Goal: Task Accomplishment & Management: Complete application form

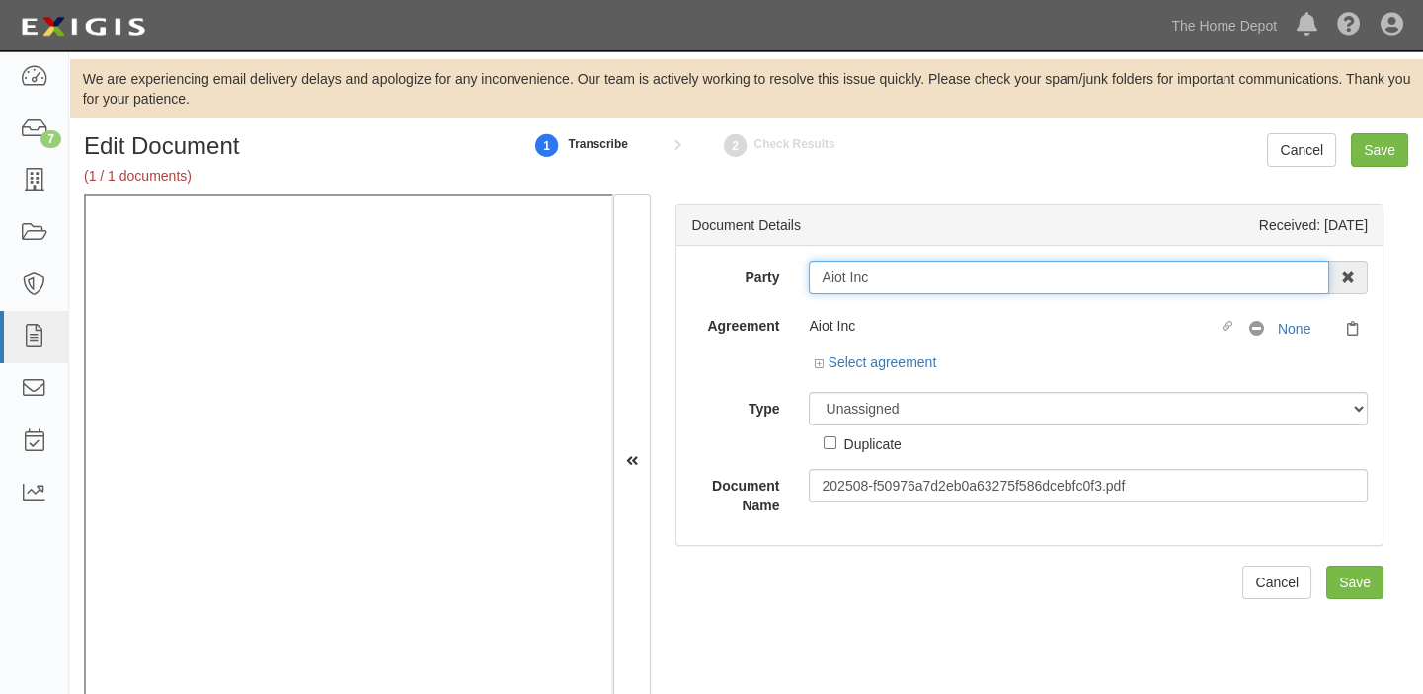
drag, startPoint x: 816, startPoint y: 279, endPoint x: 909, endPoint y: 269, distance: 94.4
click at [909, 269] on input "Aiot Inc" at bounding box center [1069, 278] width 520 height 34
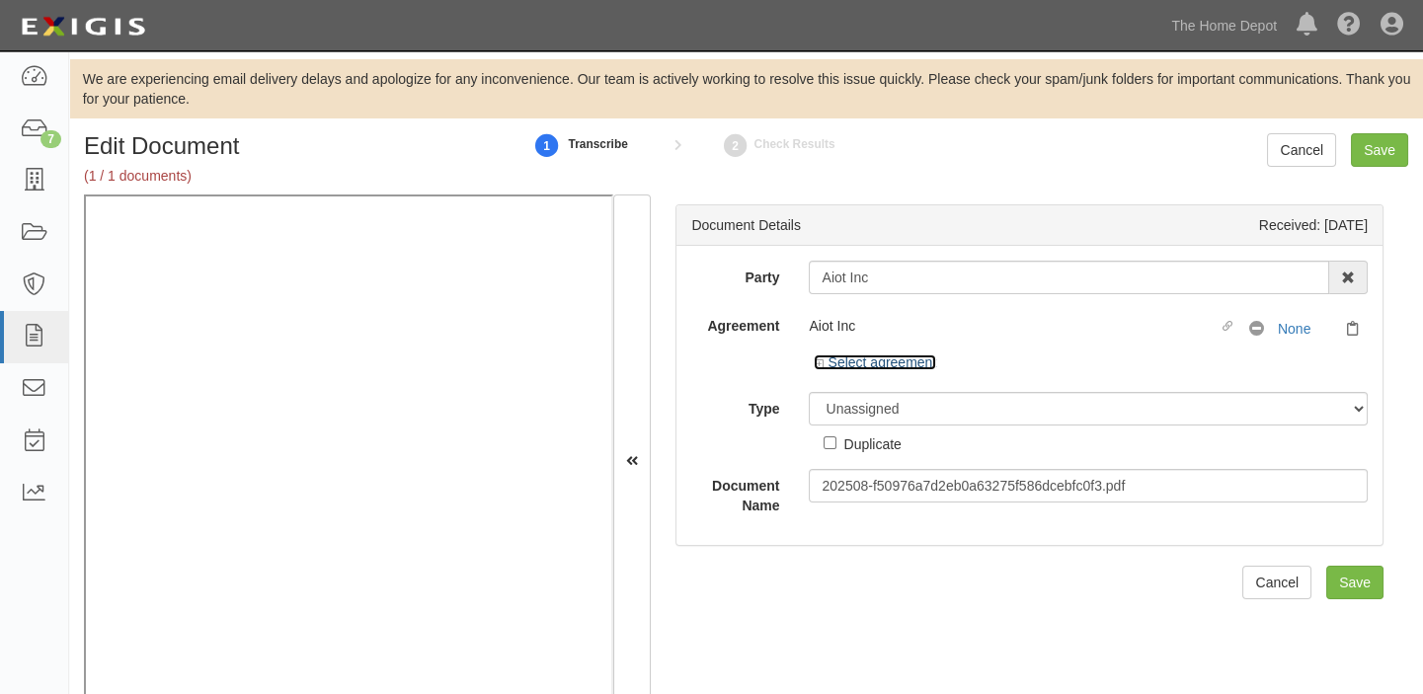
click at [868, 361] on link "Select agreement" at bounding box center [875, 362] width 122 height 16
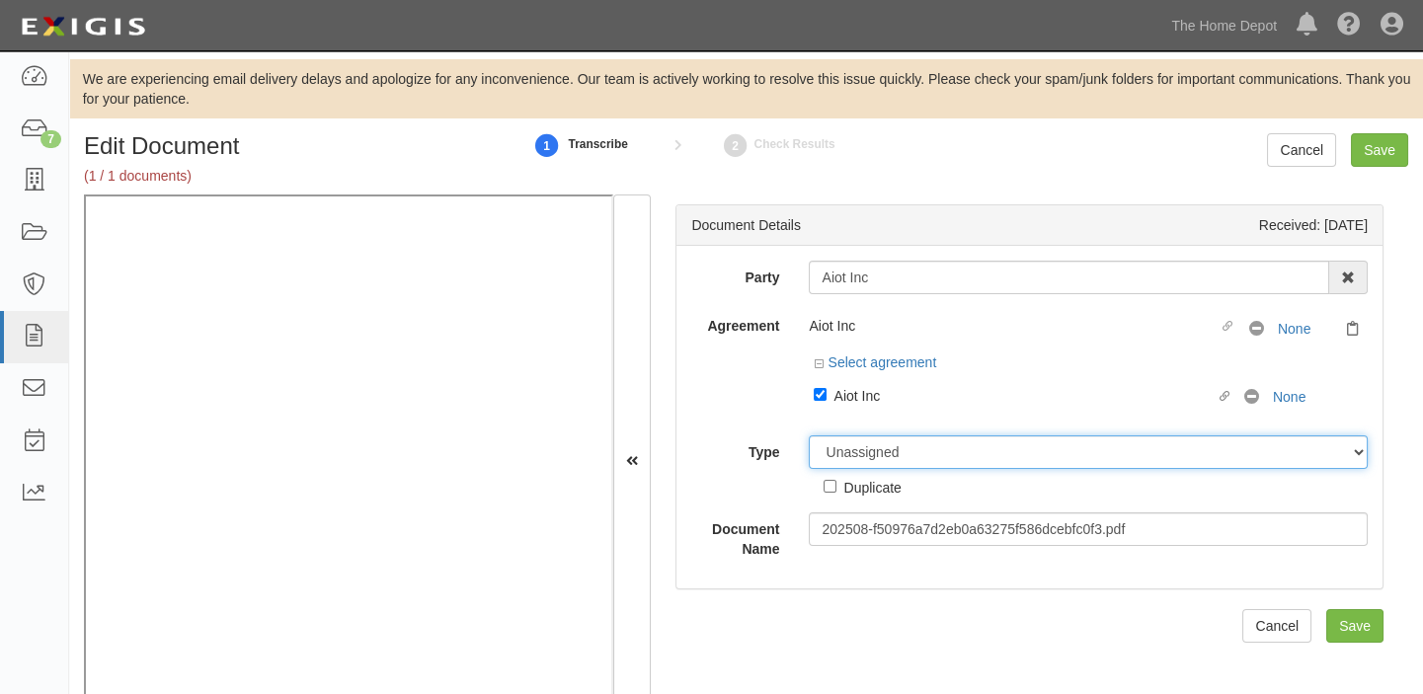
drag, startPoint x: 901, startPoint y: 458, endPoint x: 899, endPoint y: 442, distance: 16.1
click at [901, 458] on select "Unassigned Binder Cancellation Notice Certificate Contract Endorsement Insuranc…" at bounding box center [1088, 452] width 559 height 34
select select "CertificateDetail"
click at [809, 435] on select "Unassigned Binder Cancellation Notice Certificate Contract Endorsement Insuranc…" at bounding box center [1088, 452] width 559 height 34
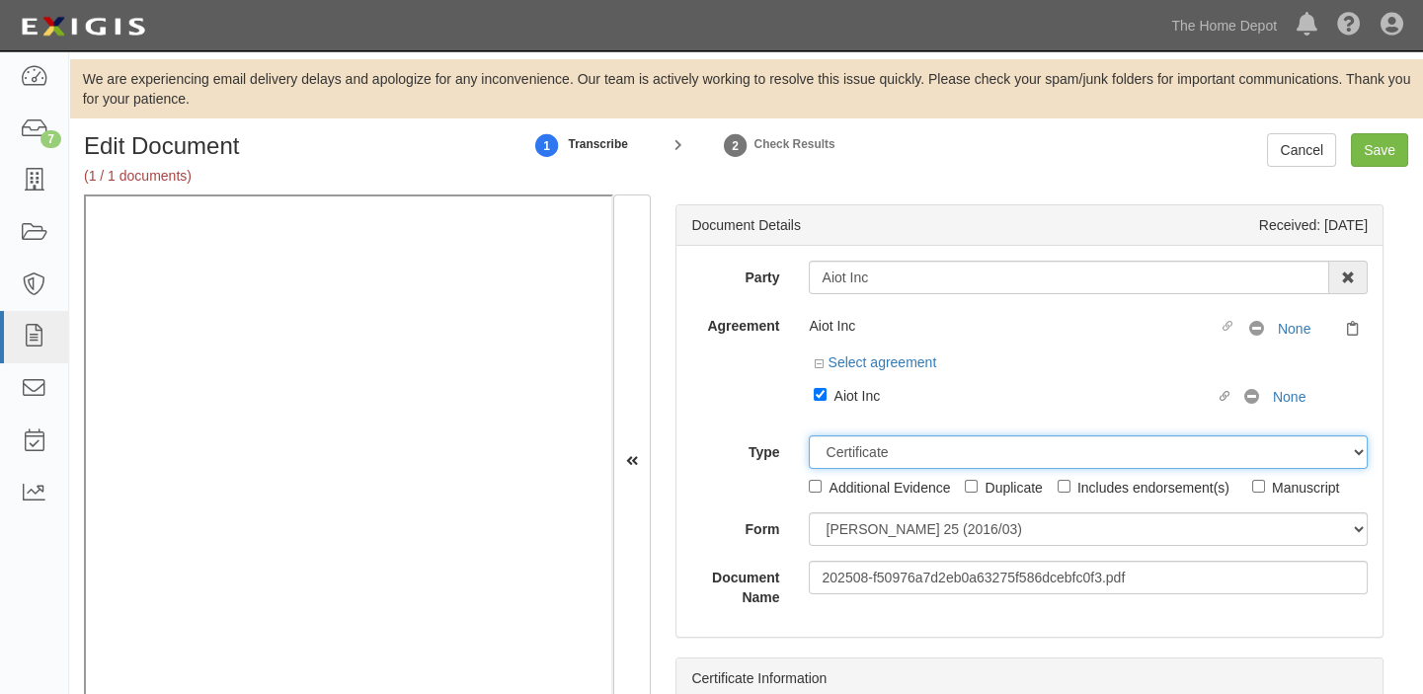
scroll to position [62, 0]
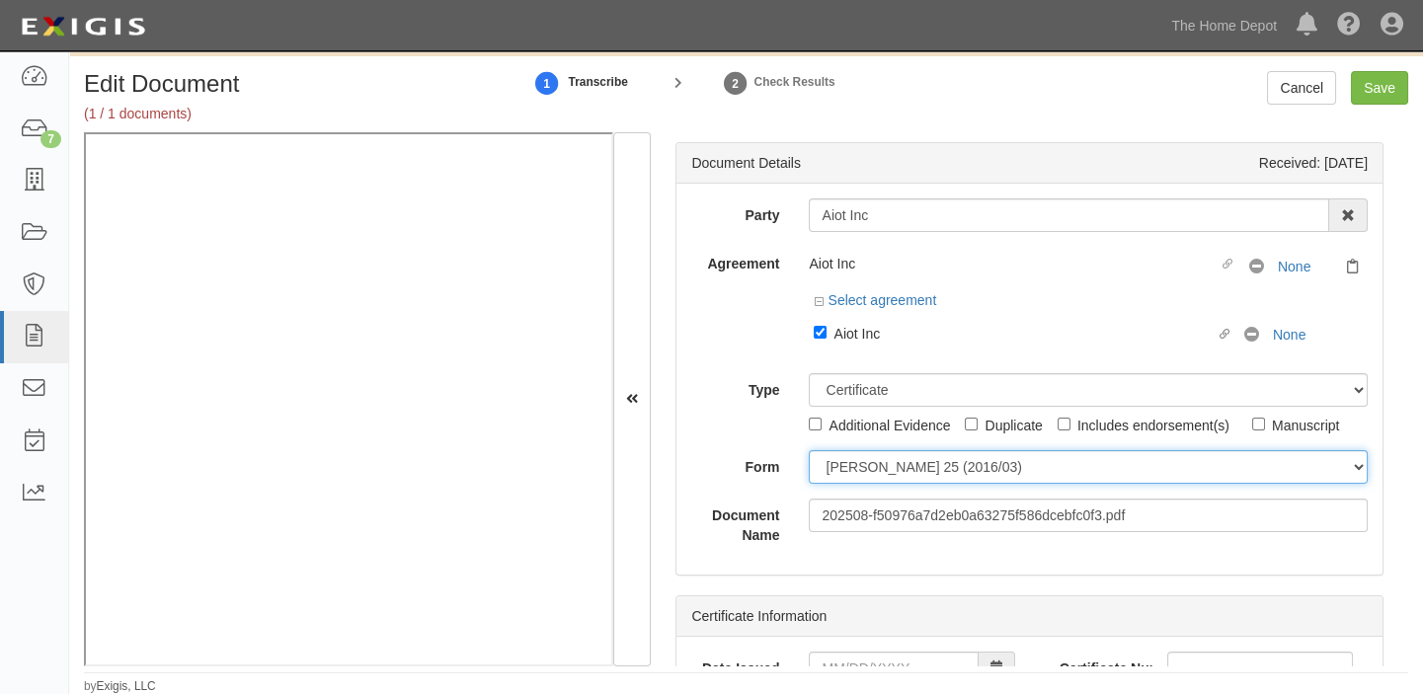
click at [876, 450] on select "ACORD 25 (2016/03) ACORD 101 ACORD 855 NY (2014/05) General" at bounding box center [1088, 467] width 559 height 34
select select "GeneralFormDetail"
click at [809, 450] on select "ACORD 25 (2016/03) ACORD 101 ACORD 855 NY (2014/05) General" at bounding box center [1088, 467] width 559 height 34
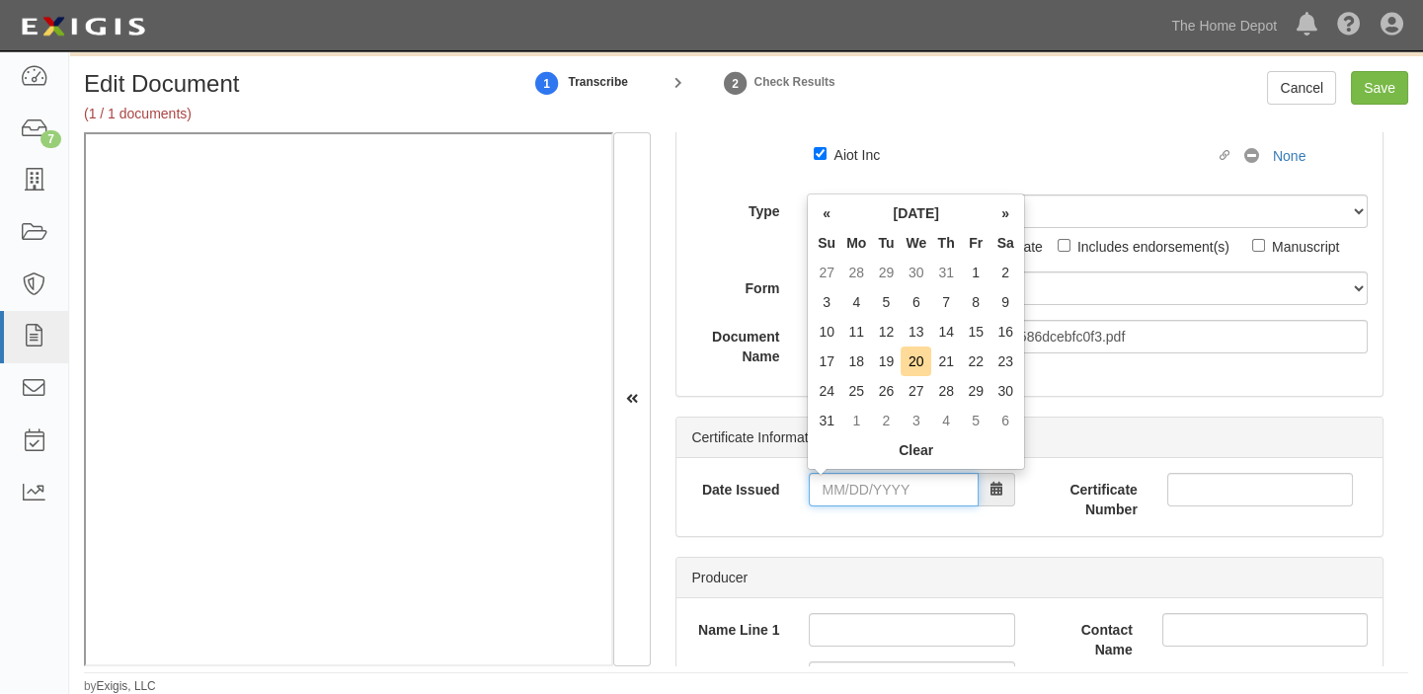
click at [882, 490] on input "Date Issued" at bounding box center [893, 490] width 169 height 34
click at [821, 219] on th "«" at bounding box center [827, 213] width 30 height 30
click at [979, 339] on td "18" at bounding box center [976, 332] width 30 height 30
type input "07/18/2025"
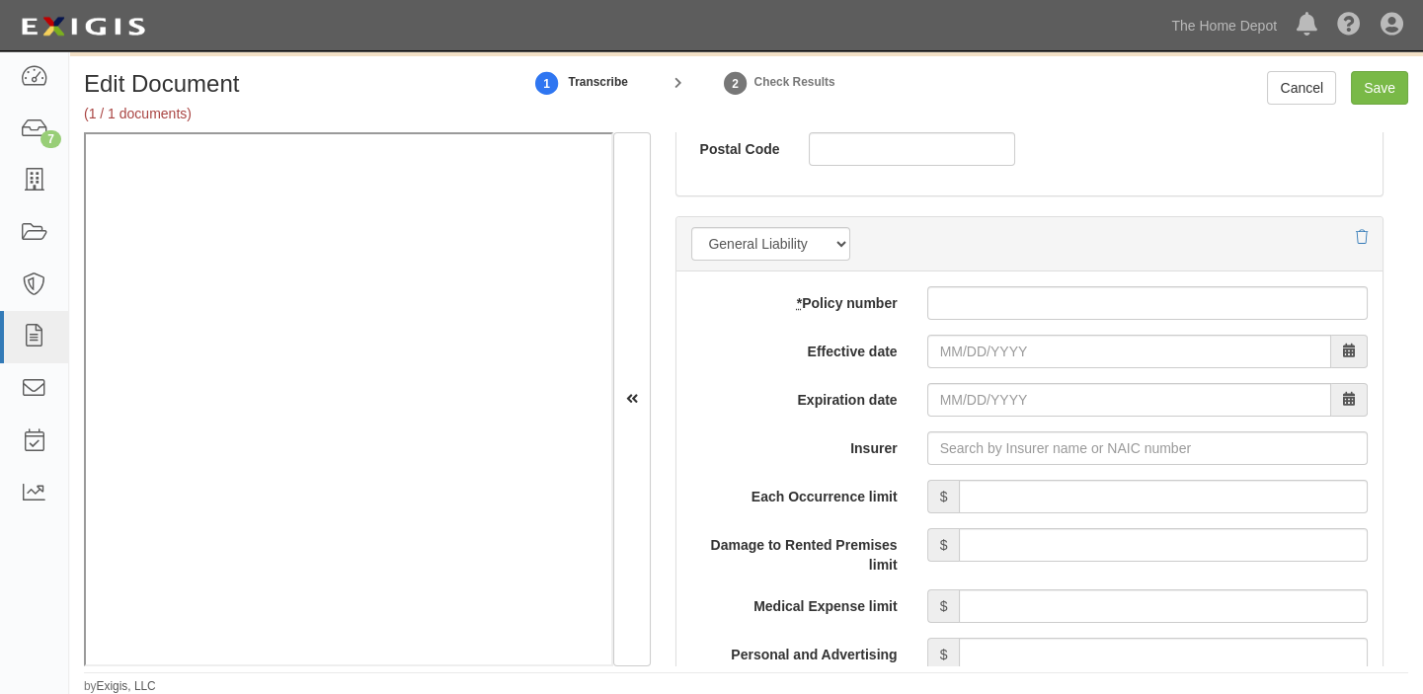
scroll to position [1436, 0]
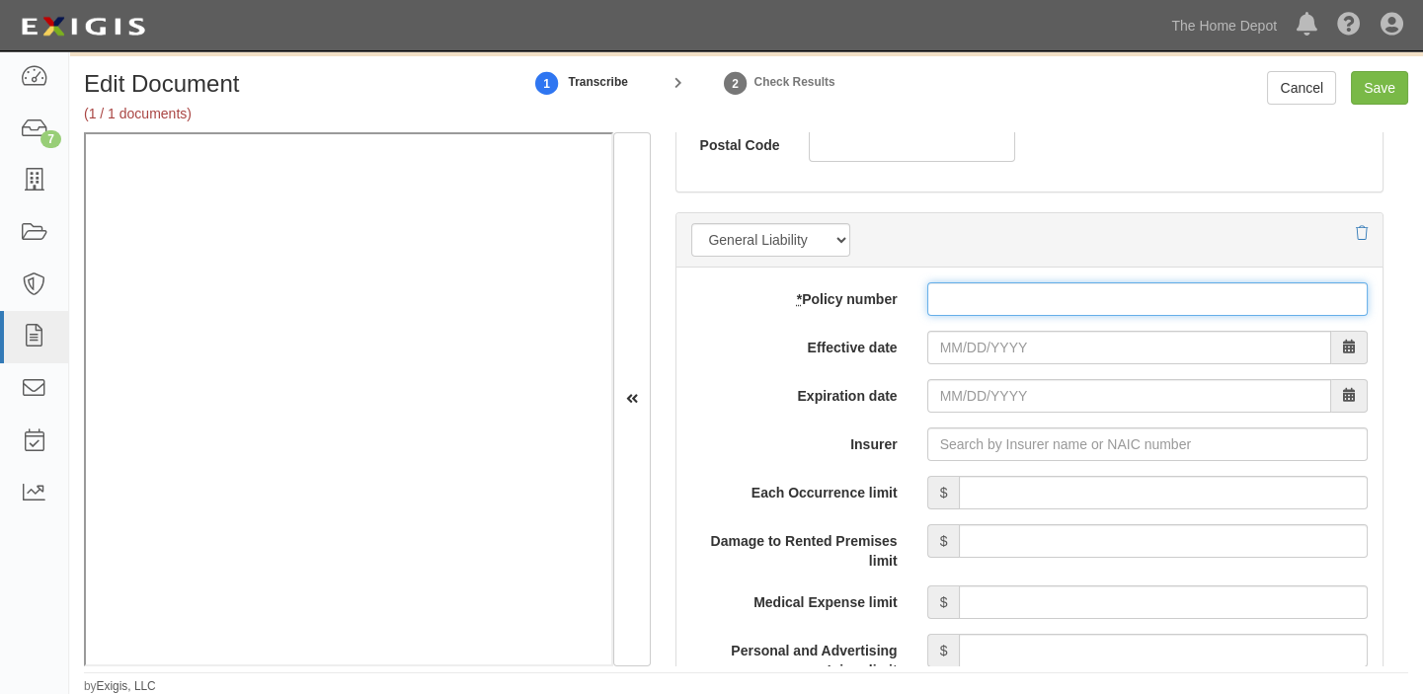
paste input "P101.721.161.4"
drag, startPoint x: 977, startPoint y: 303, endPoint x: 977, endPoint y: 339, distance: 35.5
click at [977, 303] on input "P101.721.161.4" at bounding box center [1147, 299] width 440 height 34
type input "P101.721.161.4"
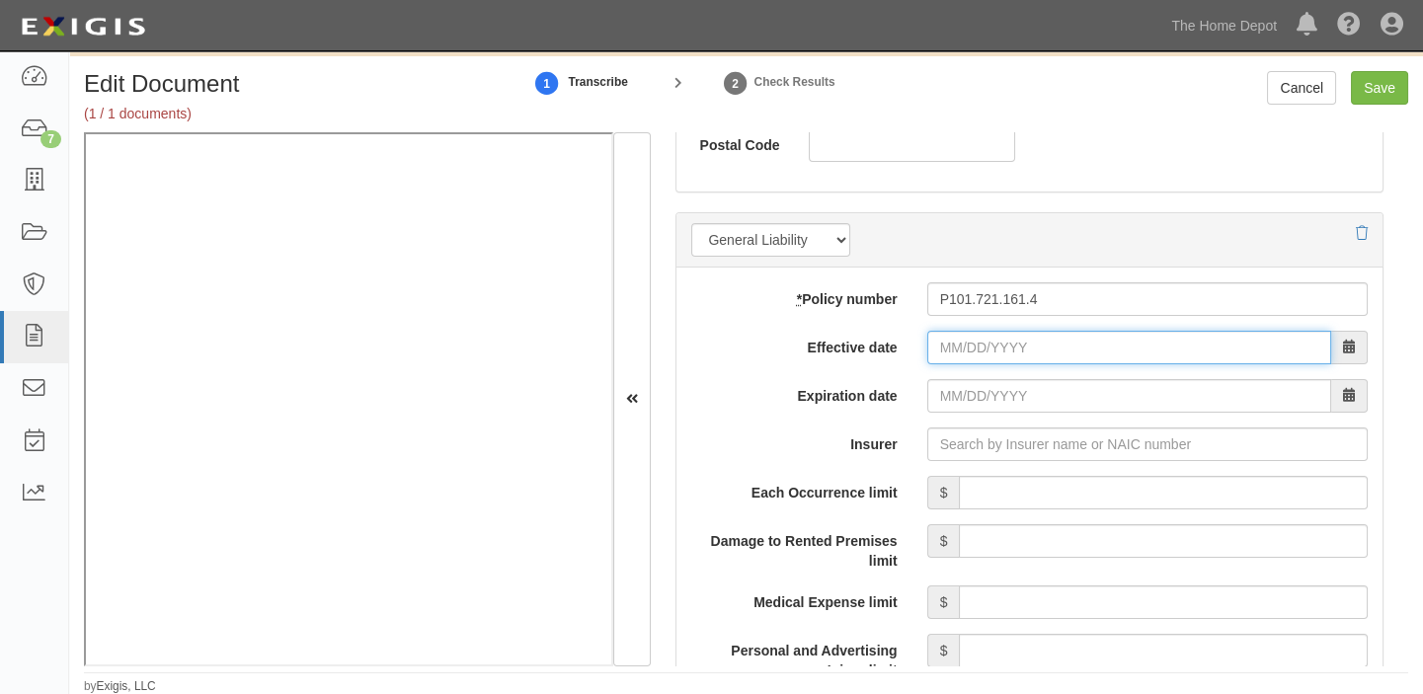
click at [977, 340] on input "Effective date" at bounding box center [1129, 348] width 404 height 34
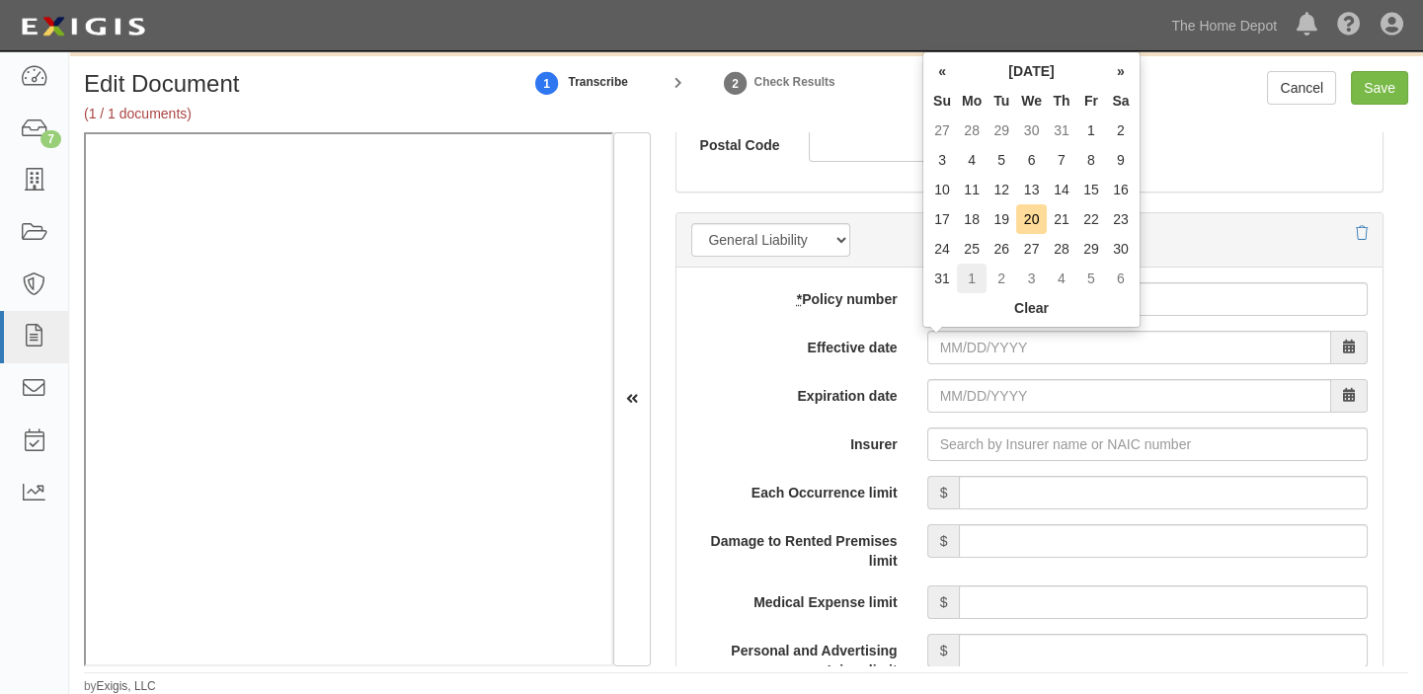
click at [974, 274] on td "1" at bounding box center [972, 279] width 30 height 30
type input "09/01/2025"
type input "09/01/2026"
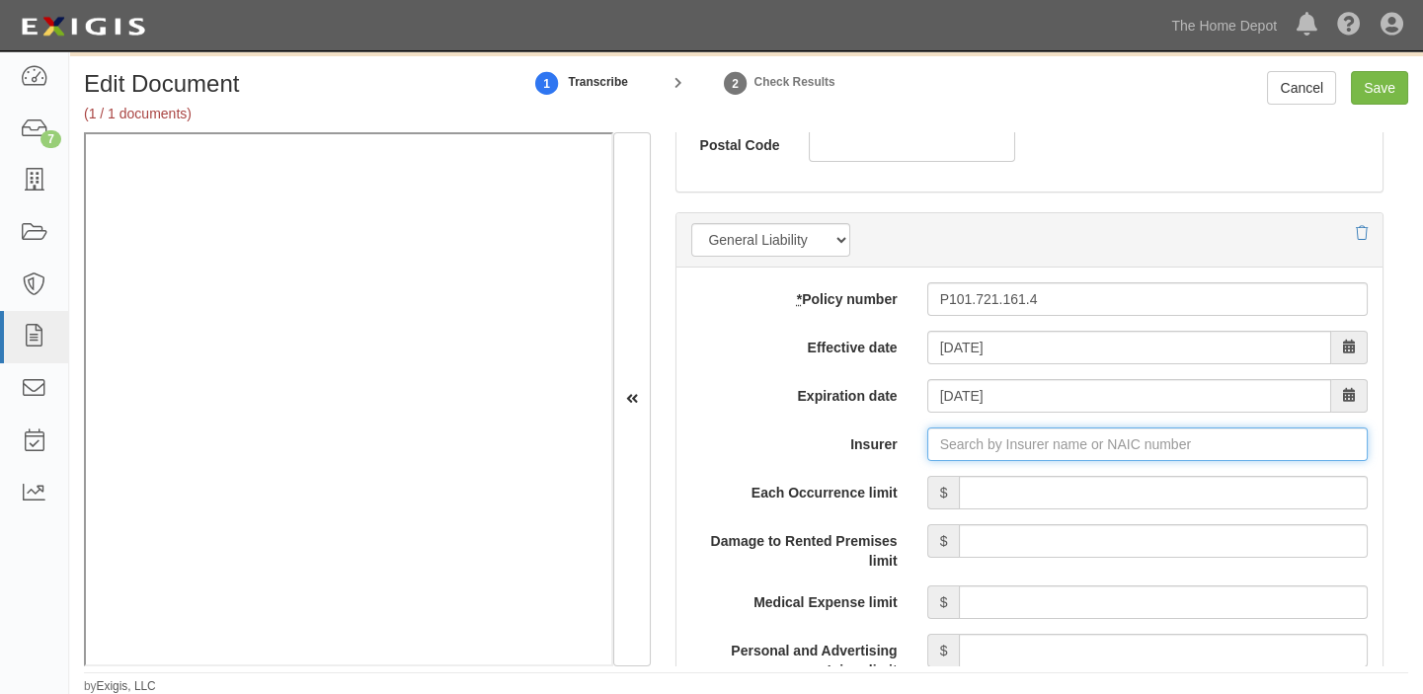
click at [1017, 438] on input "Insurer" at bounding box center [1147, 445] width 440 height 34
type input "180 Seguros S.A. (0) NR Rating"
type input "1"
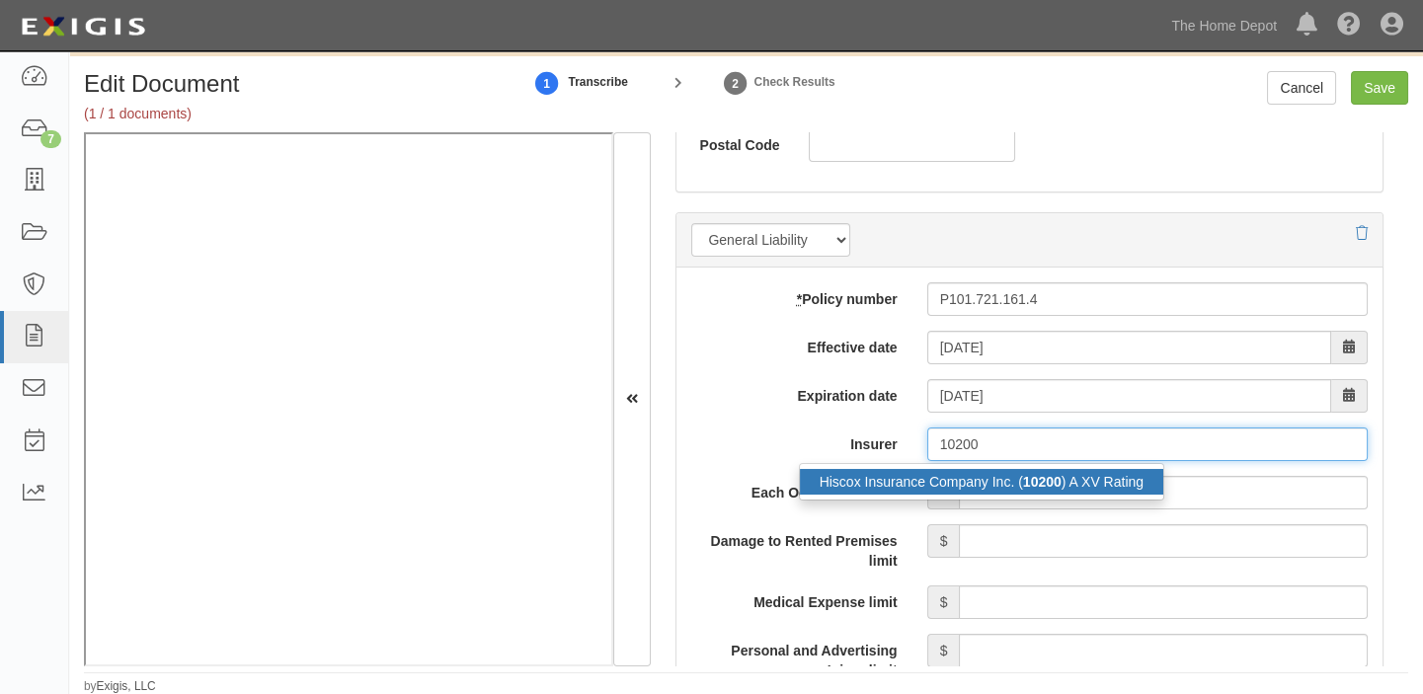
click at [1047, 474] on strong "10200" at bounding box center [1042, 482] width 39 height 16
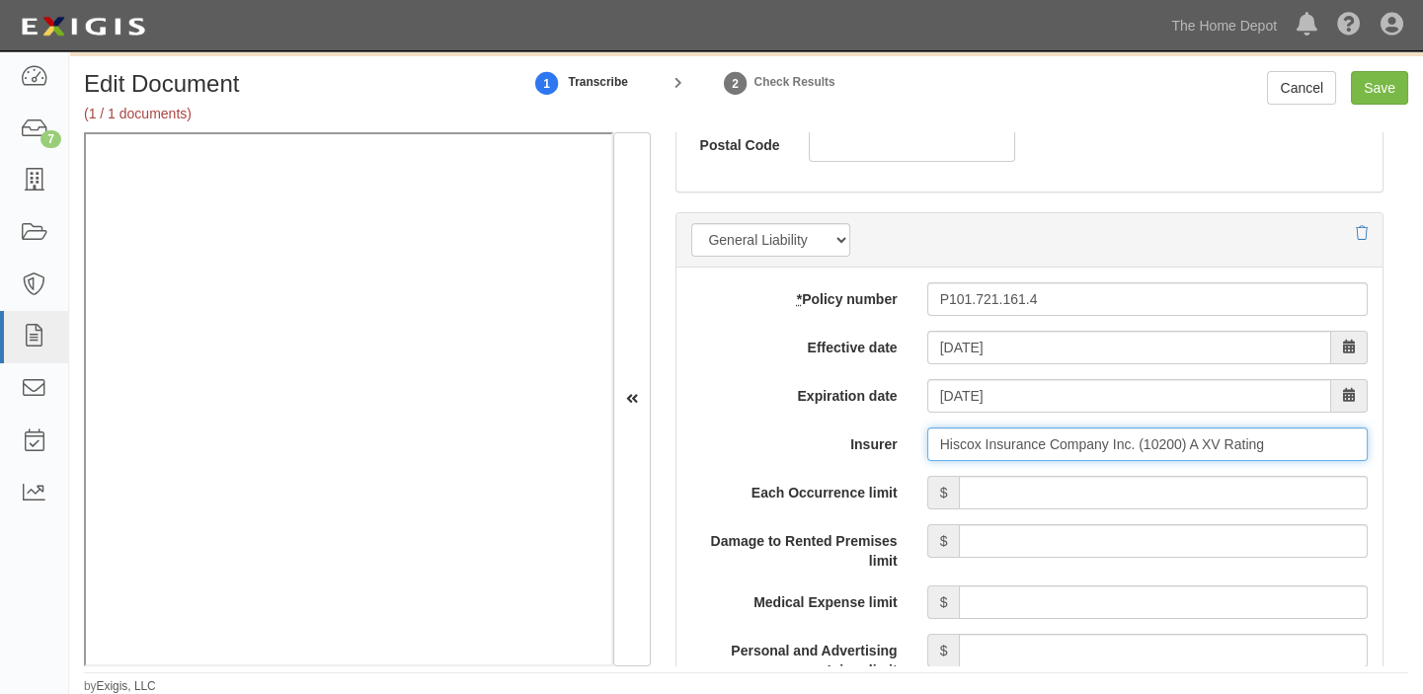
type input "Hiscox Insurance Company Inc. (10200) A XV Rating"
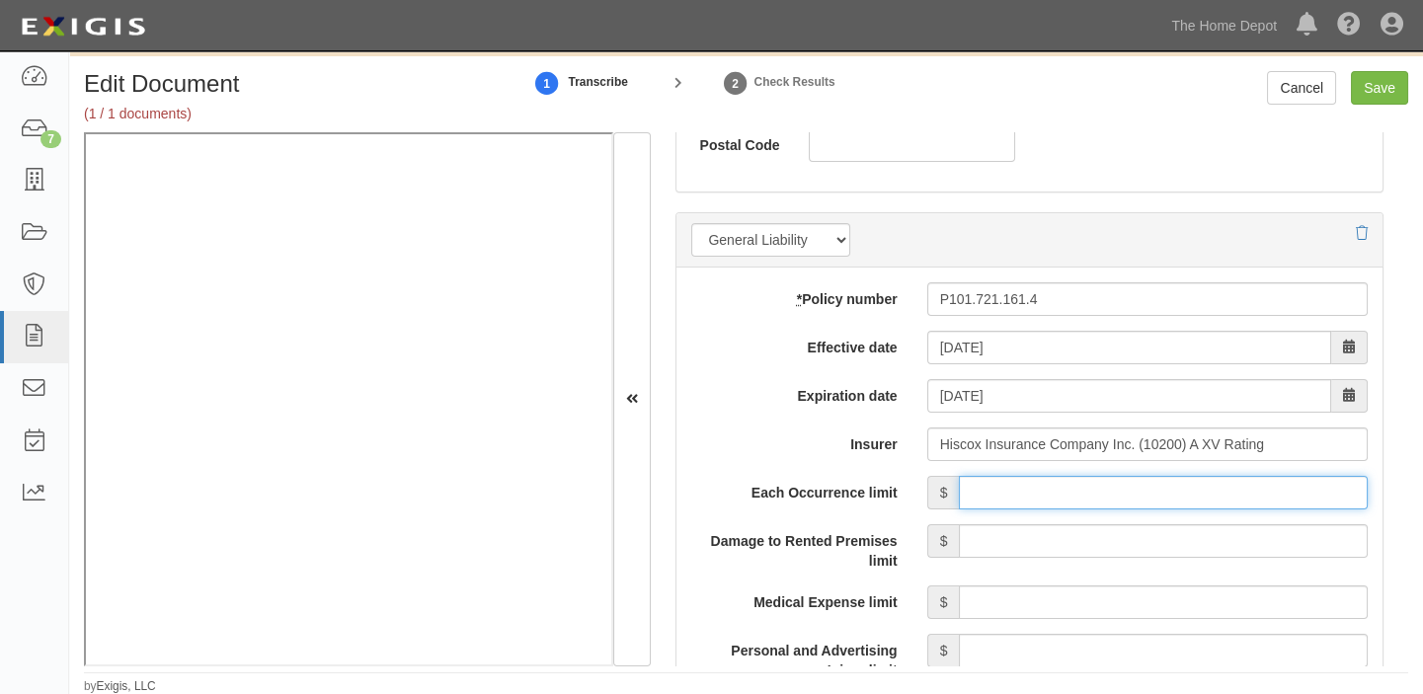
click at [1059, 481] on input "Each Occurrence limit" at bounding box center [1163, 493] width 409 height 34
type input "2,000,000"
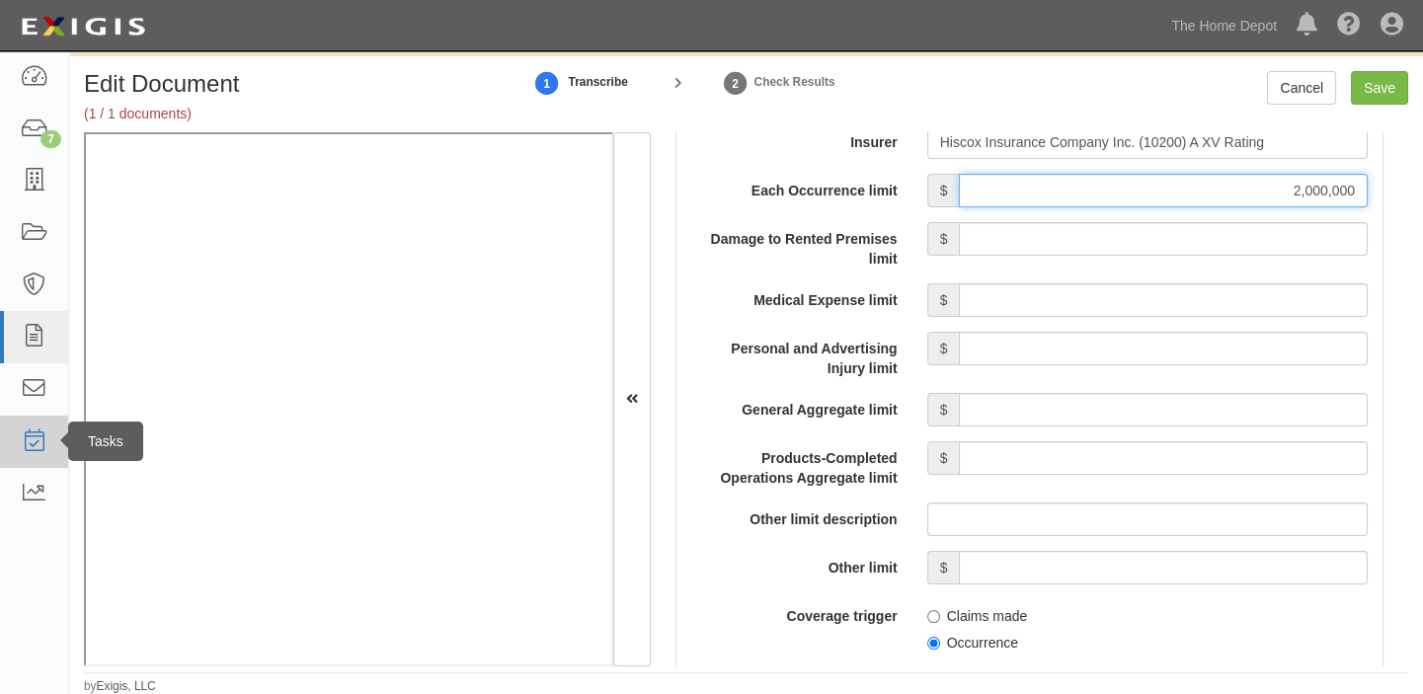
scroll to position [1795, 0]
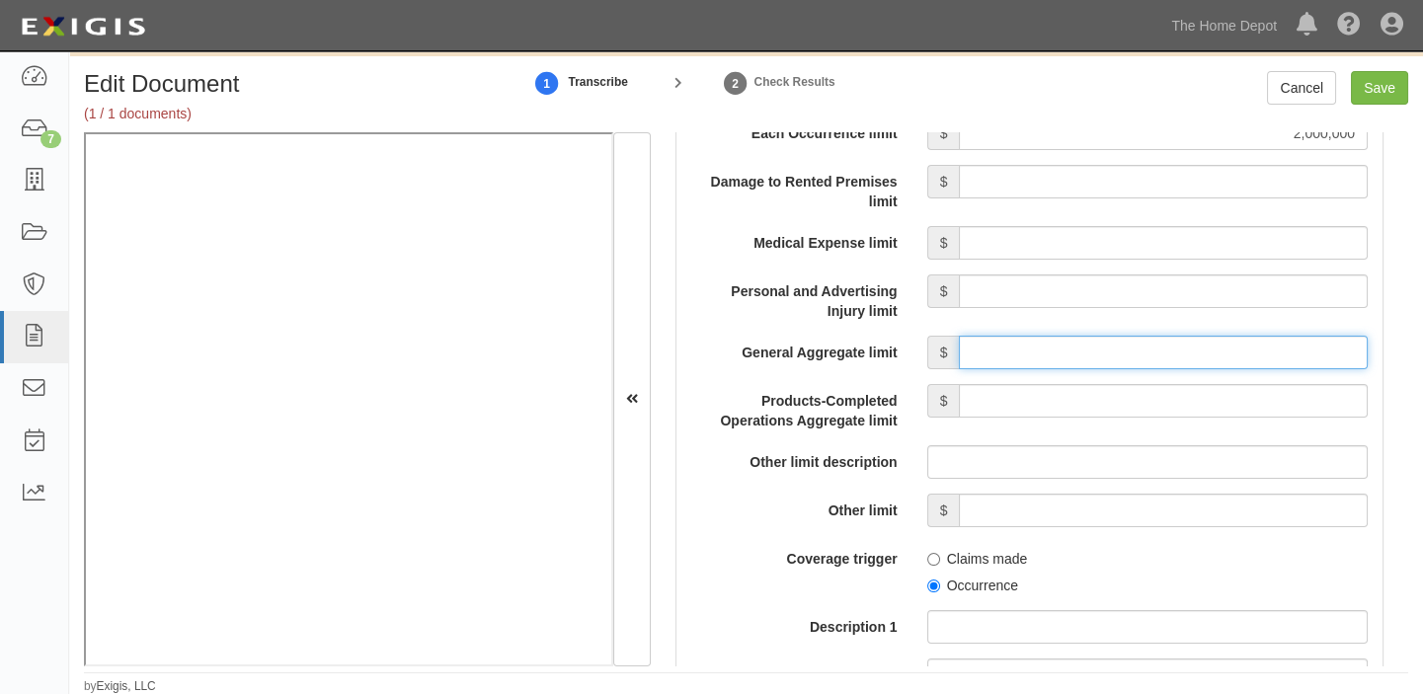
click at [1096, 351] on input "General Aggregate limit" at bounding box center [1163, 353] width 409 height 34
type input "2,000,000"
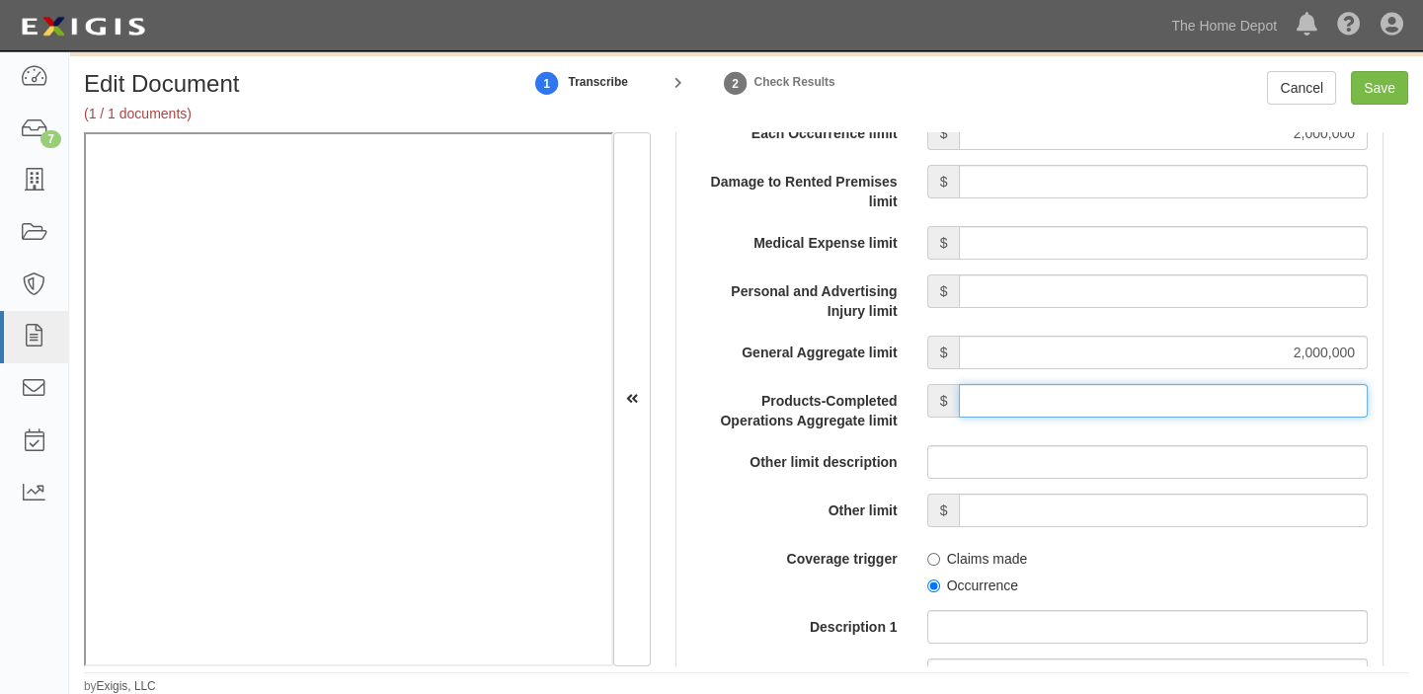
click at [1148, 398] on input "Products-Completed Operations Aggregate limit" at bounding box center [1163, 401] width 409 height 34
type input "2,000,000"
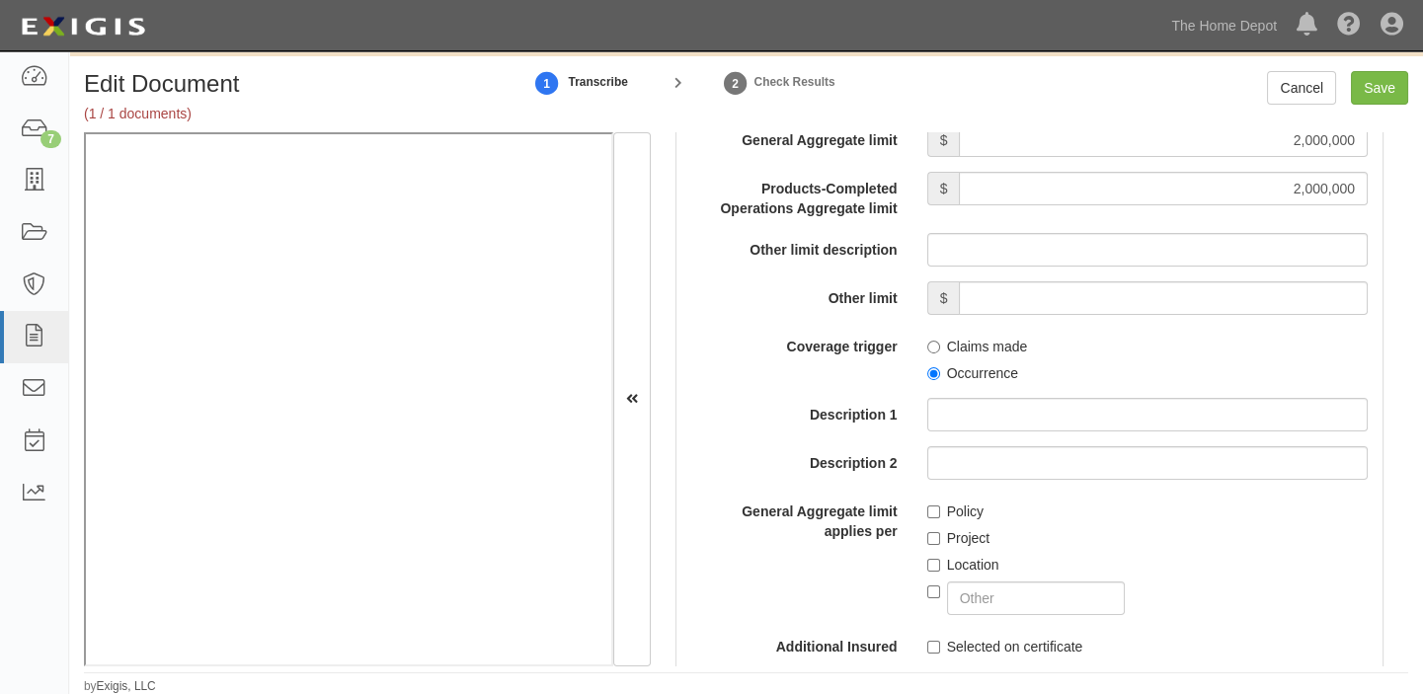
scroll to position [2064, 0]
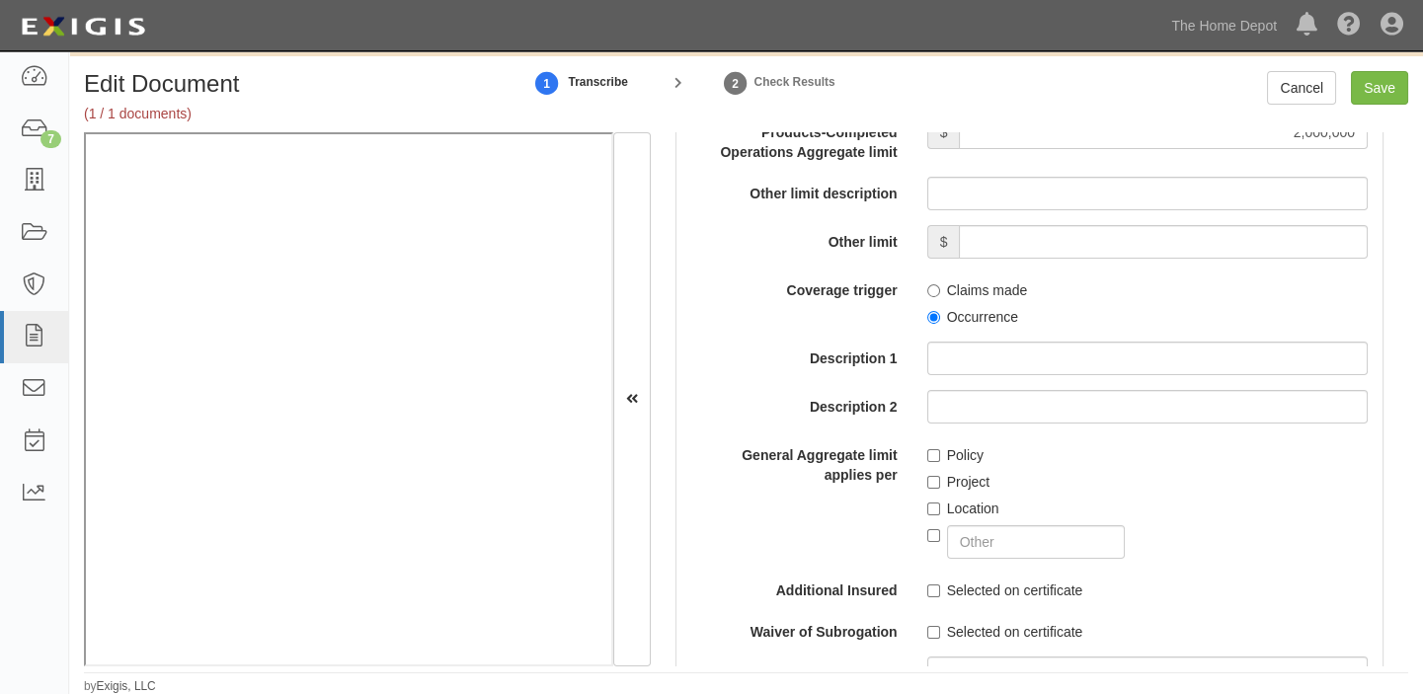
click at [985, 318] on label "Occurrence" at bounding box center [972, 317] width 91 height 20
click at [940, 318] on input "Occurrence" at bounding box center [933, 317] width 13 height 13
radio input "true"
click at [942, 448] on label "Policy" at bounding box center [955, 455] width 56 height 20
click at [940, 449] on input "Policy" at bounding box center [933, 455] width 13 height 13
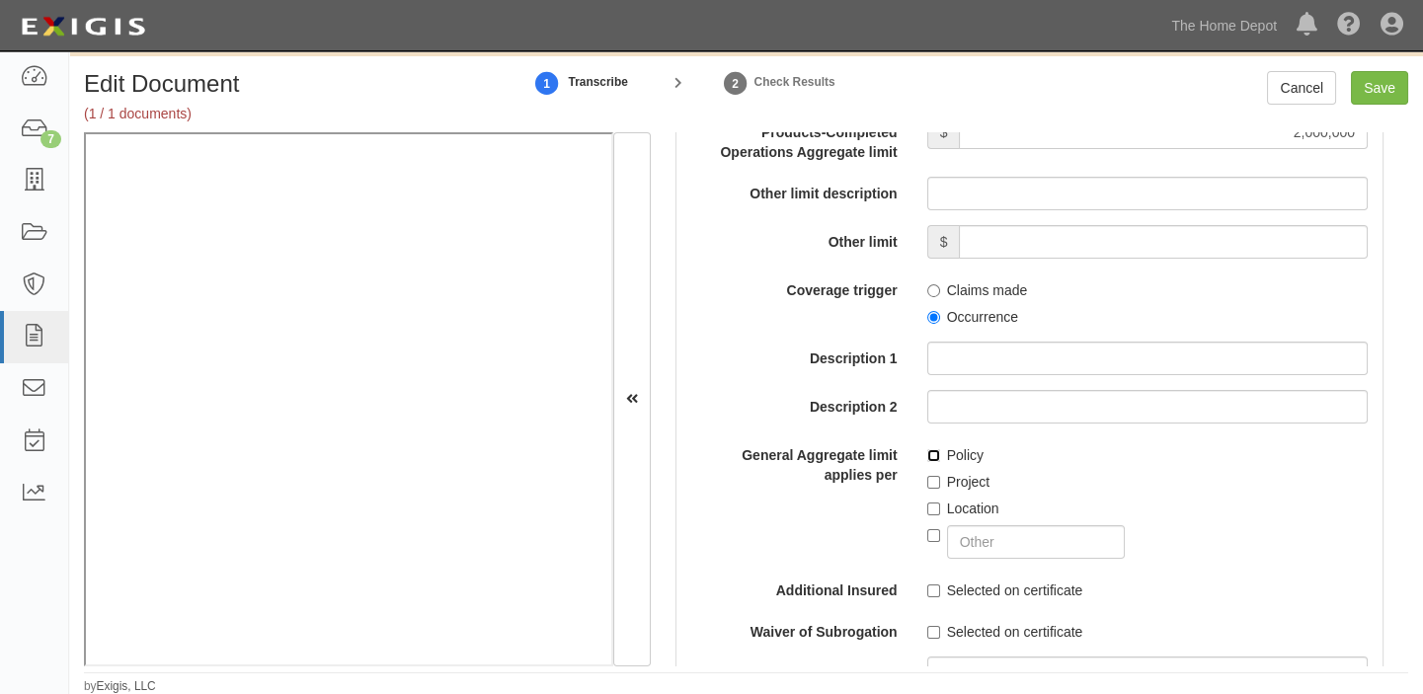
checkbox input "true"
drag, startPoint x: 1403, startPoint y: 85, endPoint x: 1205, endPoint y: 156, distance: 210.8
click at [1401, 87] on input "Save" at bounding box center [1379, 88] width 57 height 34
type input "2000000"
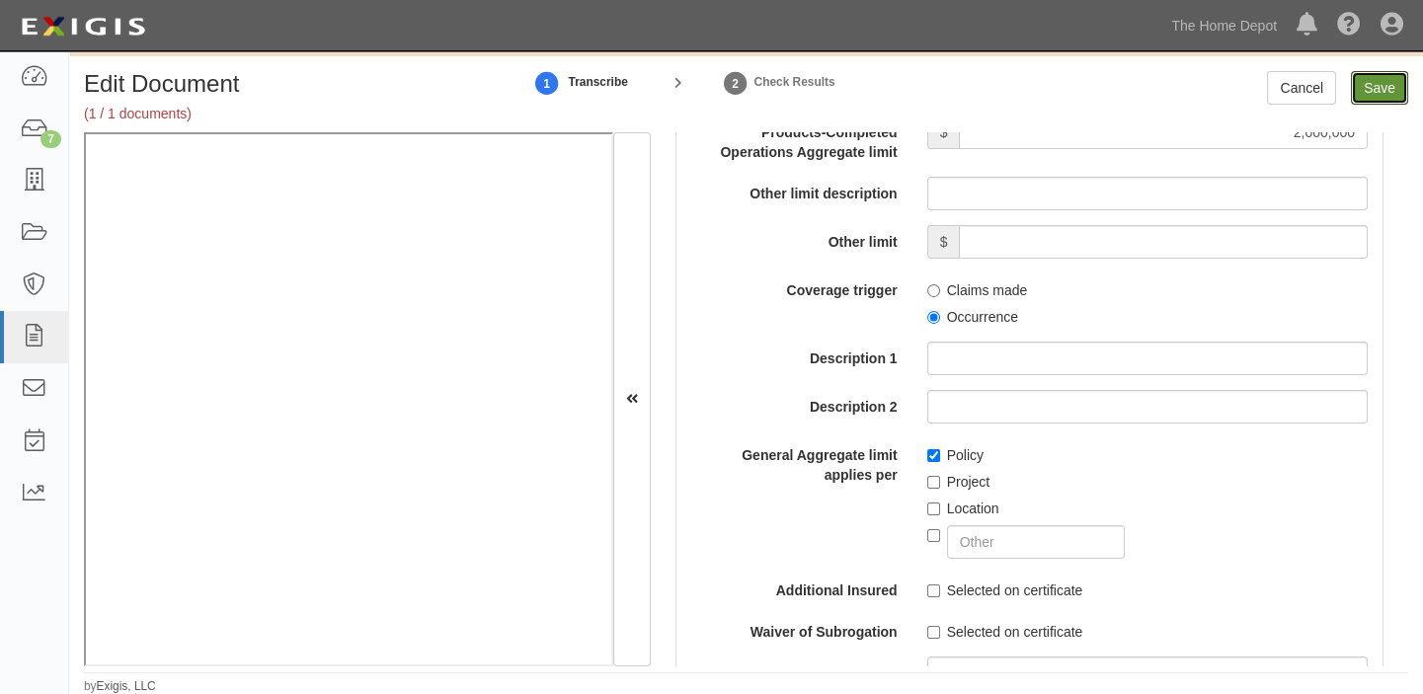
type input "2000000"
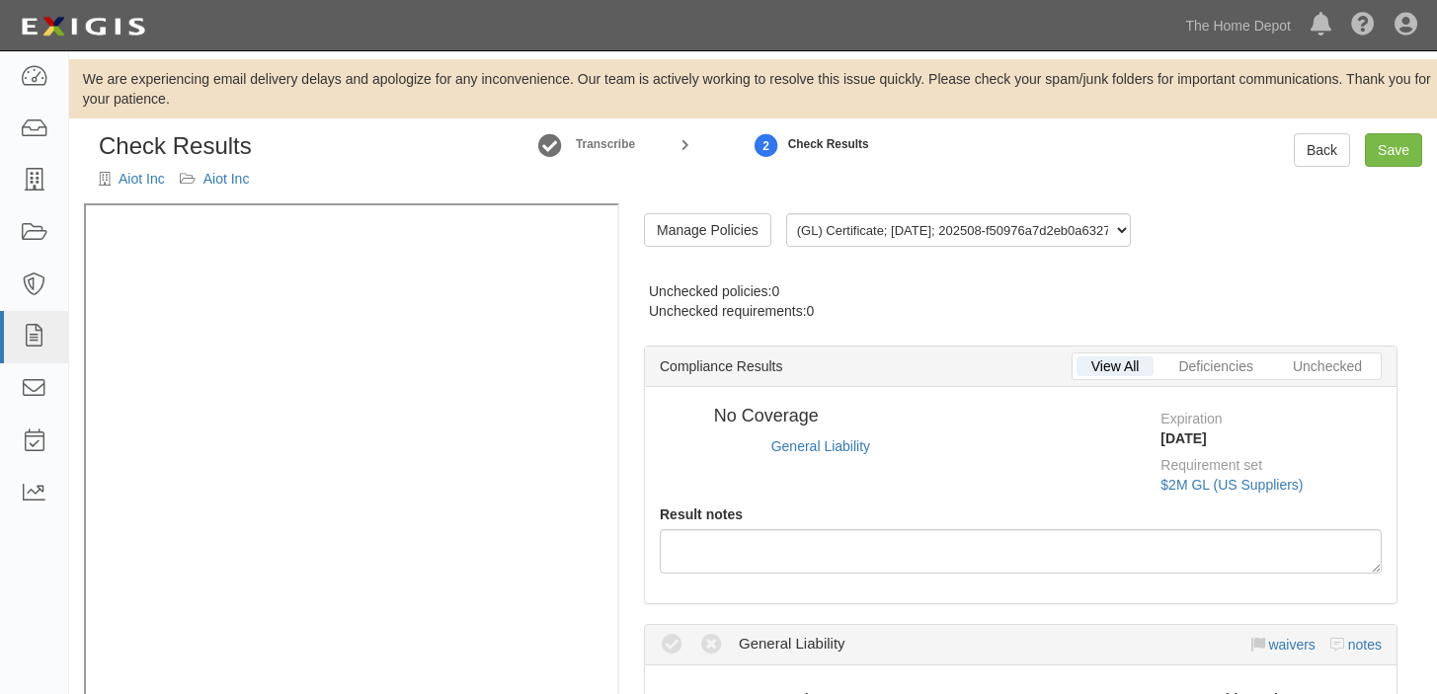
radio input "true"
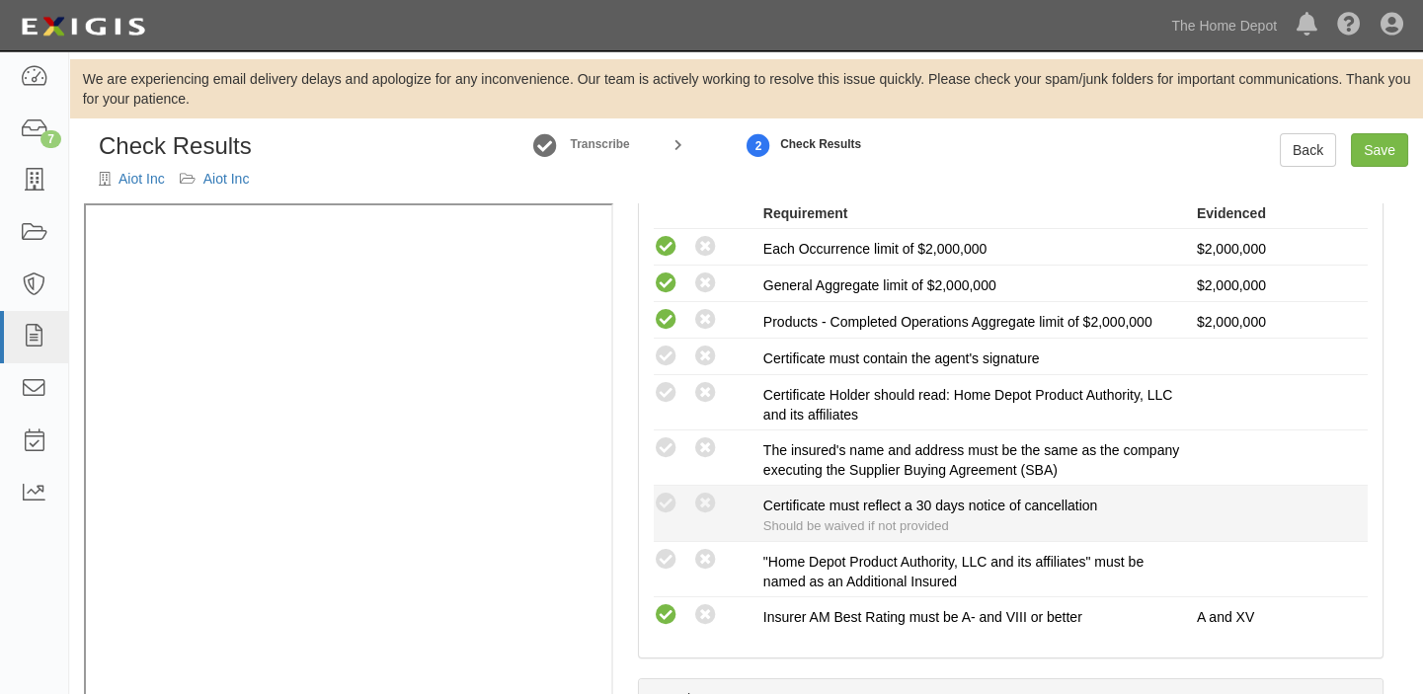
scroll to position [448, 0]
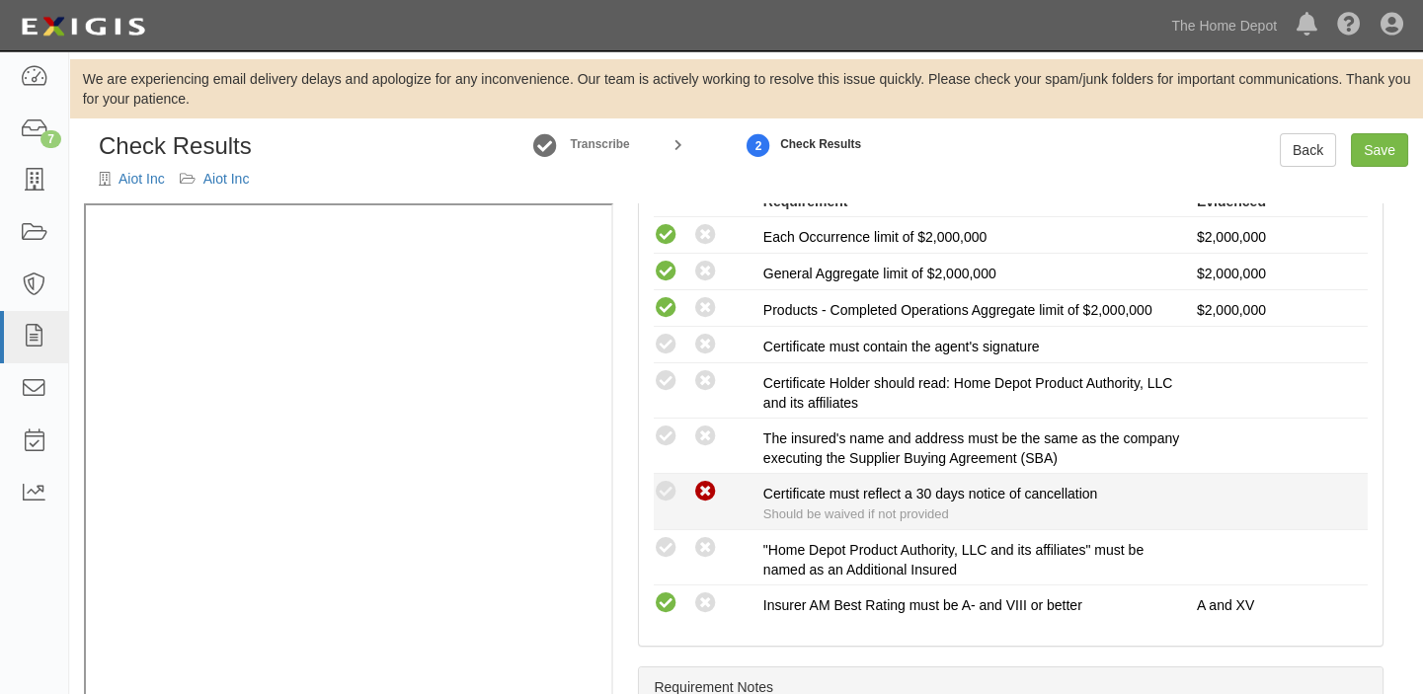
click at [705, 482] on icon at bounding box center [705, 492] width 25 height 25
radio input "true"
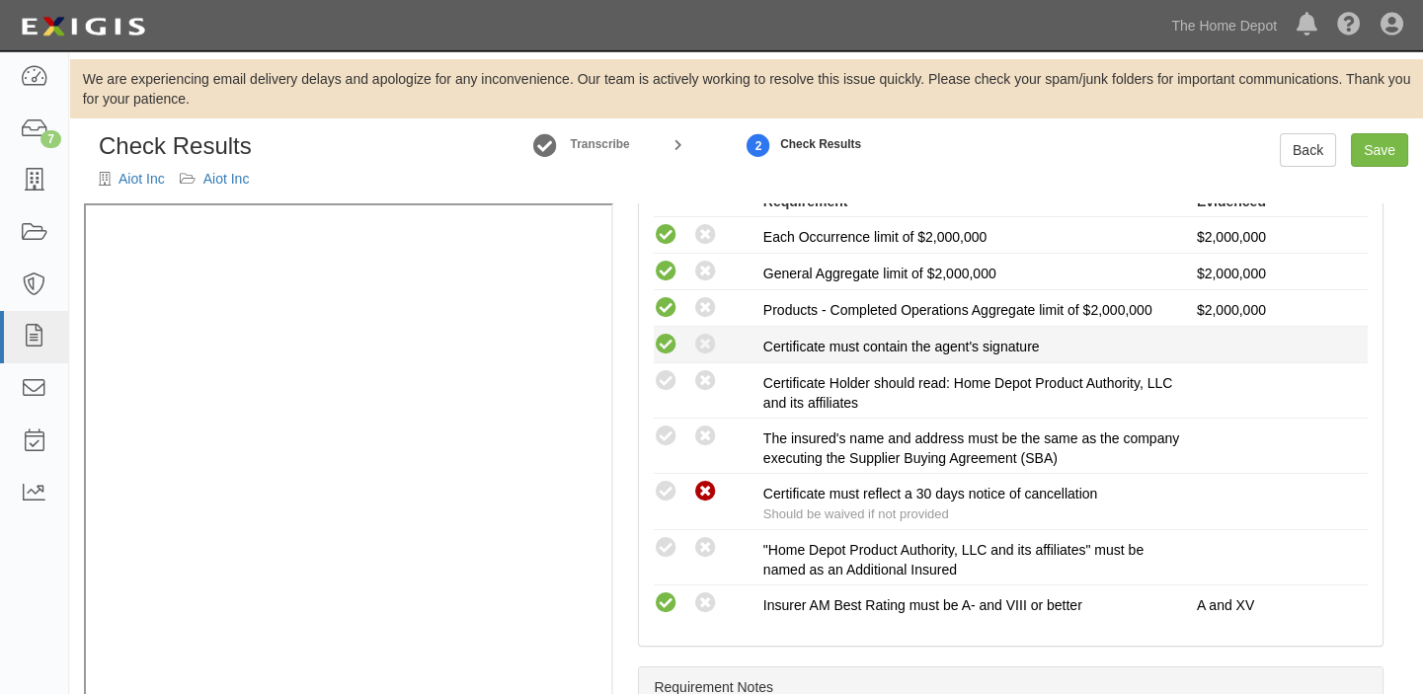
click at [664, 344] on icon at bounding box center [666, 345] width 25 height 25
radio input "true"
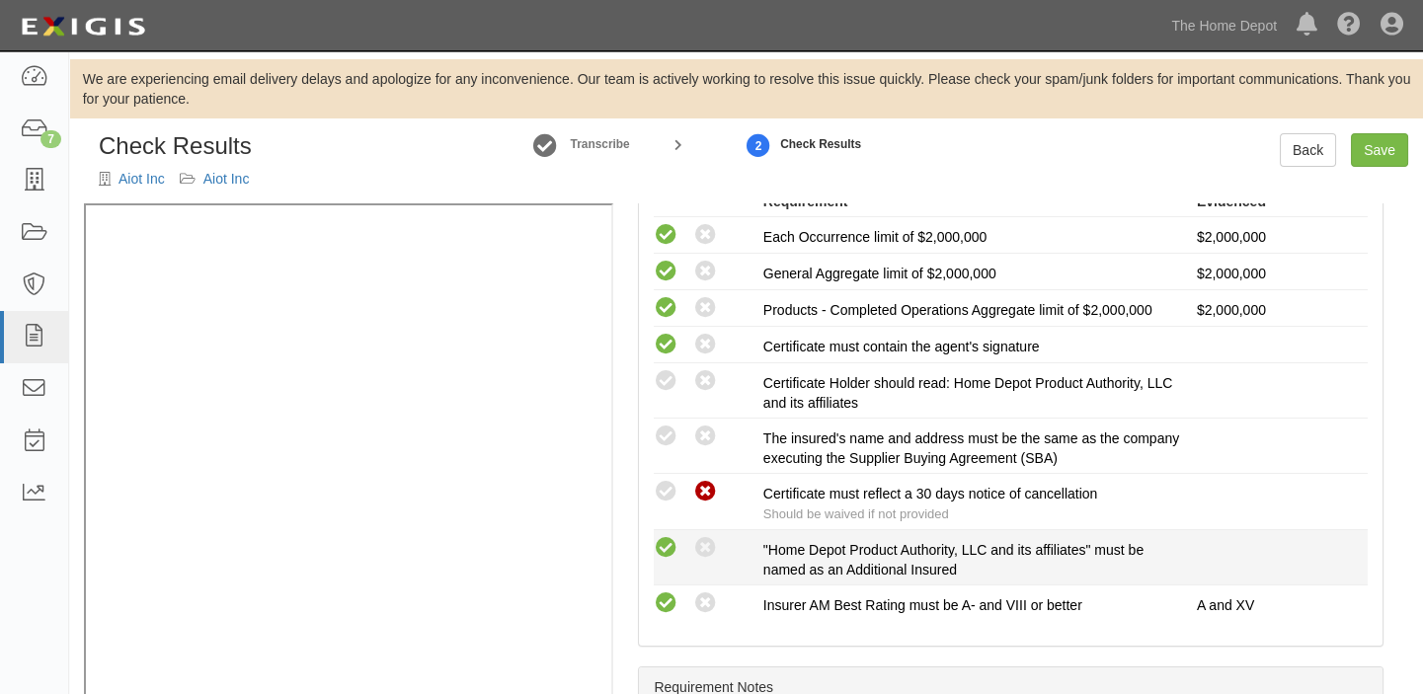
click at [667, 551] on icon at bounding box center [666, 548] width 25 height 25
radio input "true"
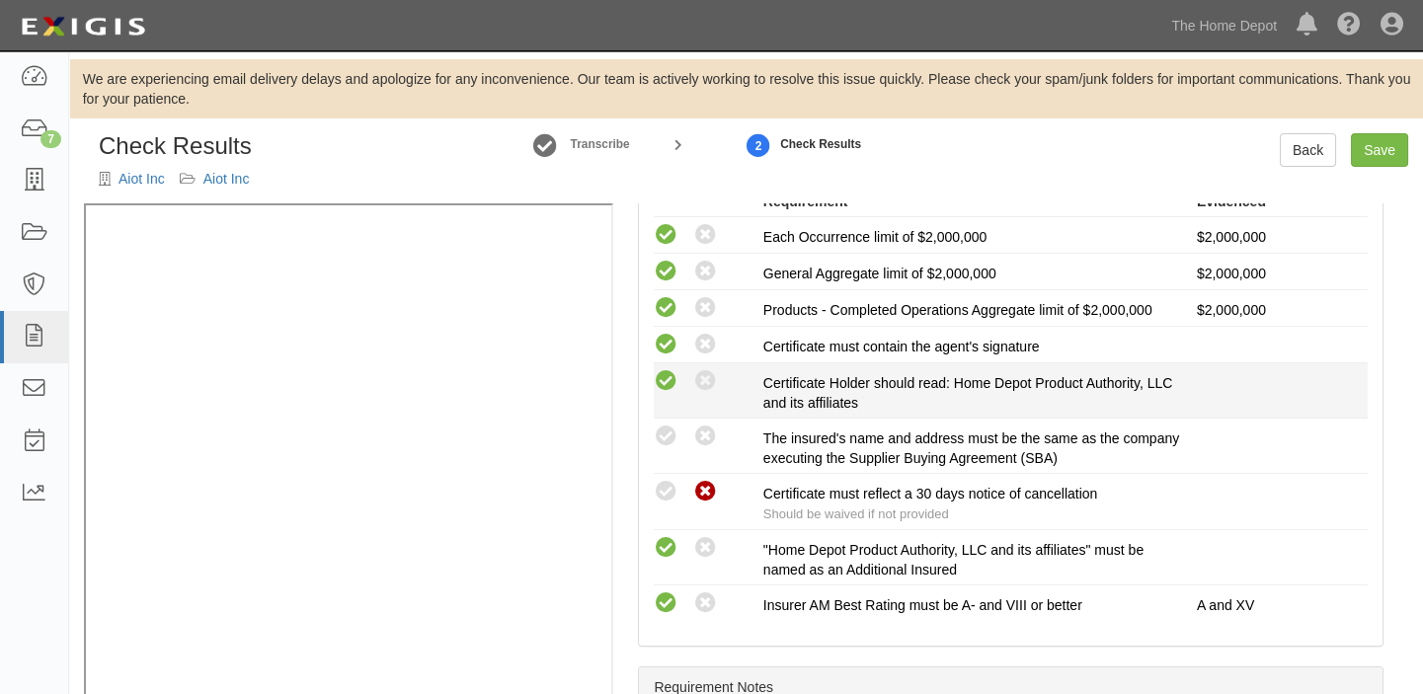
click at [661, 370] on icon at bounding box center [666, 381] width 25 height 25
radio input "true"
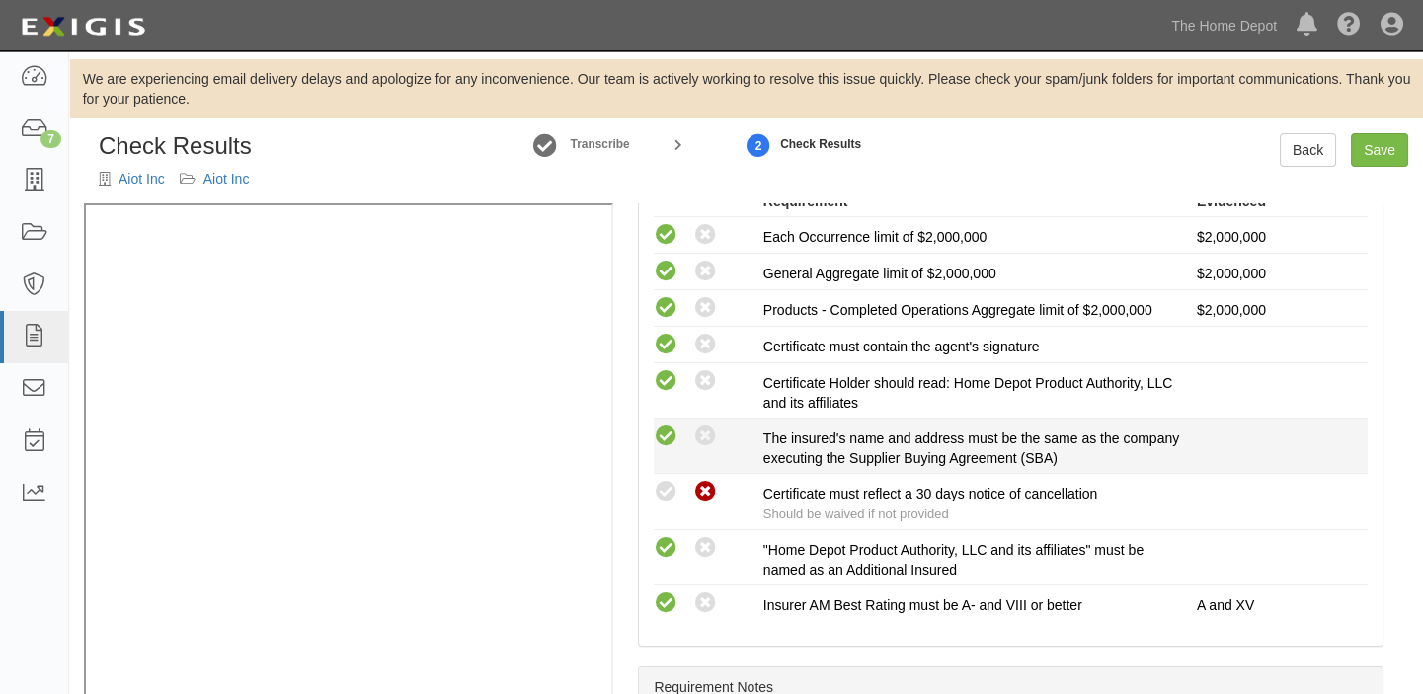
click at [672, 438] on icon at bounding box center [666, 437] width 25 height 25
radio input "true"
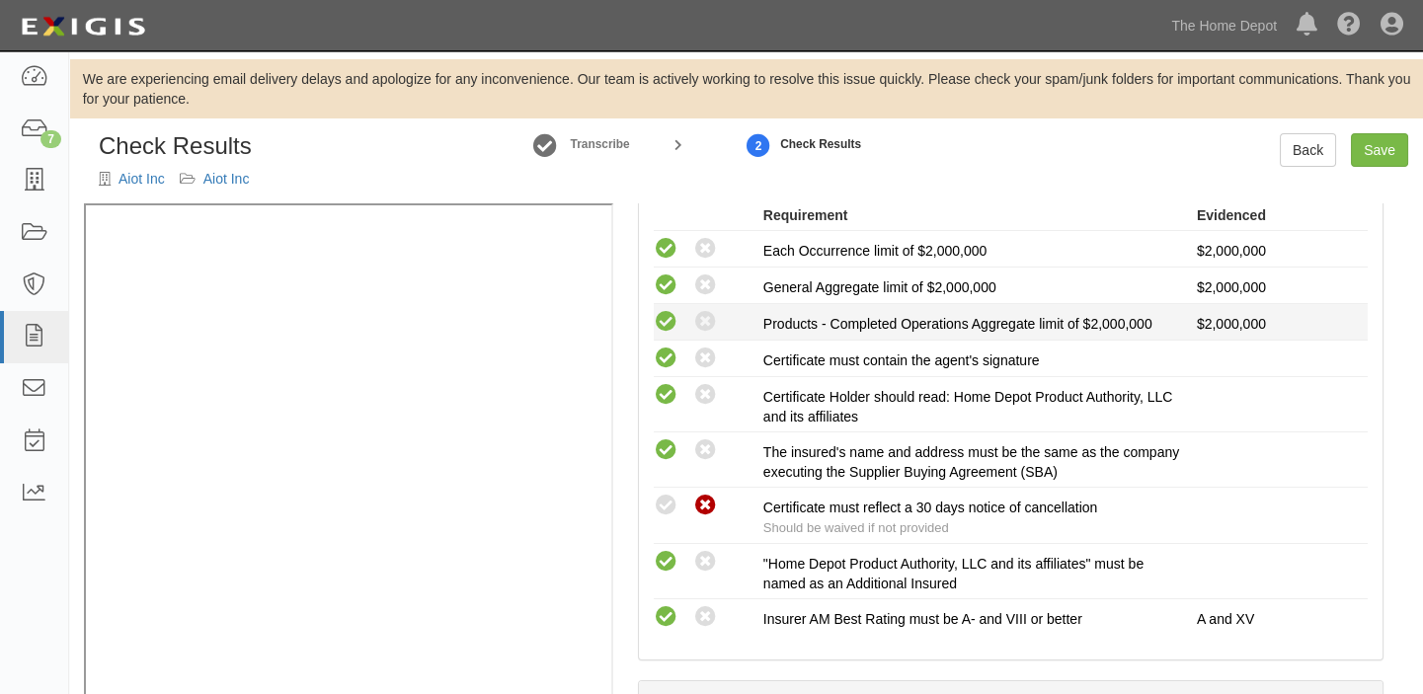
scroll to position [538, 0]
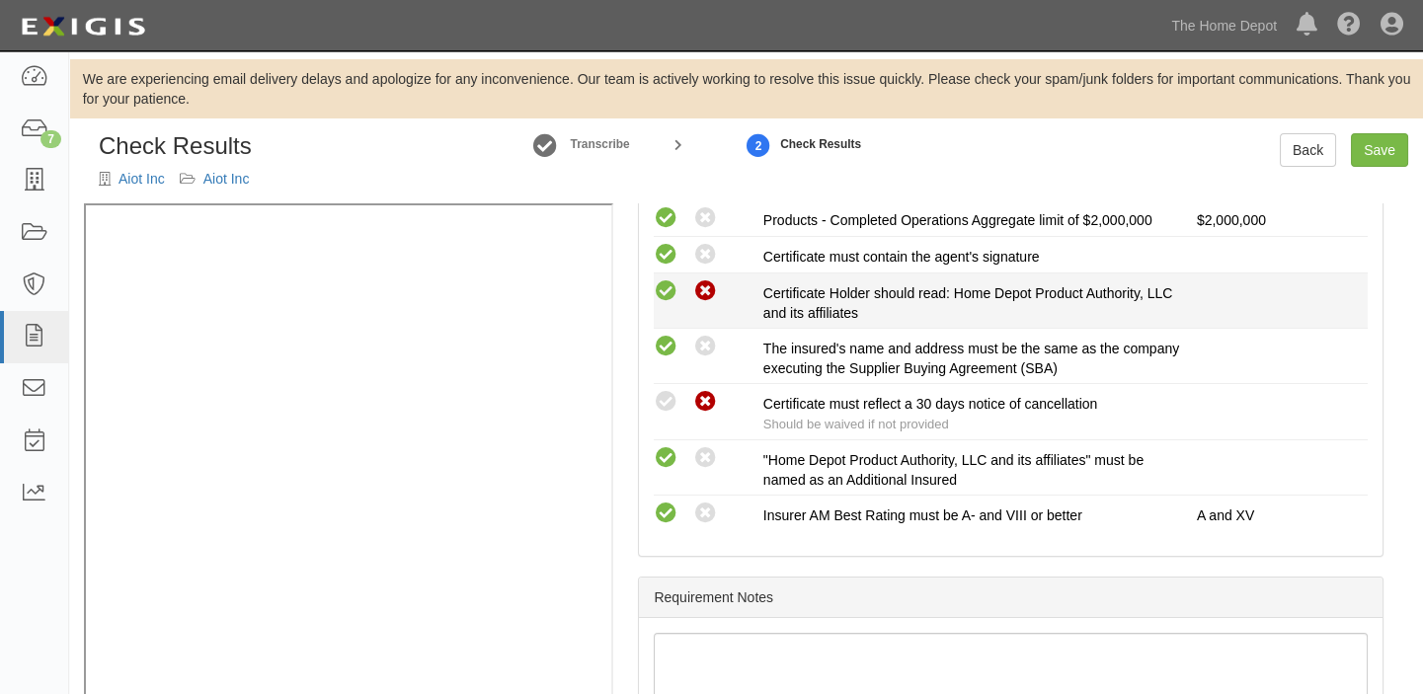
click at [699, 282] on icon at bounding box center [705, 291] width 25 height 25
radio input "false"
radio input "true"
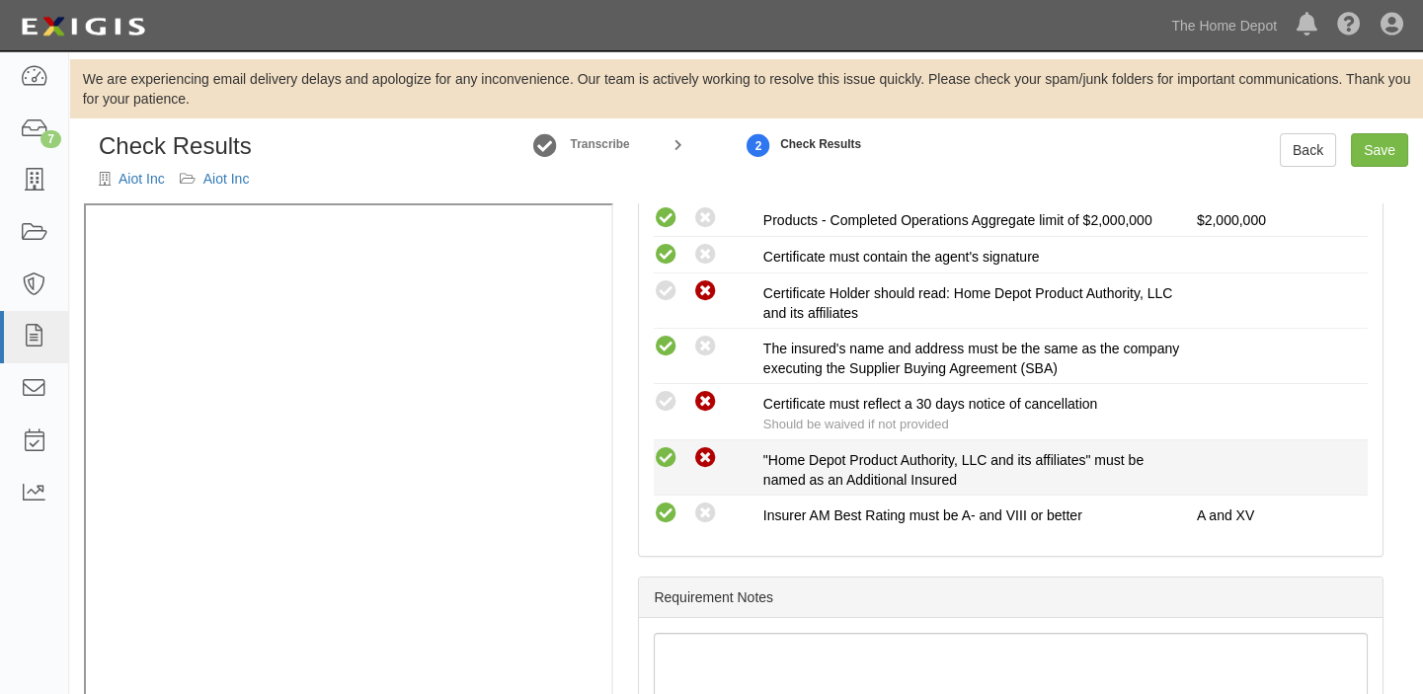
click at [699, 454] on icon at bounding box center [705, 458] width 25 height 25
radio input "false"
radio input "true"
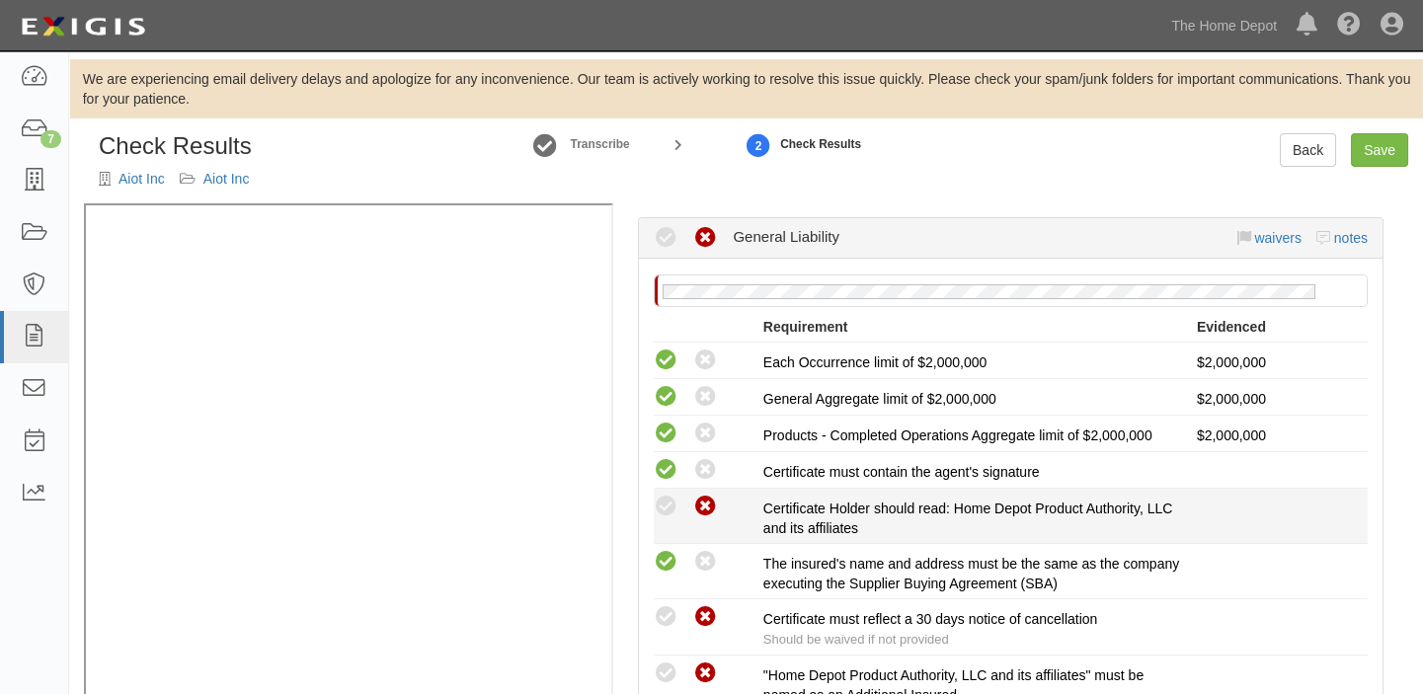
scroll to position [269, 0]
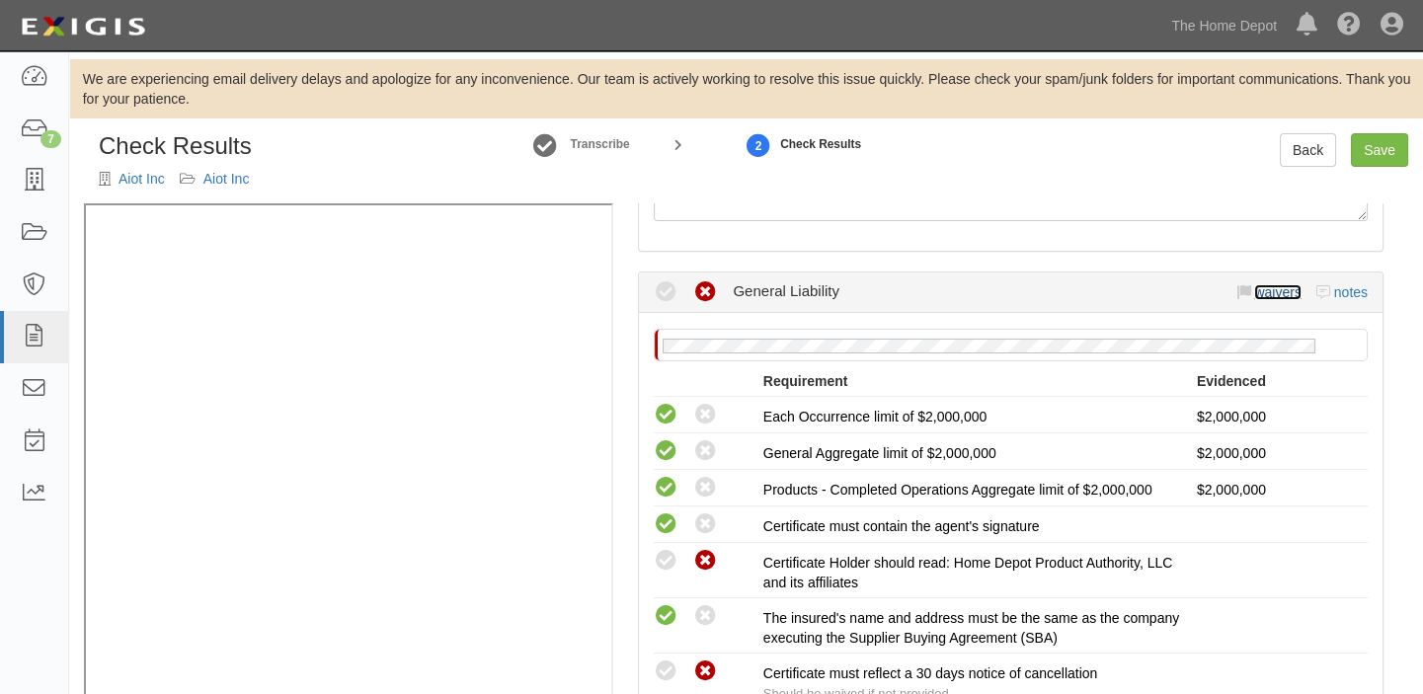
click at [1265, 291] on link "waivers" at bounding box center [1277, 292] width 46 height 16
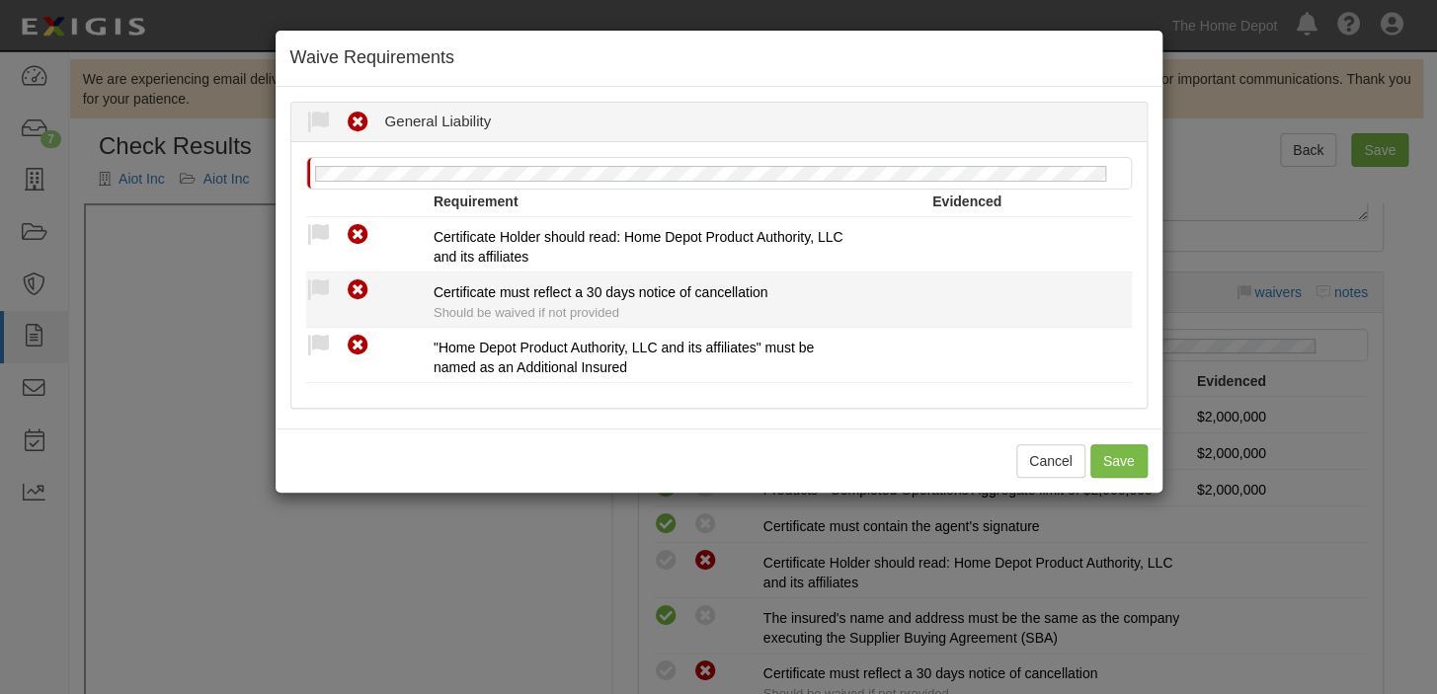
drag, startPoint x: 308, startPoint y: 286, endPoint x: 366, endPoint y: 345, distance: 82.4
click at [314, 286] on icon at bounding box center [318, 290] width 25 height 25
radio input "true"
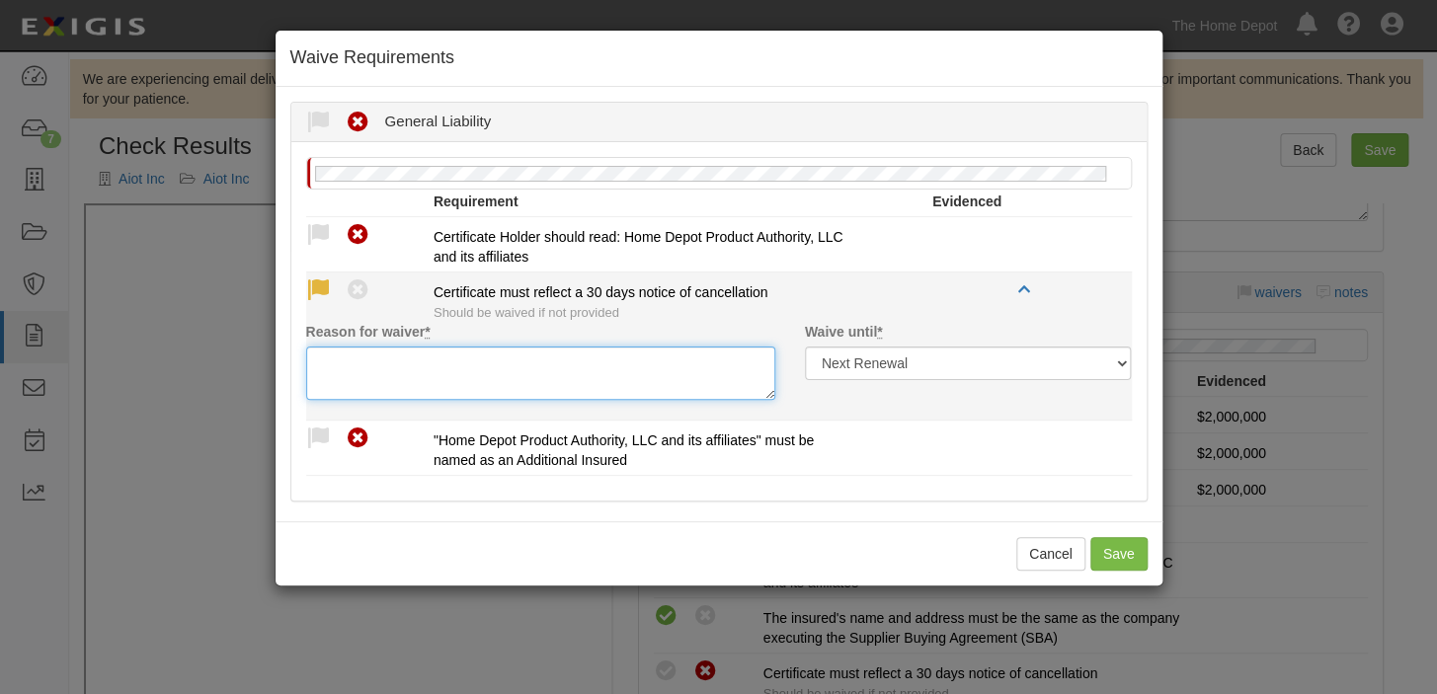
click at [363, 364] on textarea "Reason for waiver *" at bounding box center [540, 373] width 469 height 53
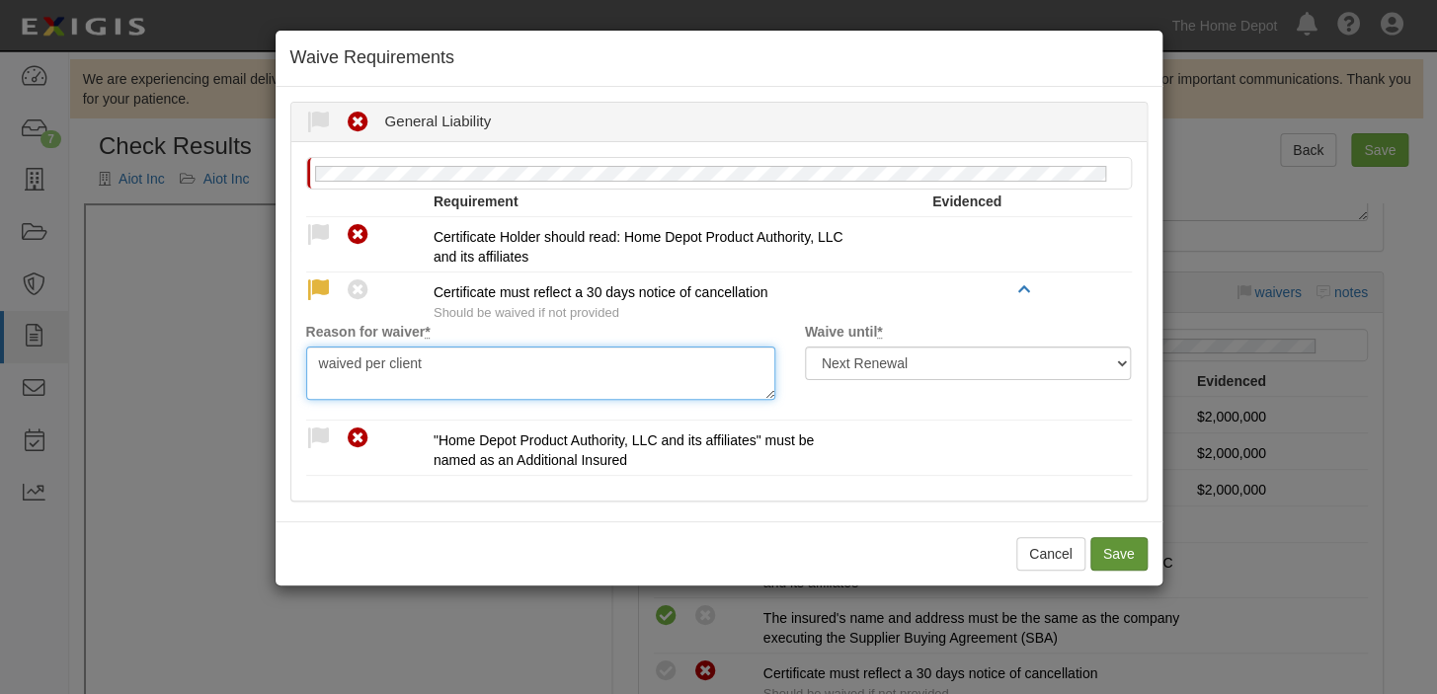
type textarea "waived per client"
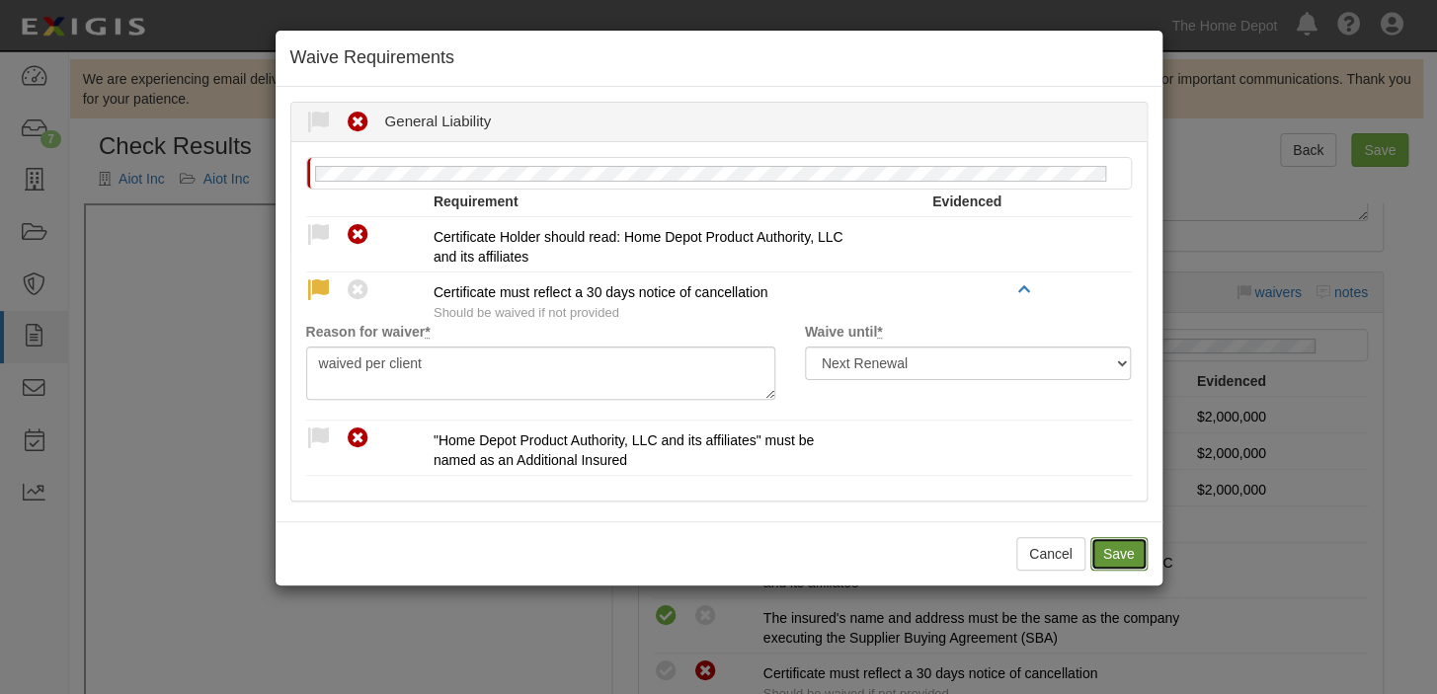
click at [1125, 561] on button "Save" at bounding box center [1118, 554] width 57 height 34
radio input "true"
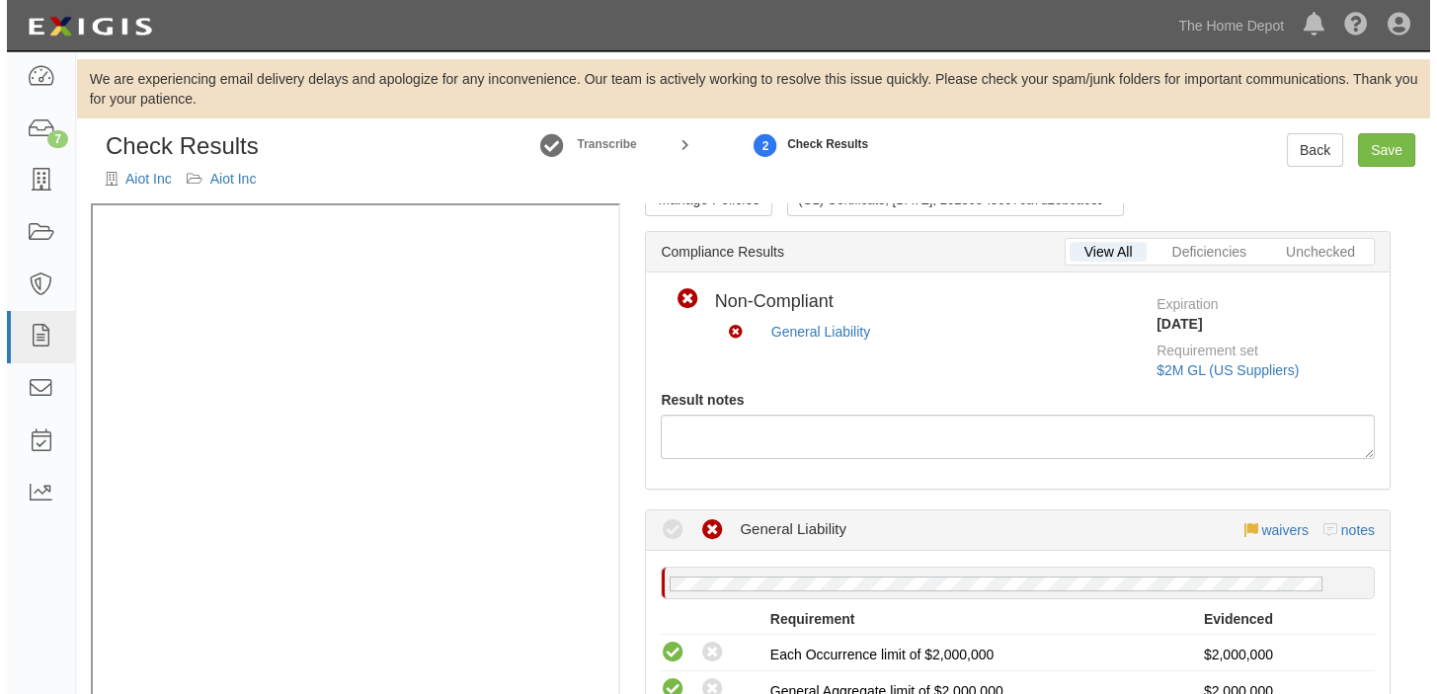
scroll to position [0, 0]
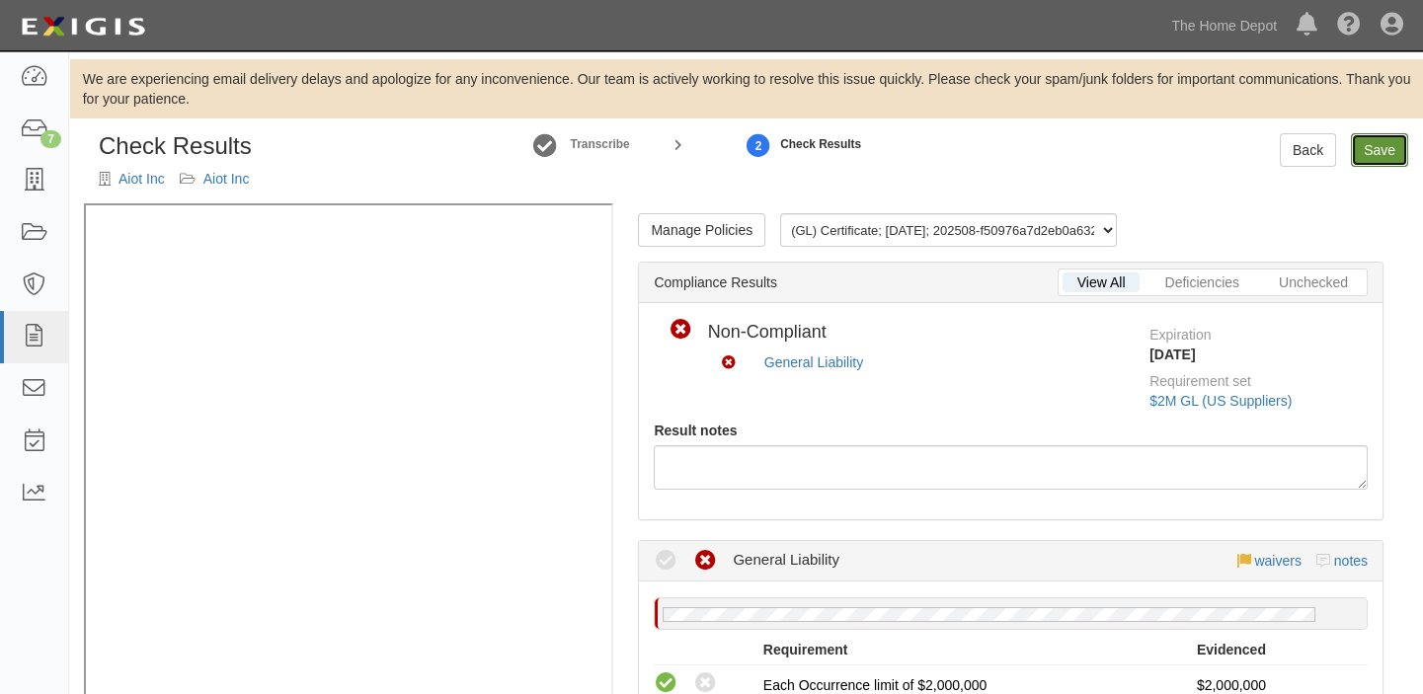
click at [1382, 139] on link "Save" at bounding box center [1379, 150] width 57 height 34
radio input "true"
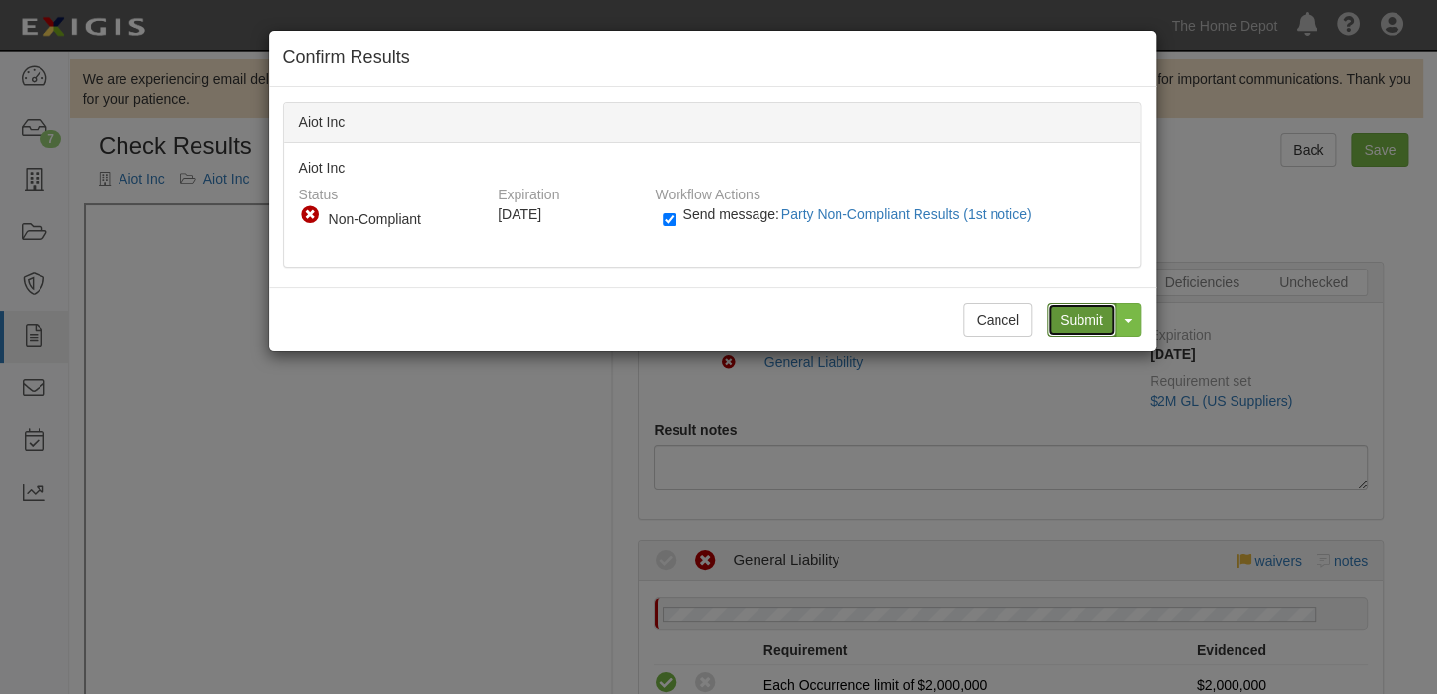
click at [1103, 326] on input "Submit" at bounding box center [1081, 320] width 69 height 34
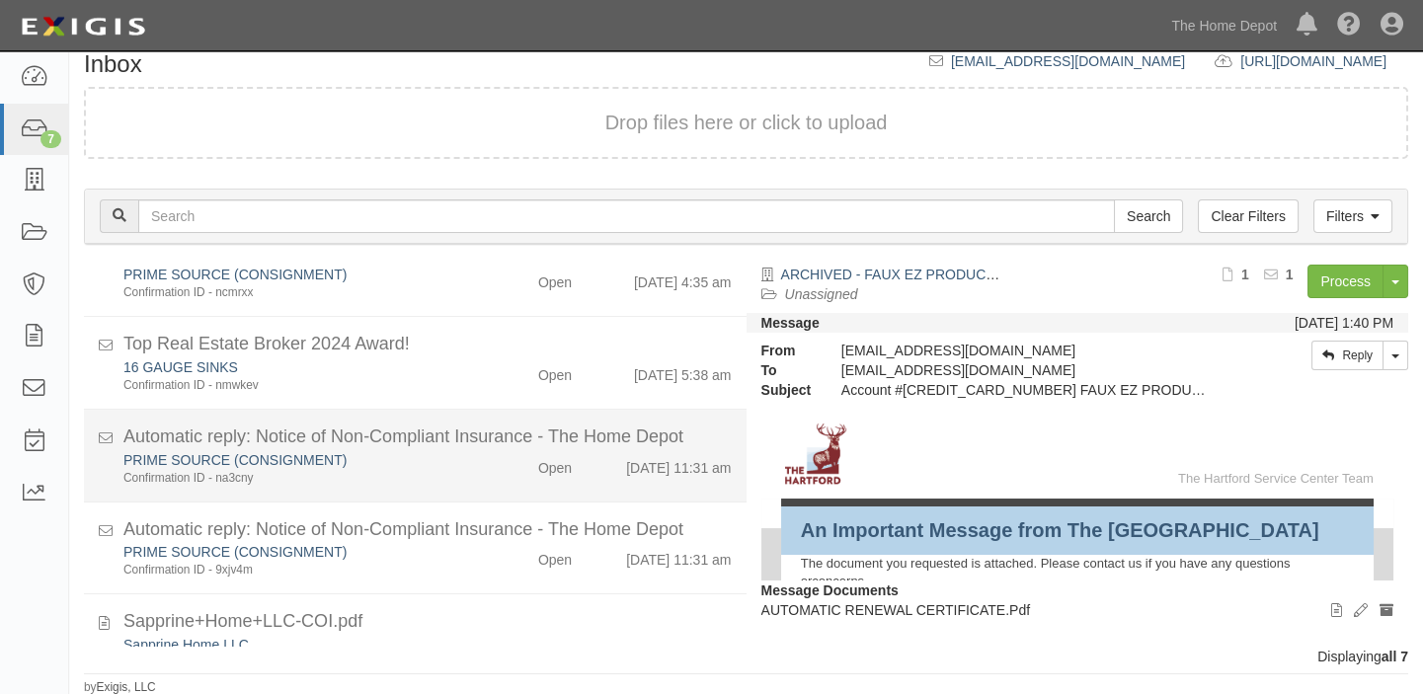
scroll to position [293, 0]
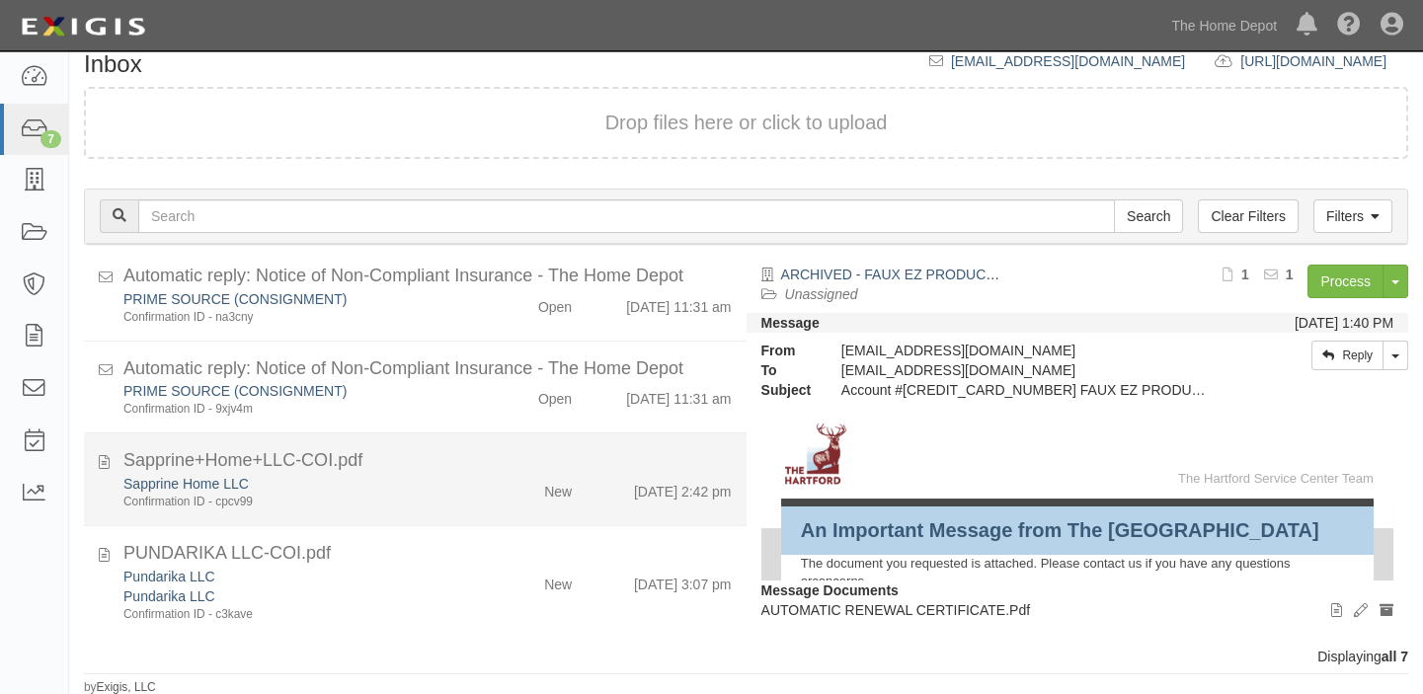
click at [414, 567] on div "Sapprine Home LLC" at bounding box center [294, 577] width 343 height 20
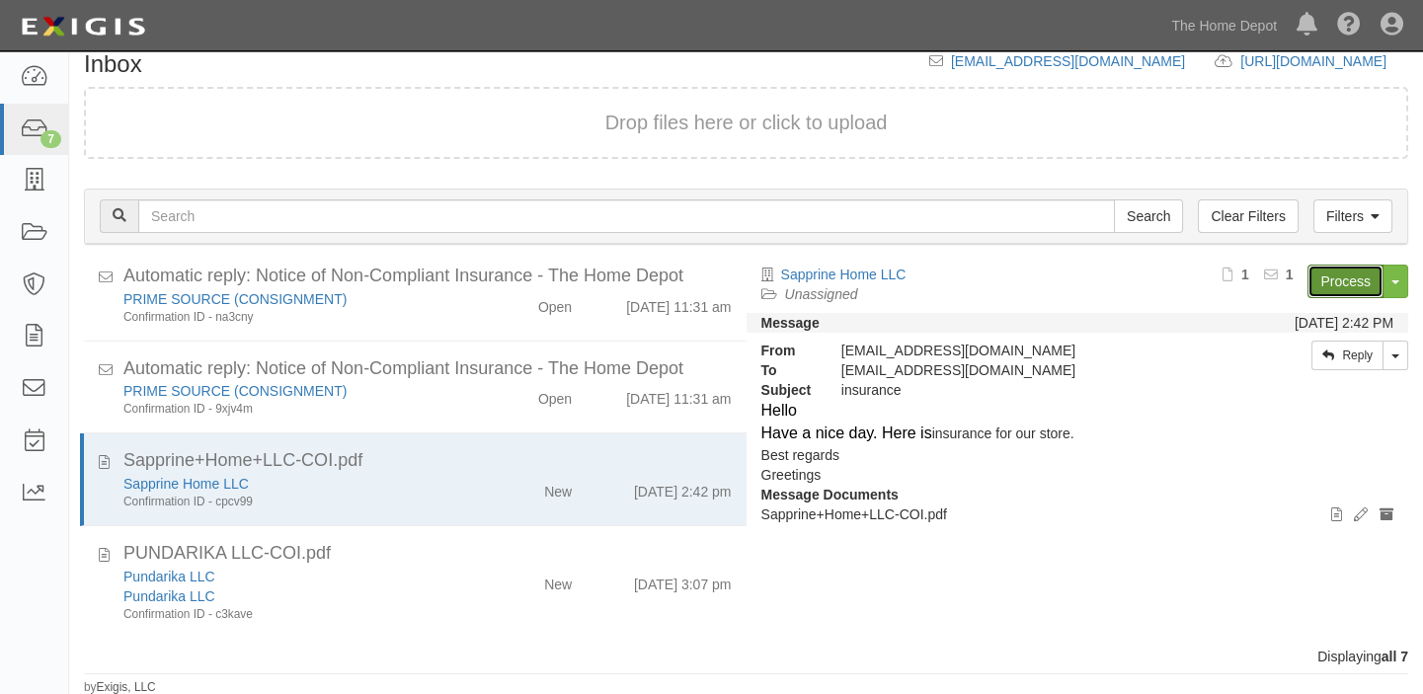
click at [1333, 285] on link "Process" at bounding box center [1345, 282] width 76 height 34
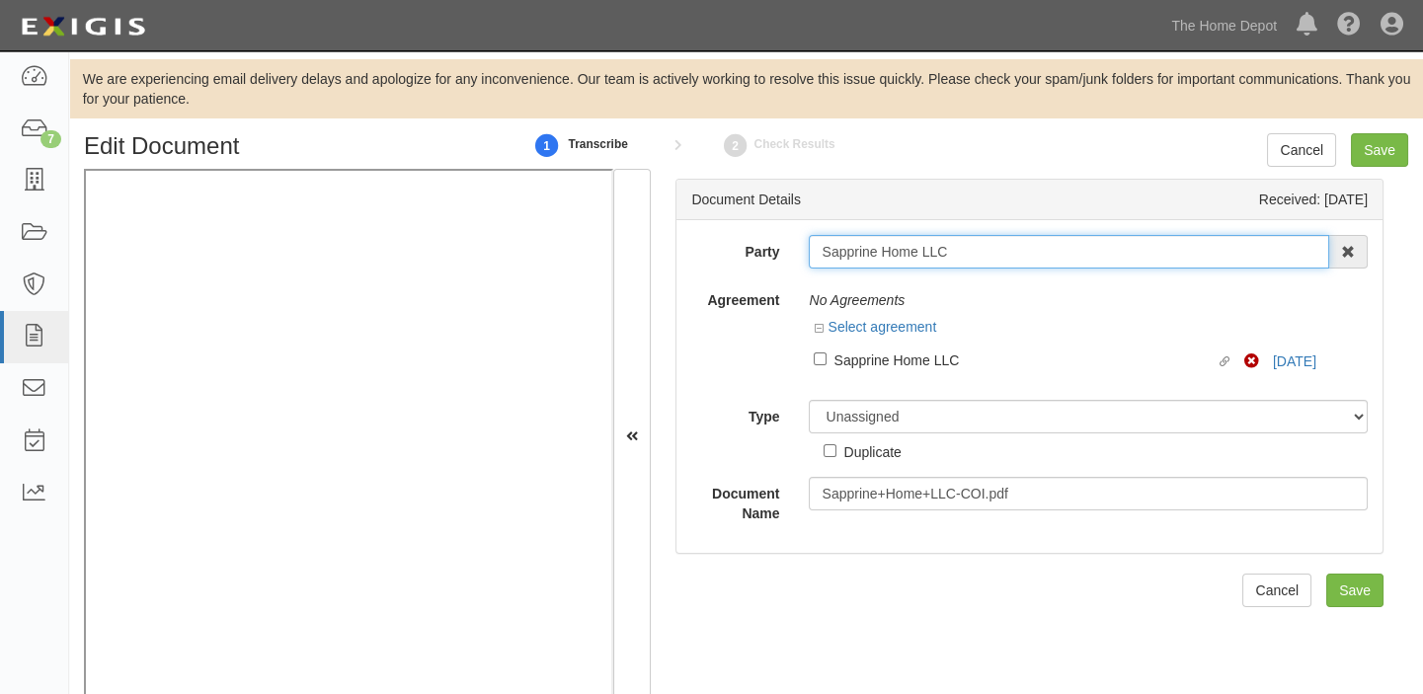
drag, startPoint x: 845, startPoint y: 256, endPoint x: 1051, endPoint y: 281, distance: 207.0
click at [1051, 281] on div "Party Sapprine Home LLC 1000576868 Ontario Inc. 10 STRAWBERRY STREET 115282 CAN…" at bounding box center [1029, 379] width 676 height 288
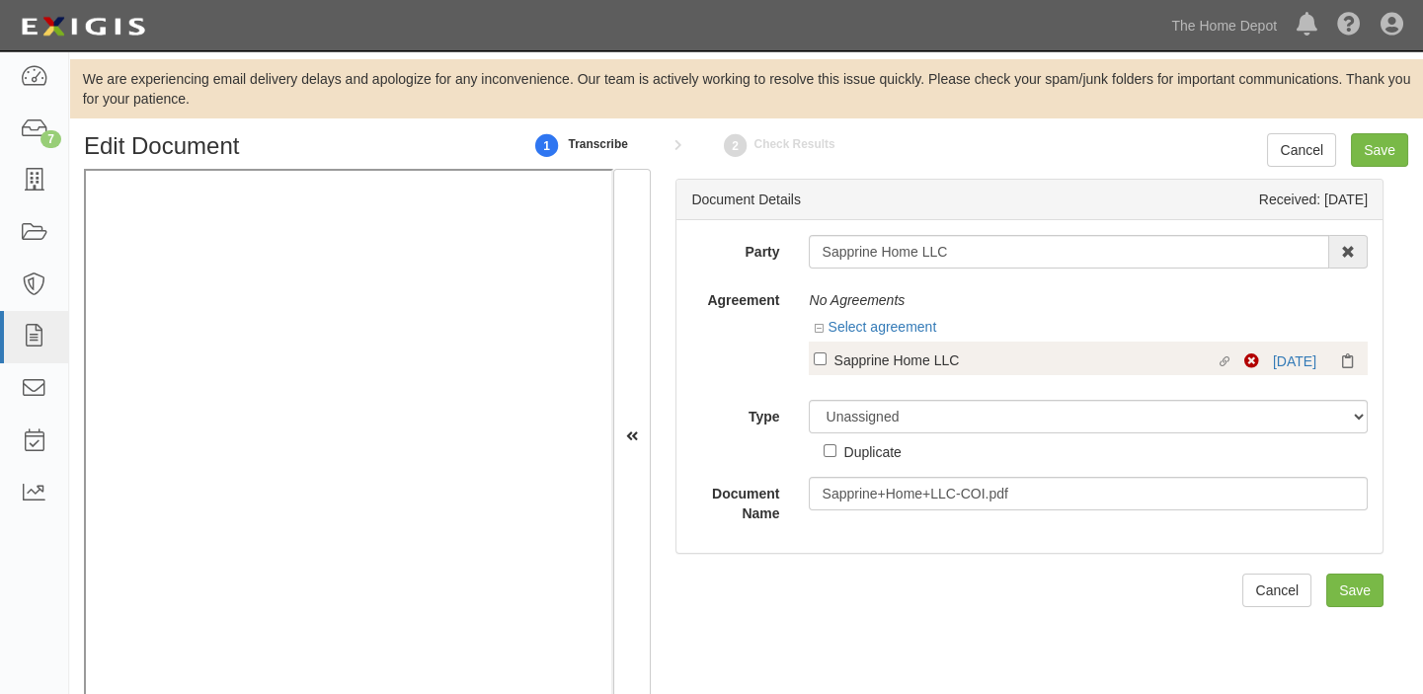
click at [866, 365] on div "Sapprine Home LLC" at bounding box center [1023, 360] width 381 height 22
click at [826, 365] on input "Linked agreement Sapprine Home LLC Linked agreement" at bounding box center [820, 358] width 13 height 13
checkbox input "true"
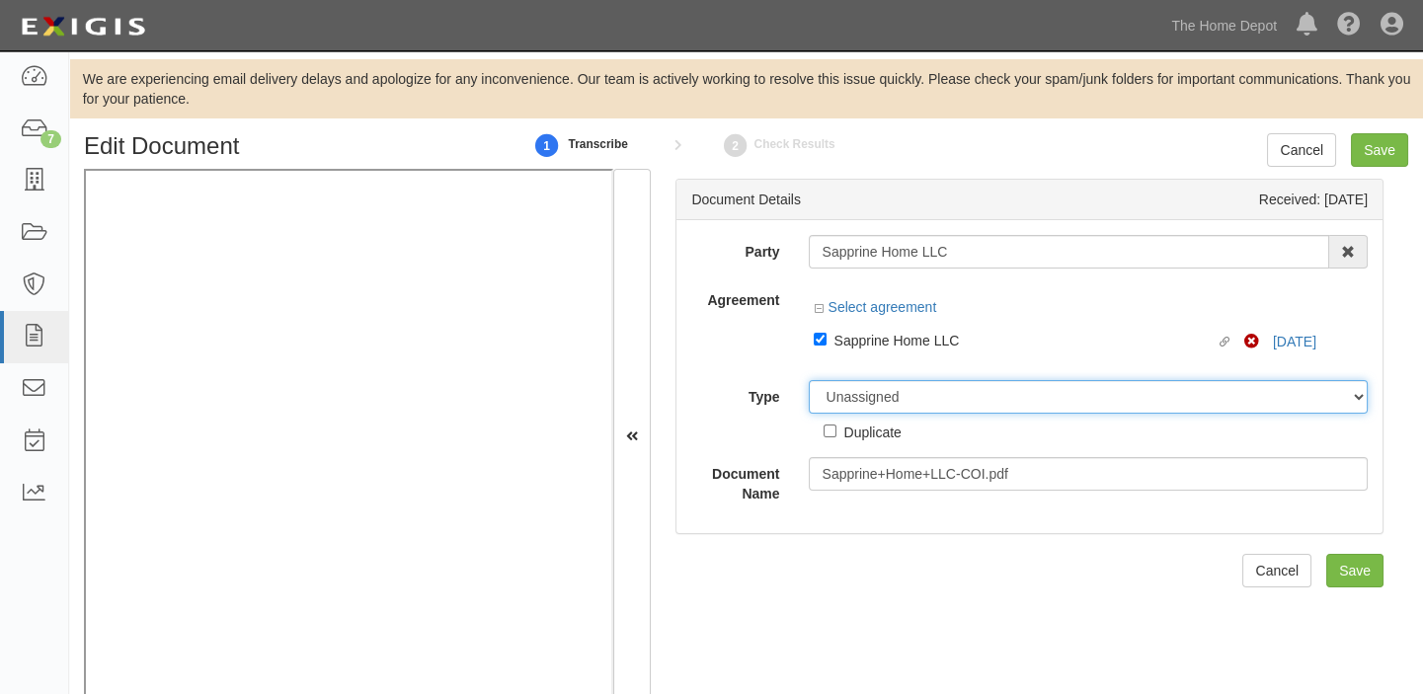
click at [877, 409] on select "Unassigned Binder Cancellation Notice Certificate Contract Endorsement Insuranc…" at bounding box center [1088, 397] width 559 height 34
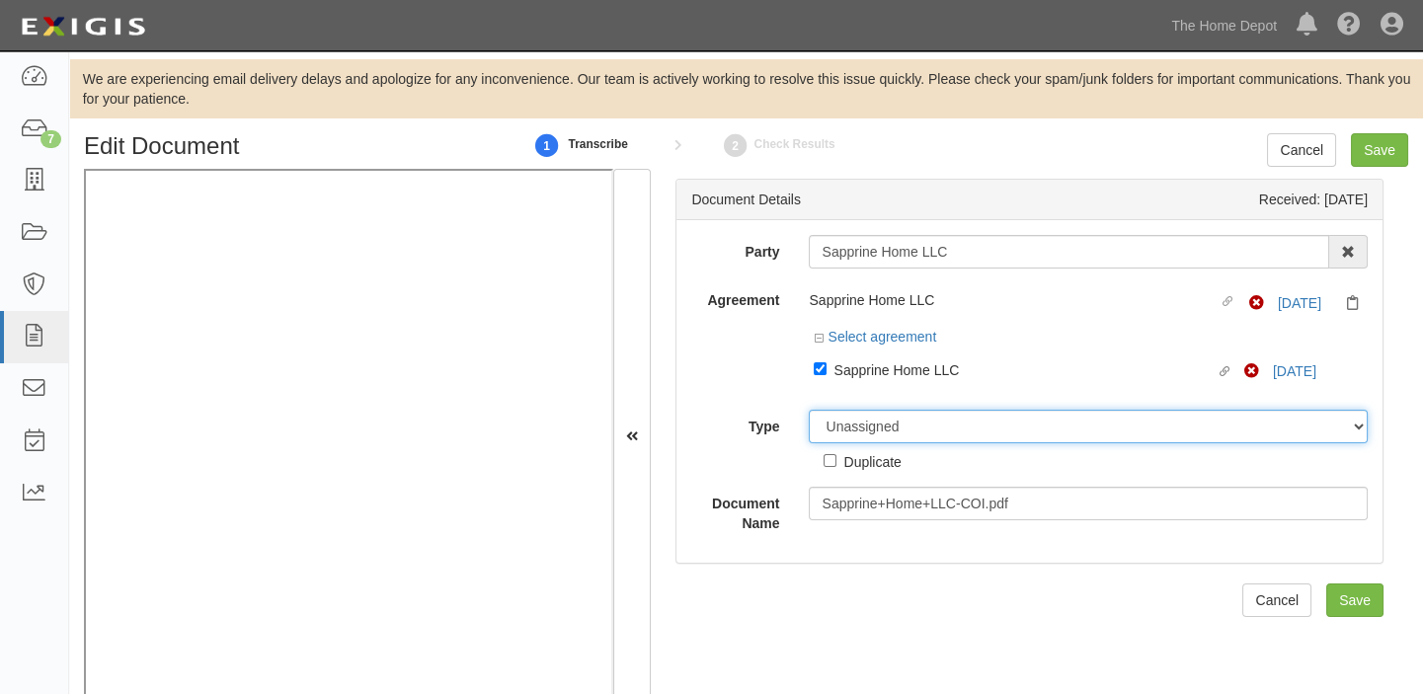
select select "CertificateDetail"
click at [809, 411] on select "Unassigned Binder Cancellation Notice Certificate Contract Endorsement Insuranc…" at bounding box center [1088, 427] width 559 height 34
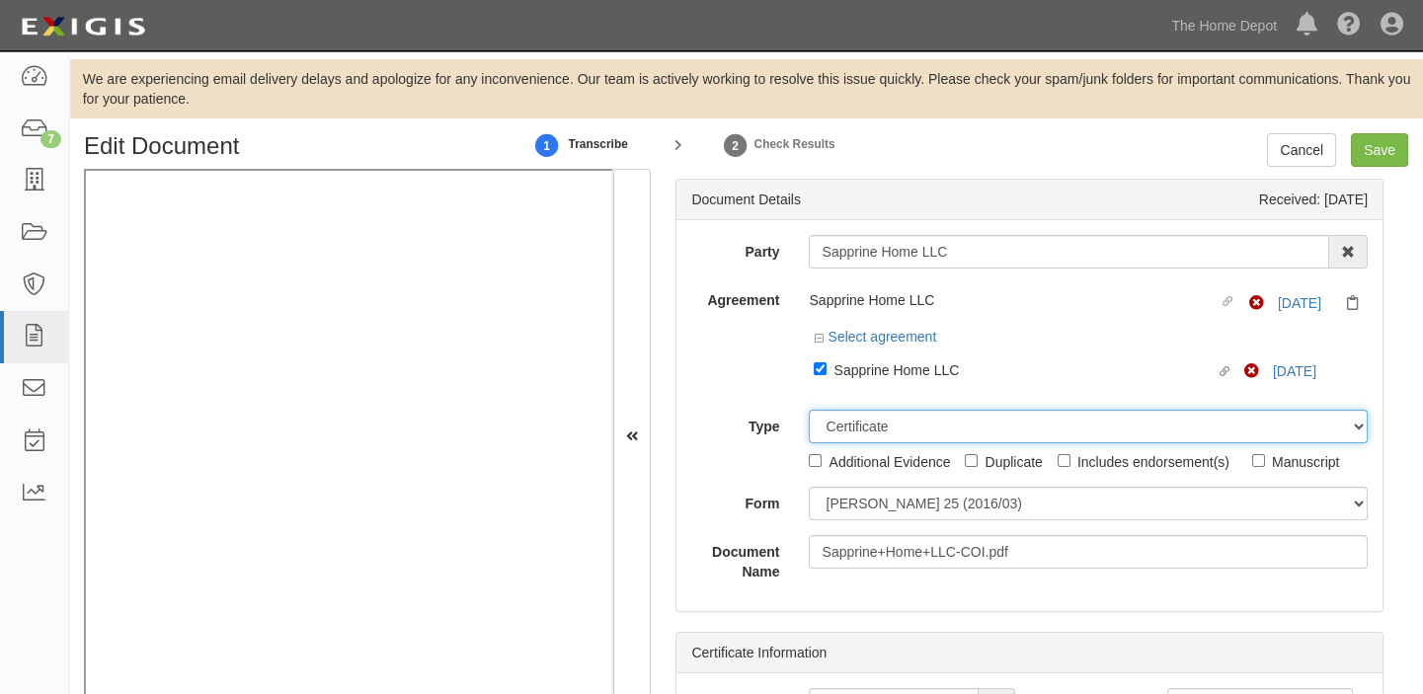
scroll to position [39, 0]
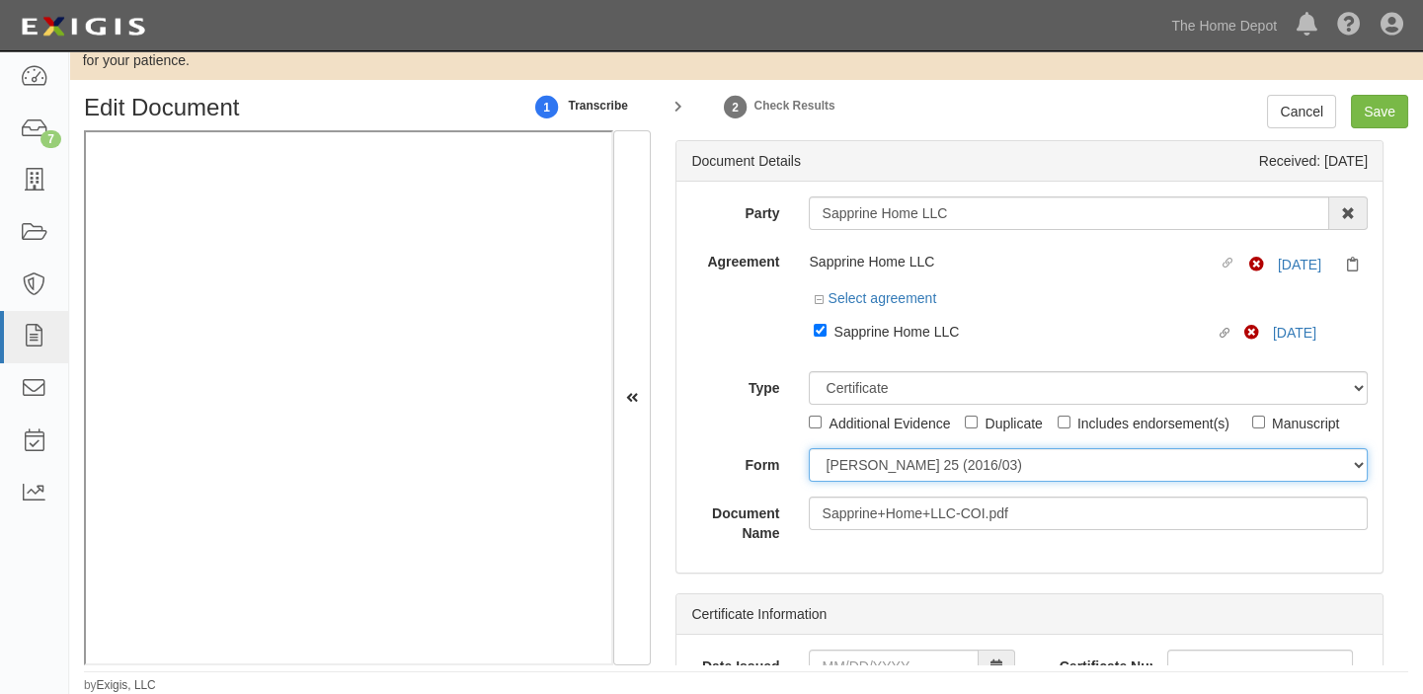
drag, startPoint x: 865, startPoint y: 464, endPoint x: 855, endPoint y: 475, distance: 14.7
click at [865, 464] on select "ACORD 25 (2016/03) ACORD 101 ACORD 855 NY (2014/05) General" at bounding box center [1088, 465] width 559 height 34
select select "GeneralFormDetail"
click at [809, 448] on select "[PERSON_NAME] 25 (2016/03) [PERSON_NAME] 101 [PERSON_NAME] 855 NY (2014/05) Gen…" at bounding box center [1088, 465] width 559 height 34
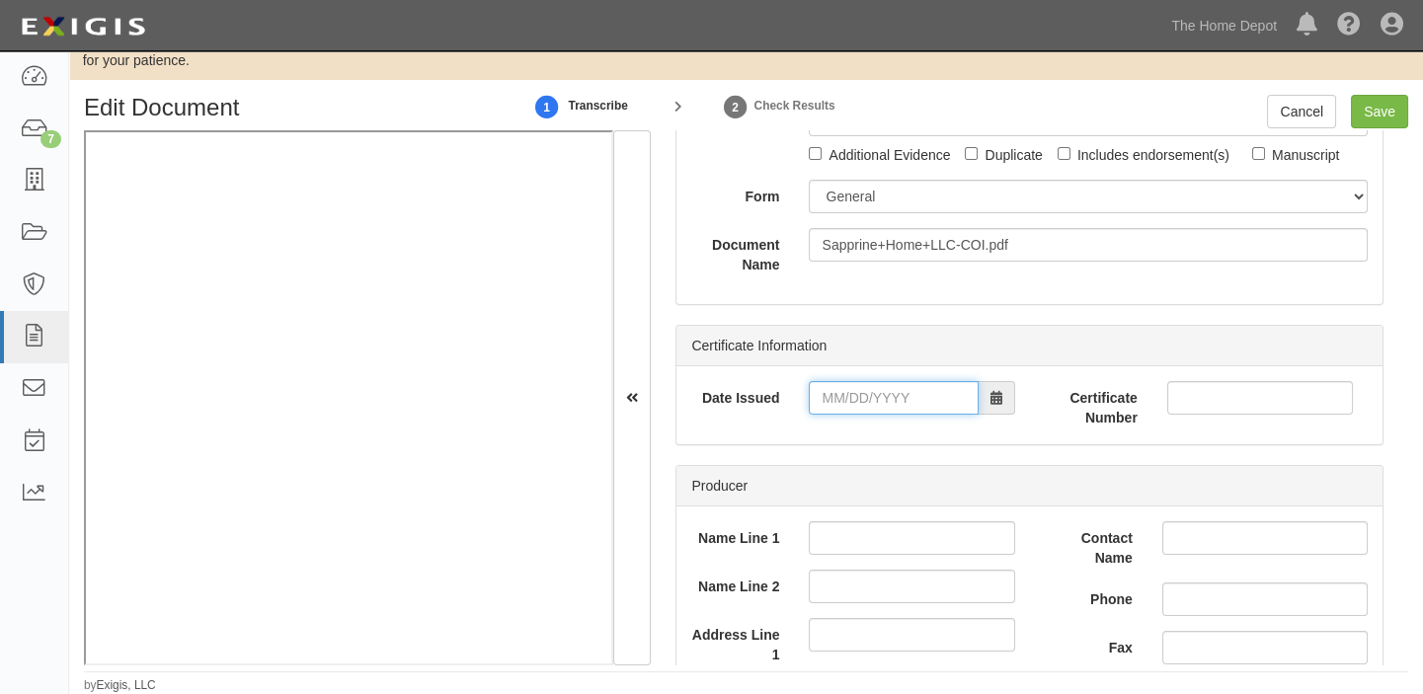
click at [912, 382] on input "Date Issued" at bounding box center [893, 398] width 169 height 34
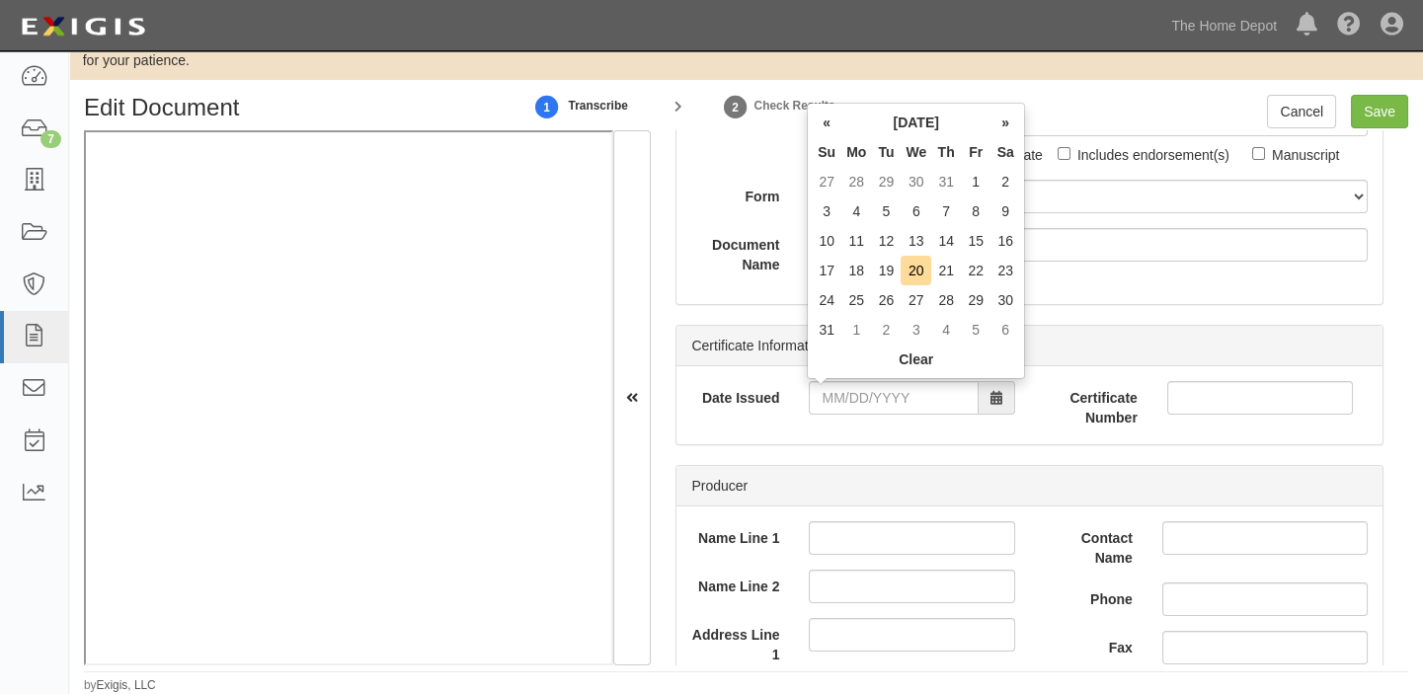
click at [863, 279] on td "18" at bounding box center [856, 271] width 30 height 30
type input "08/18/2025"
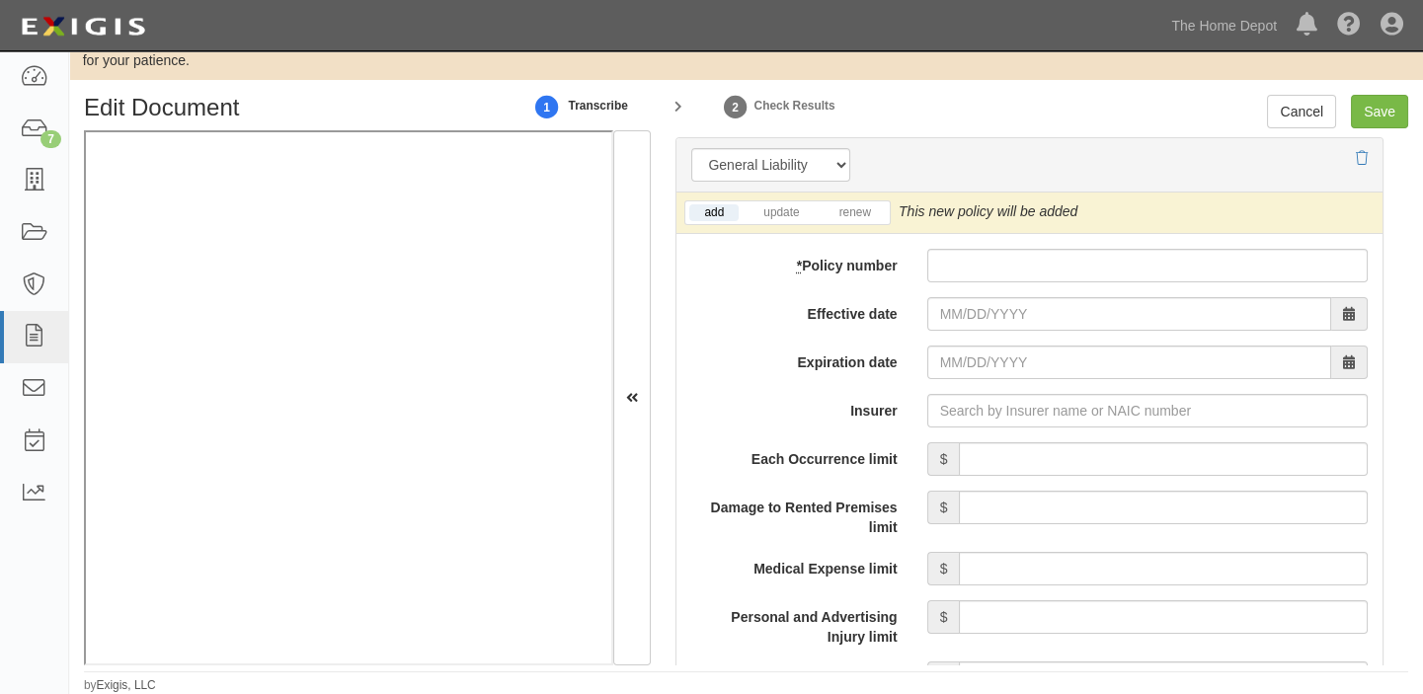
scroll to position [1525, 0]
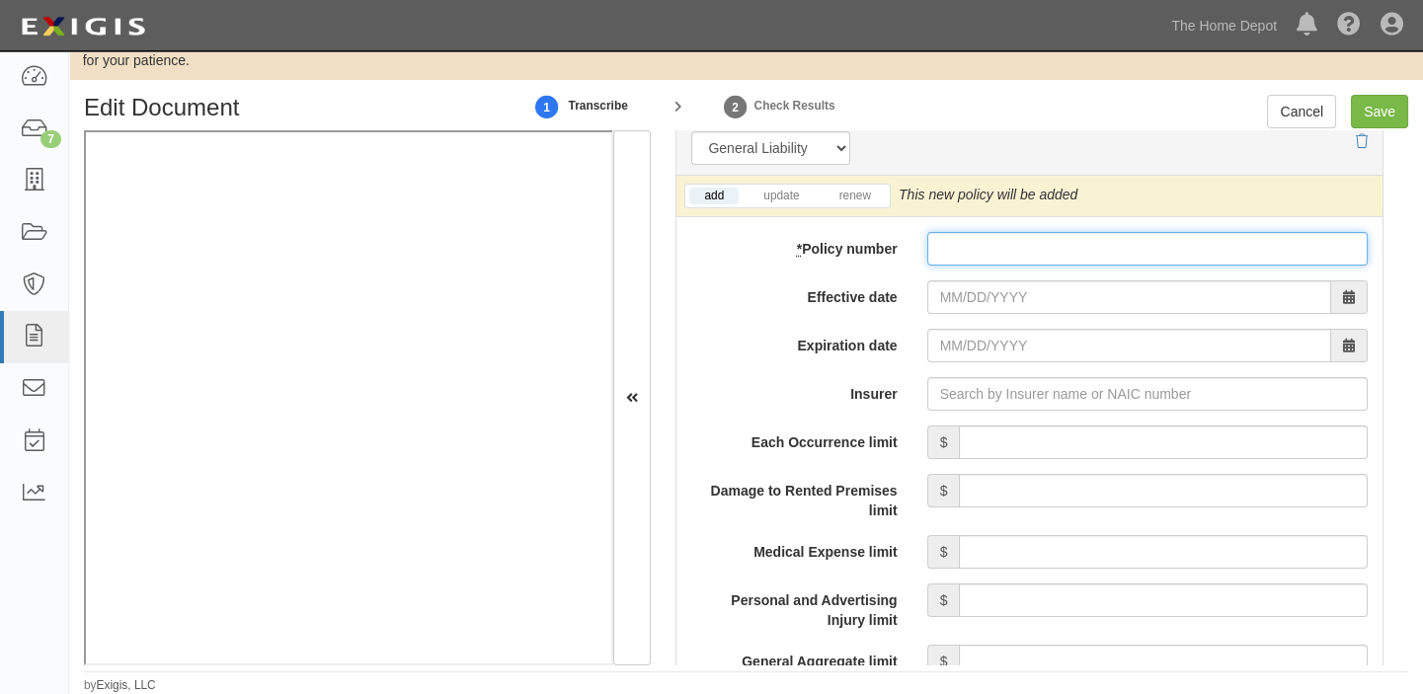
click at [979, 247] on input "* Policy number" at bounding box center [1147, 249] width 440 height 34
paste input "N X A 9BP841474"
drag, startPoint x: 972, startPoint y: 256, endPoint x: 946, endPoint y: 252, distance: 26.0
click at [946, 252] on input "N X A 9BP841474" at bounding box center [1147, 249] width 440 height 34
click at [930, 251] on input "N9BP841474" at bounding box center [1147, 249] width 440 height 34
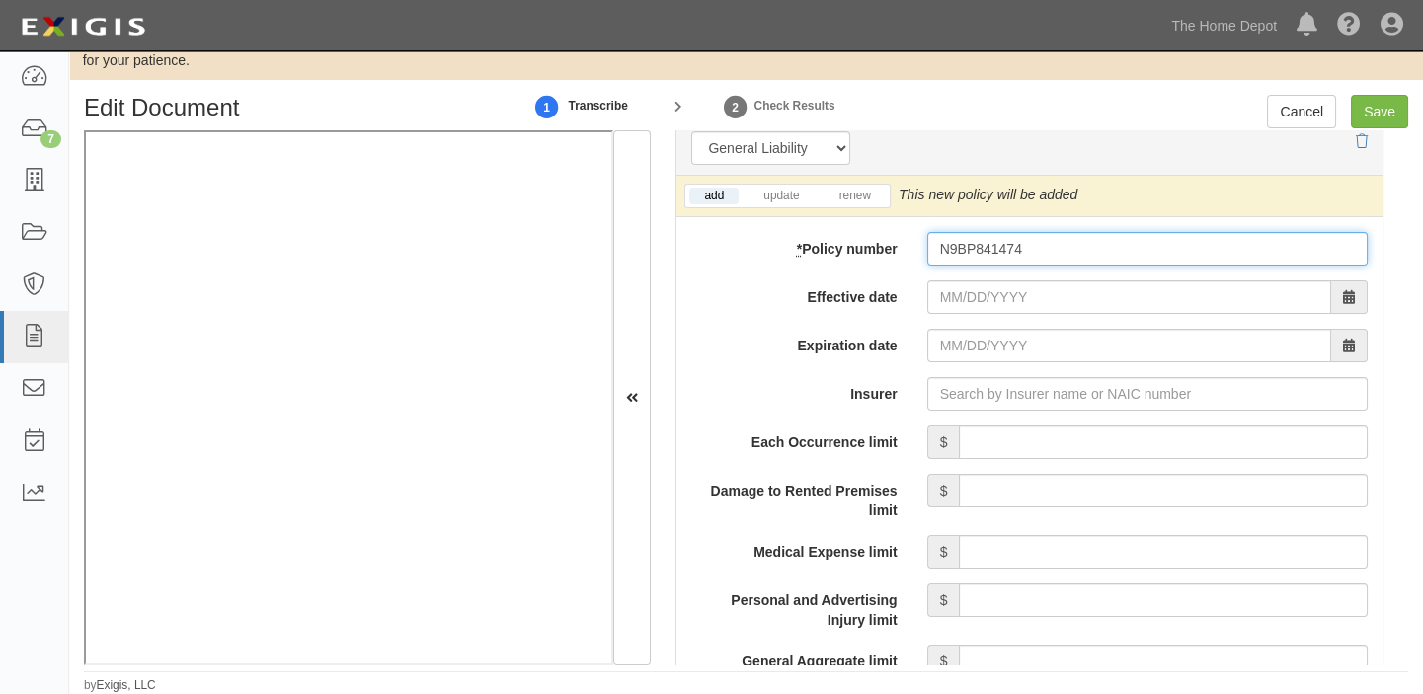
type input "N9BP841474"
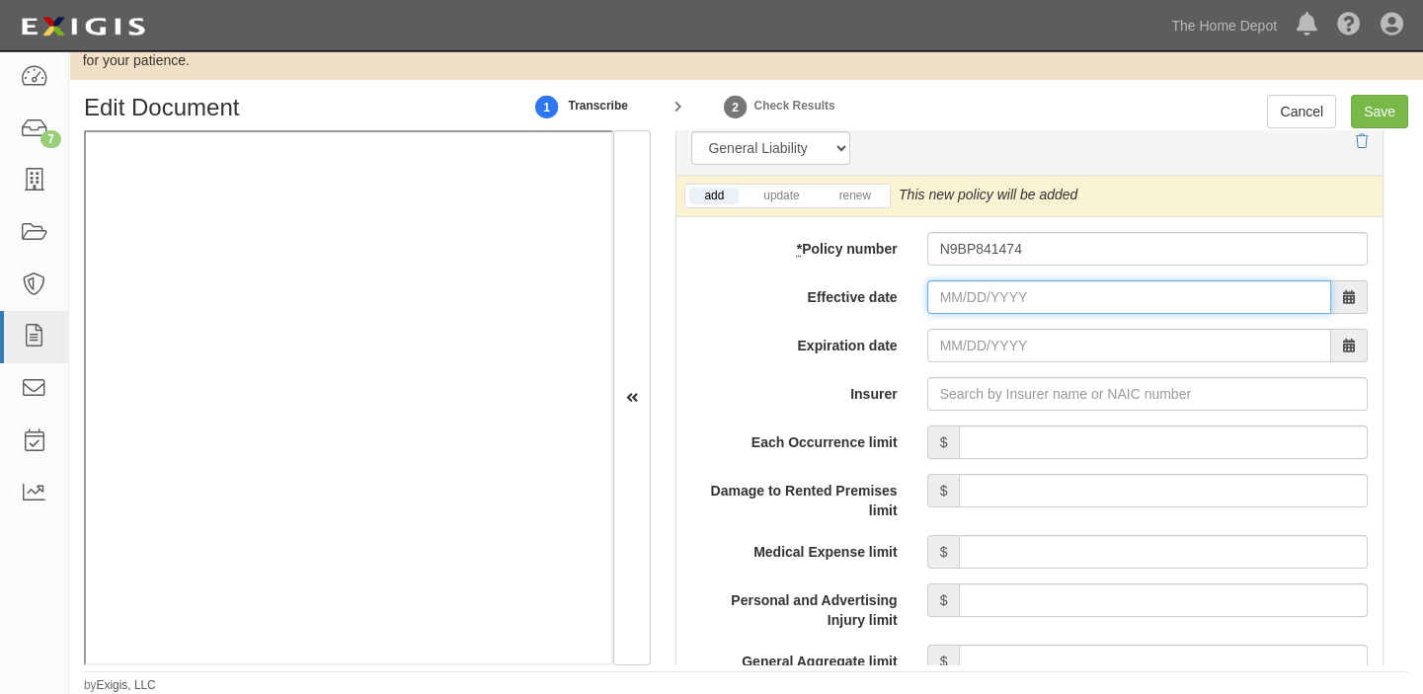
click at [956, 294] on input "Effective date" at bounding box center [1129, 297] width 404 height 34
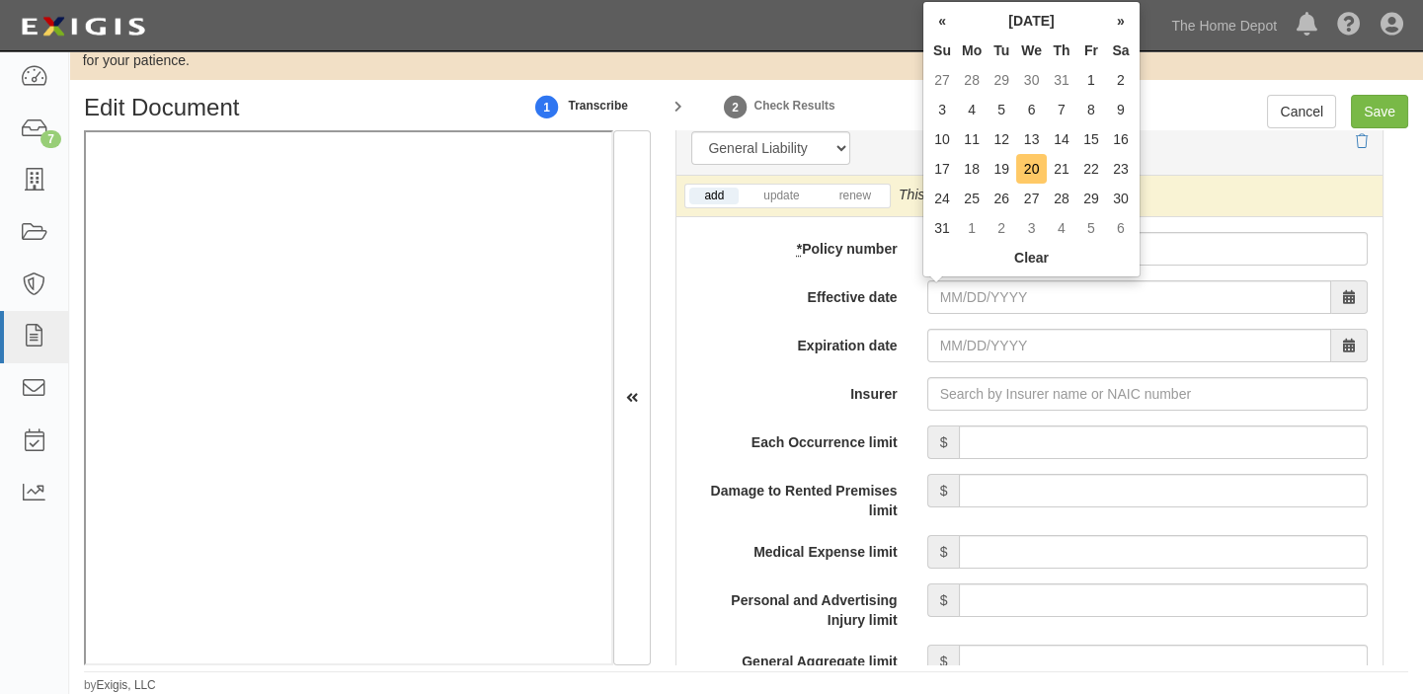
click at [1034, 168] on td "20" at bounding box center [1031, 169] width 31 height 30
type input "08/20/2025"
type input "08/20/2026"
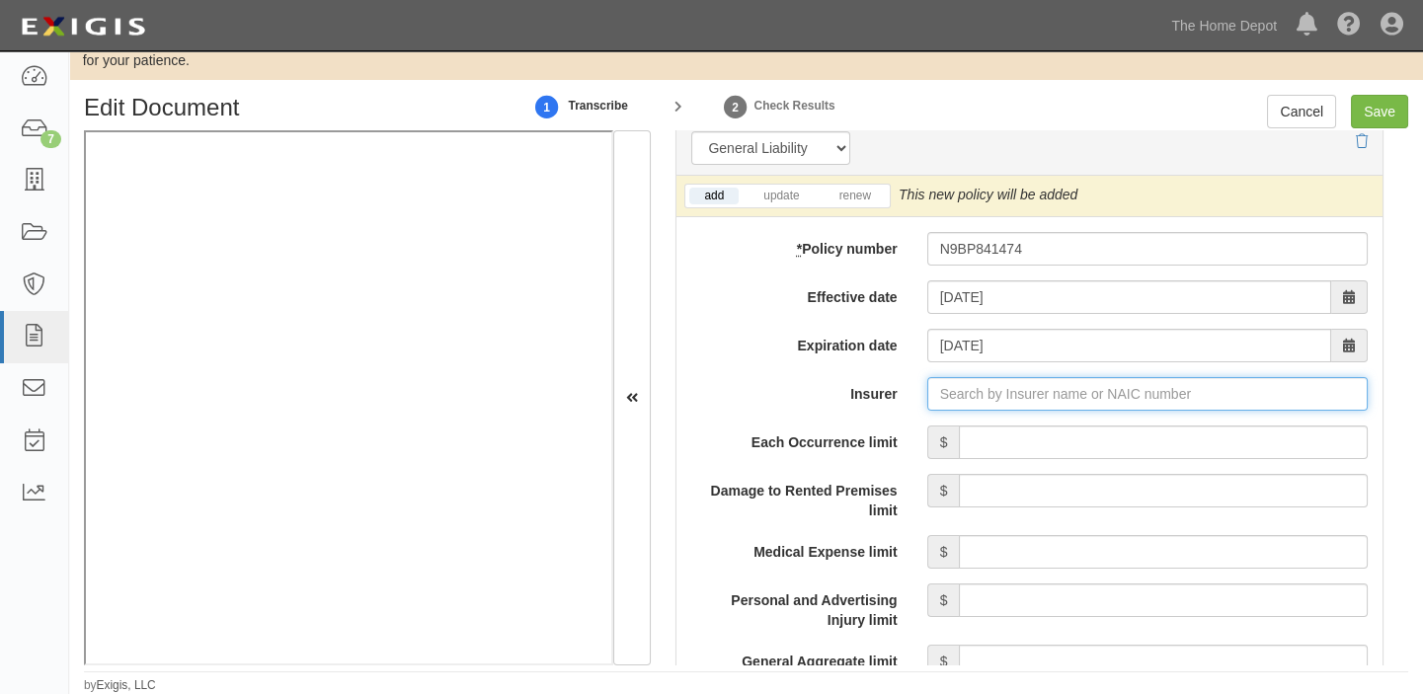
click at [1048, 385] on input "Insurer" at bounding box center [1147, 394] width 440 height 34
type input "180 Seguros S.A. (0) NR Rating"
type input "1"
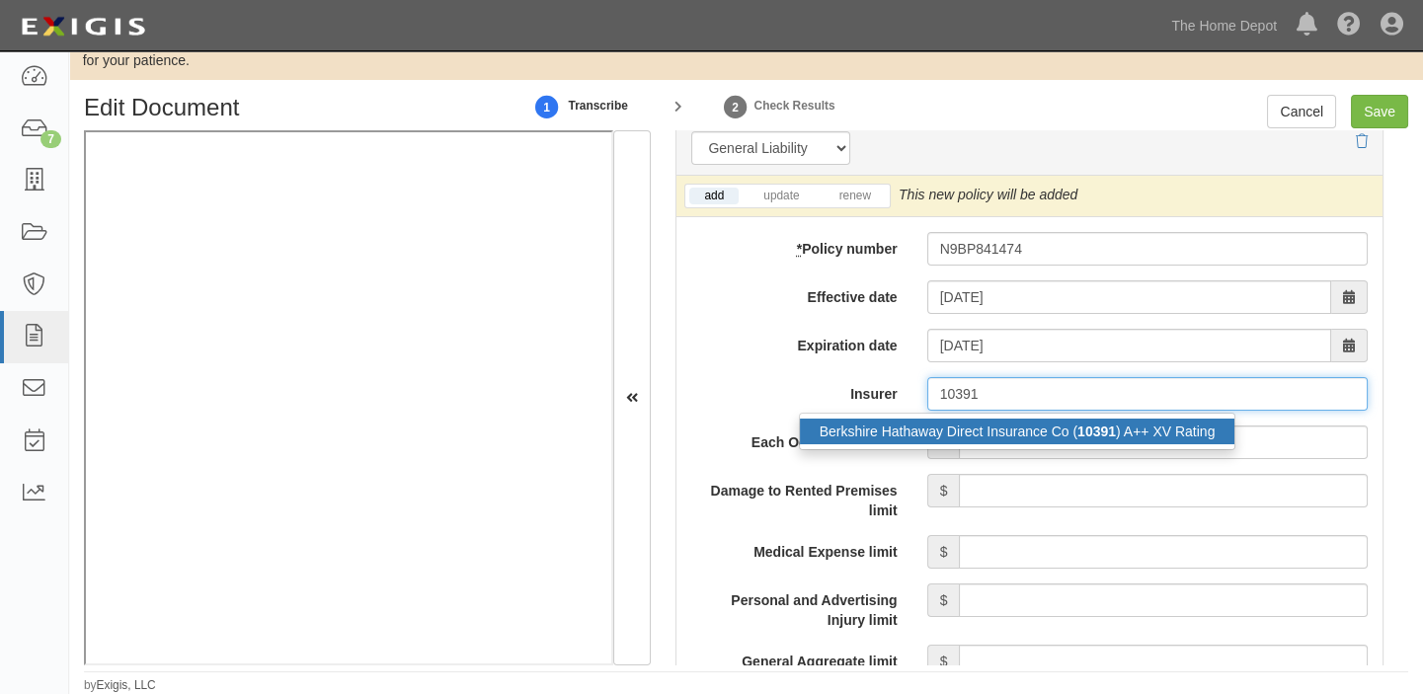
click at [1048, 423] on div "Berkshire Hathaway Direct Insurance Co ( 10391 ) A++ XV Rating" at bounding box center [1017, 432] width 435 height 26
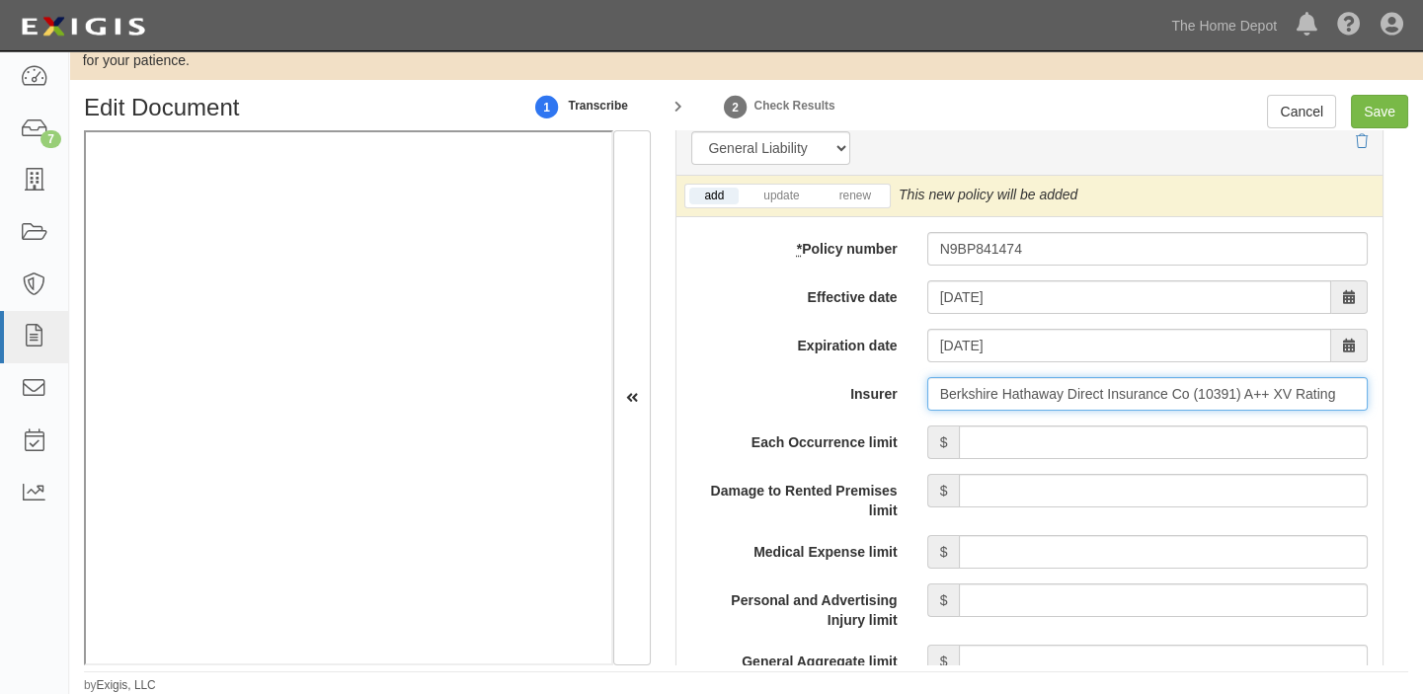
type input "Berkshire Hathaway Direct Insurance Co (10391) A++ XV Rating"
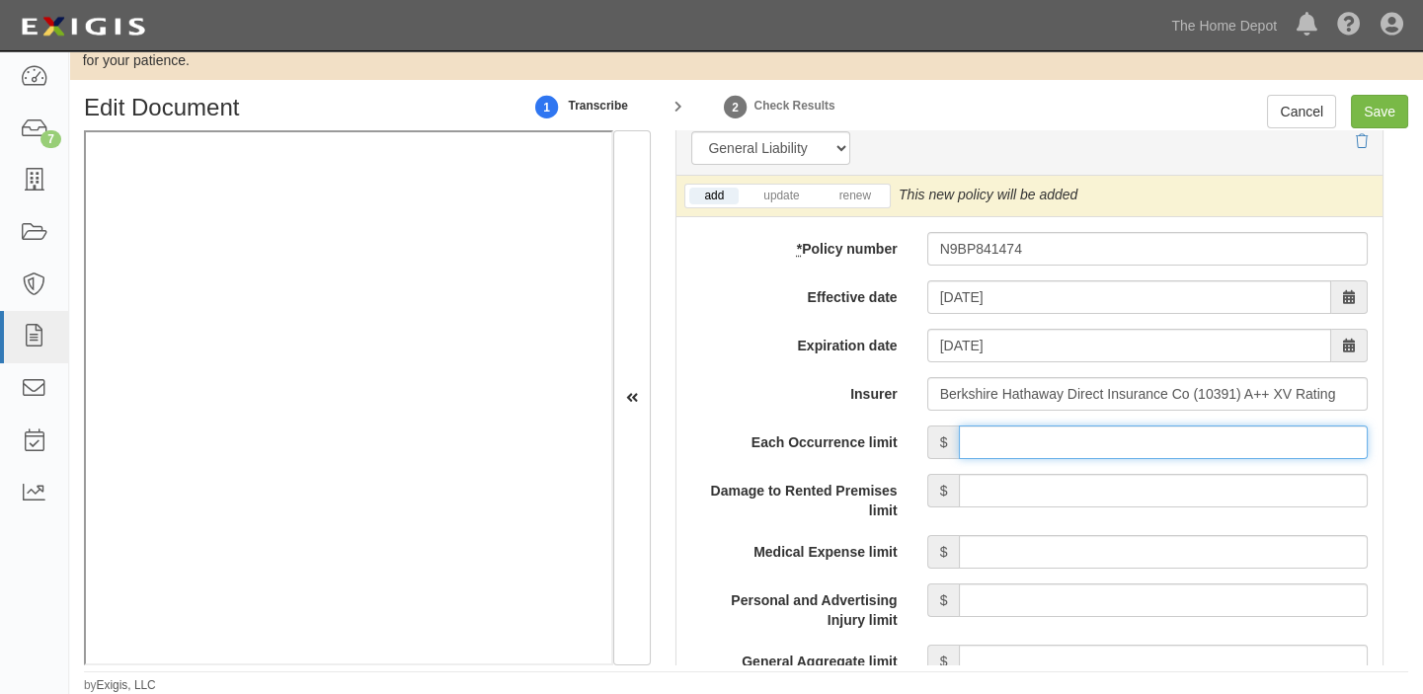
click at [1094, 440] on input "Each Occurrence limit" at bounding box center [1163, 443] width 409 height 34
type input "2,000,000"
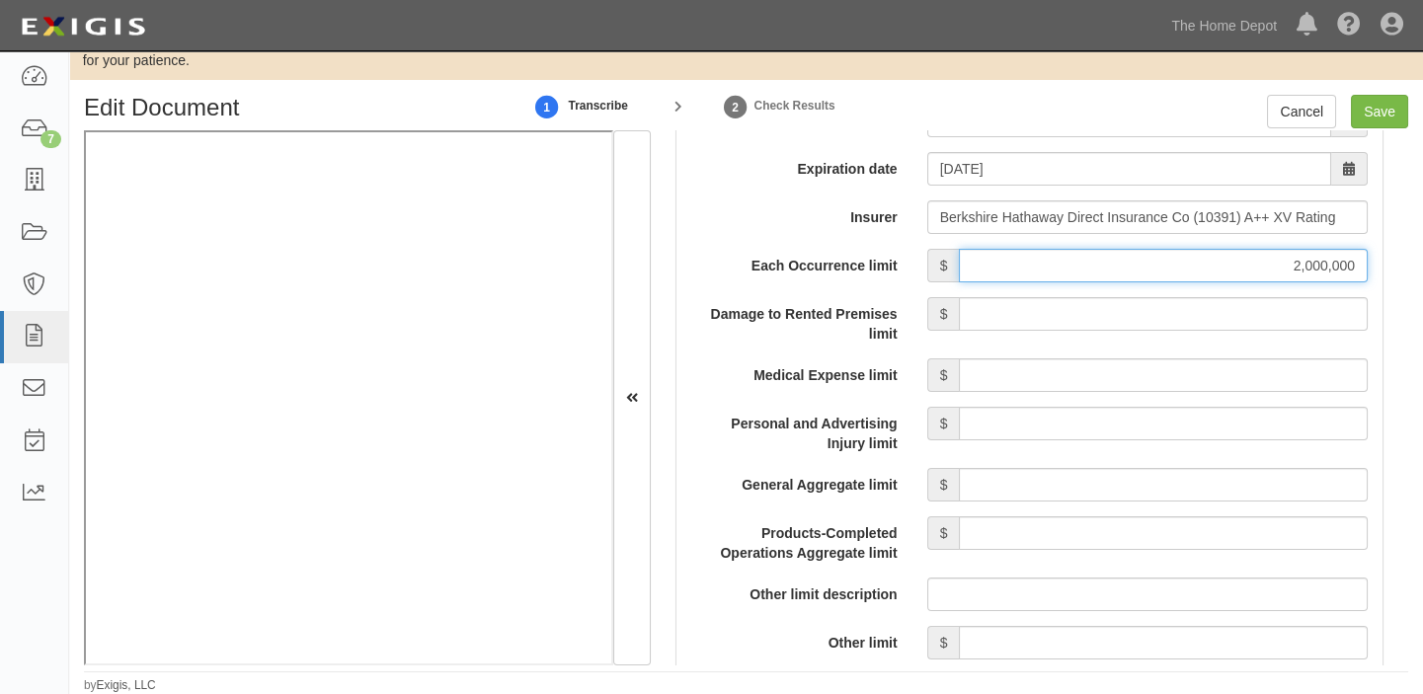
scroll to position [1795, 0]
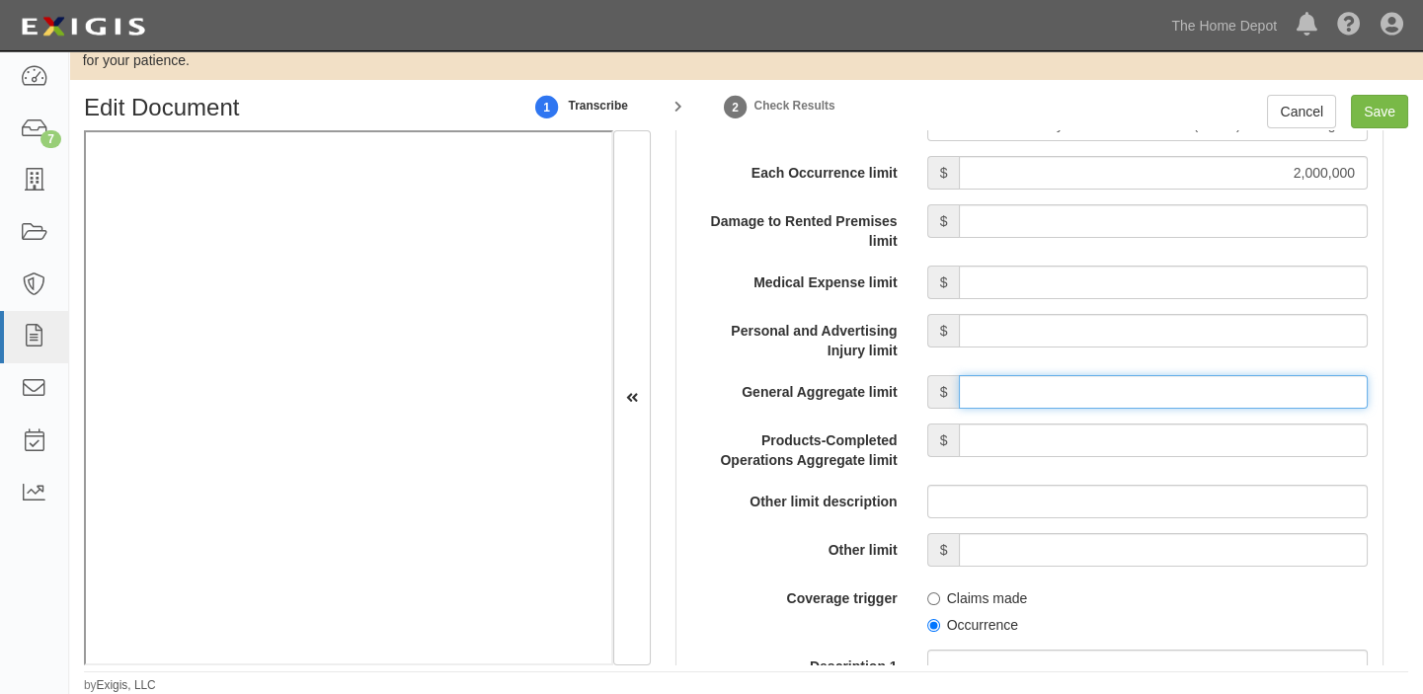
click at [1137, 386] on input "General Aggregate limit" at bounding box center [1163, 392] width 409 height 34
type input "4,000,000"
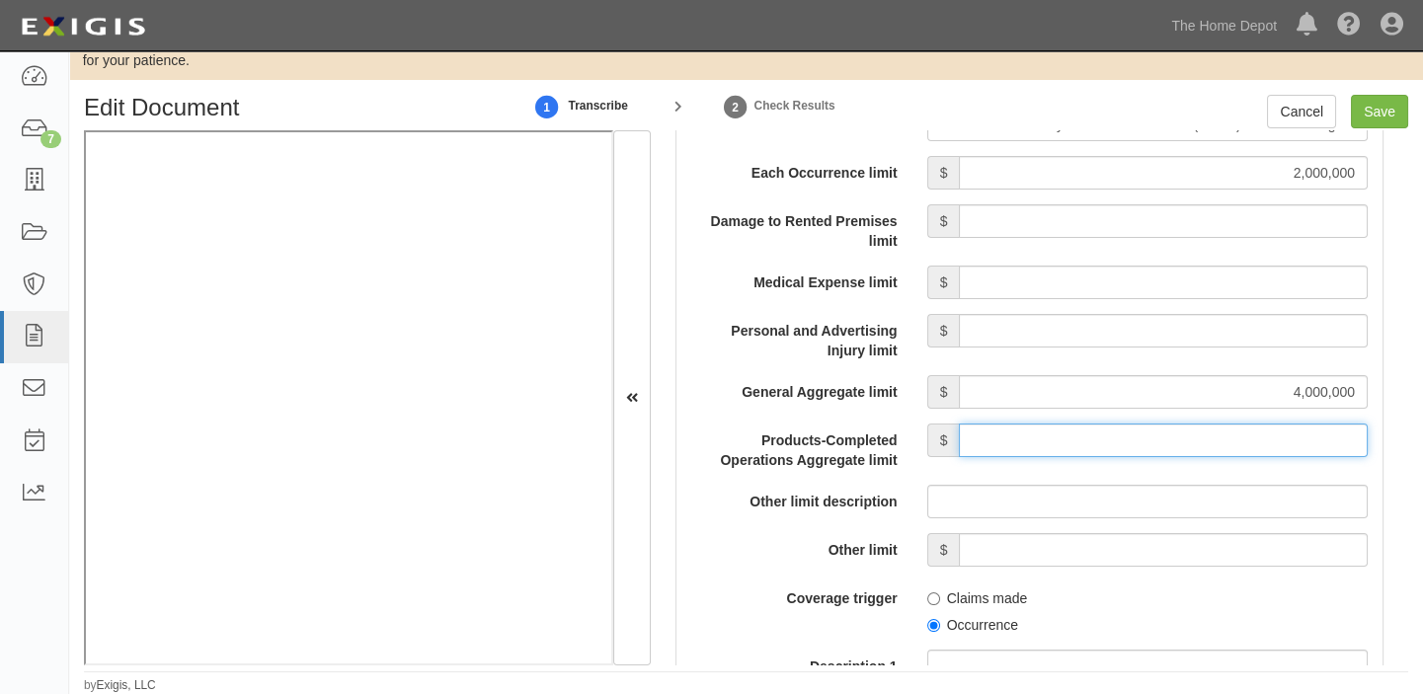
click at [1152, 443] on input "Products-Completed Operations Aggregate limit" at bounding box center [1163, 441] width 409 height 34
type input "4,000,000"
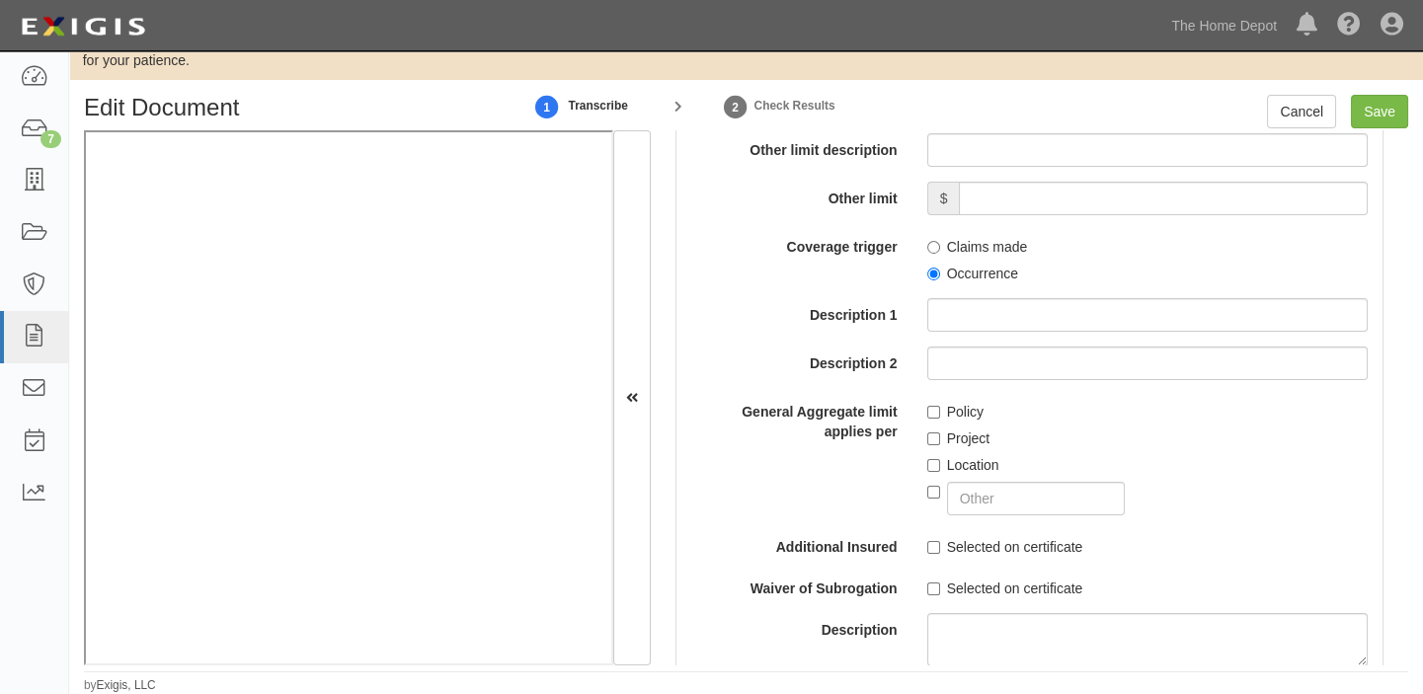
scroll to position [2153, 0]
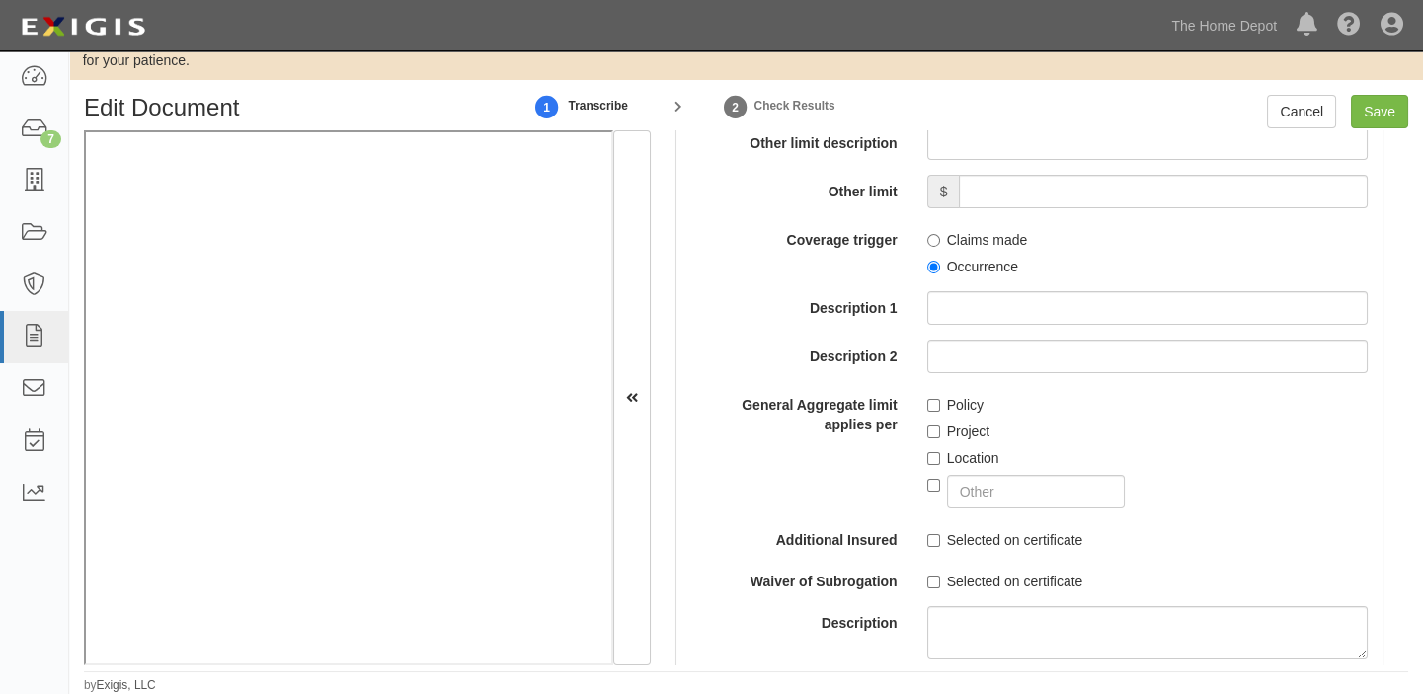
click at [986, 271] on label "Occurrence" at bounding box center [972, 267] width 91 height 20
click at [940, 271] on input "Occurrence" at bounding box center [933, 267] width 13 height 13
radio input "true"
click at [948, 407] on label "Policy" at bounding box center [955, 405] width 56 height 20
click at [940, 407] on input "Policy" at bounding box center [933, 405] width 13 height 13
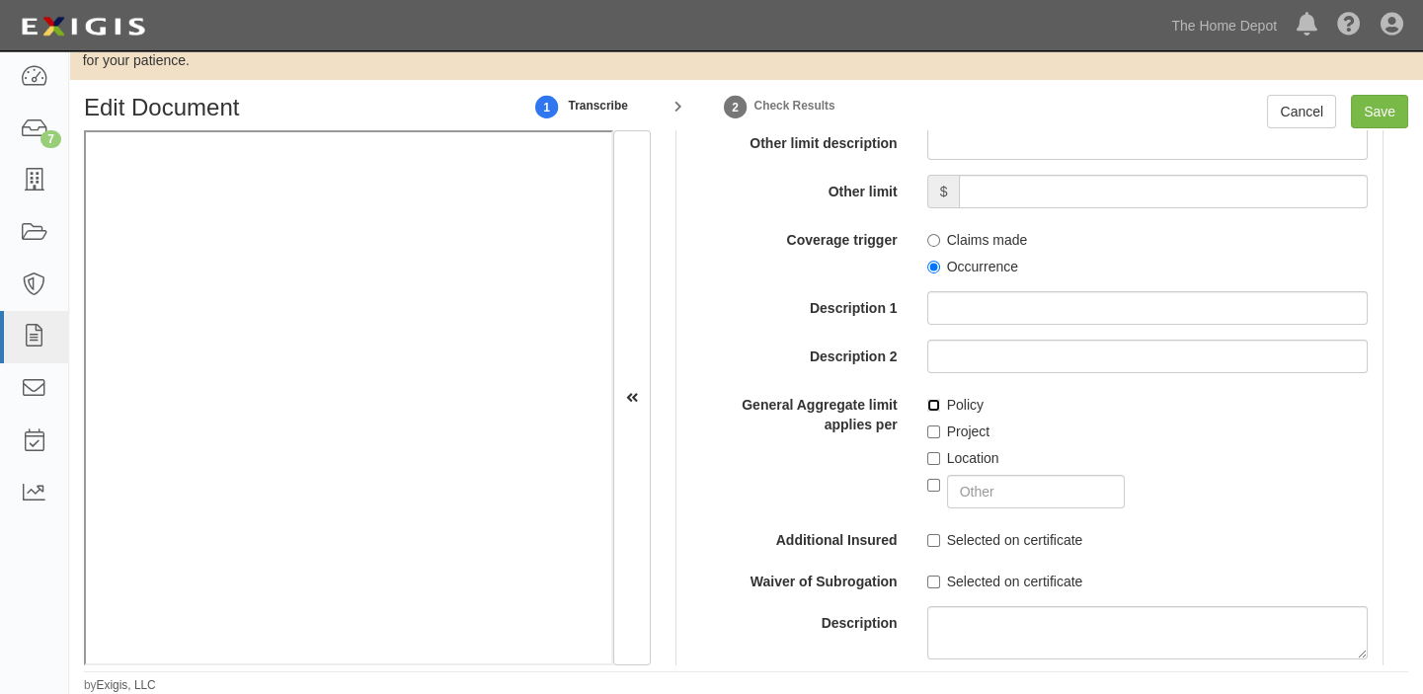
checkbox input "true"
click at [1398, 117] on input "Save" at bounding box center [1379, 112] width 57 height 34
type input "2000000"
type input "4000000"
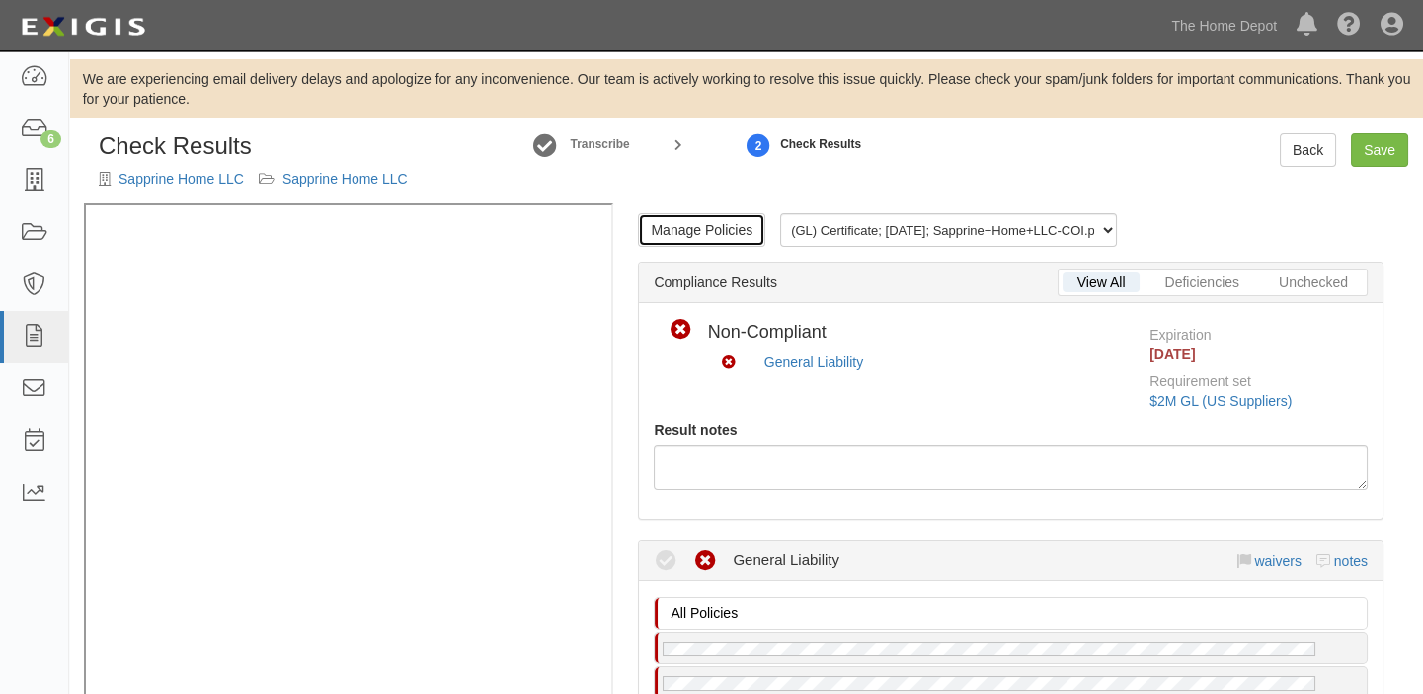
click at [743, 242] on link "Manage Policies" at bounding box center [701, 230] width 127 height 34
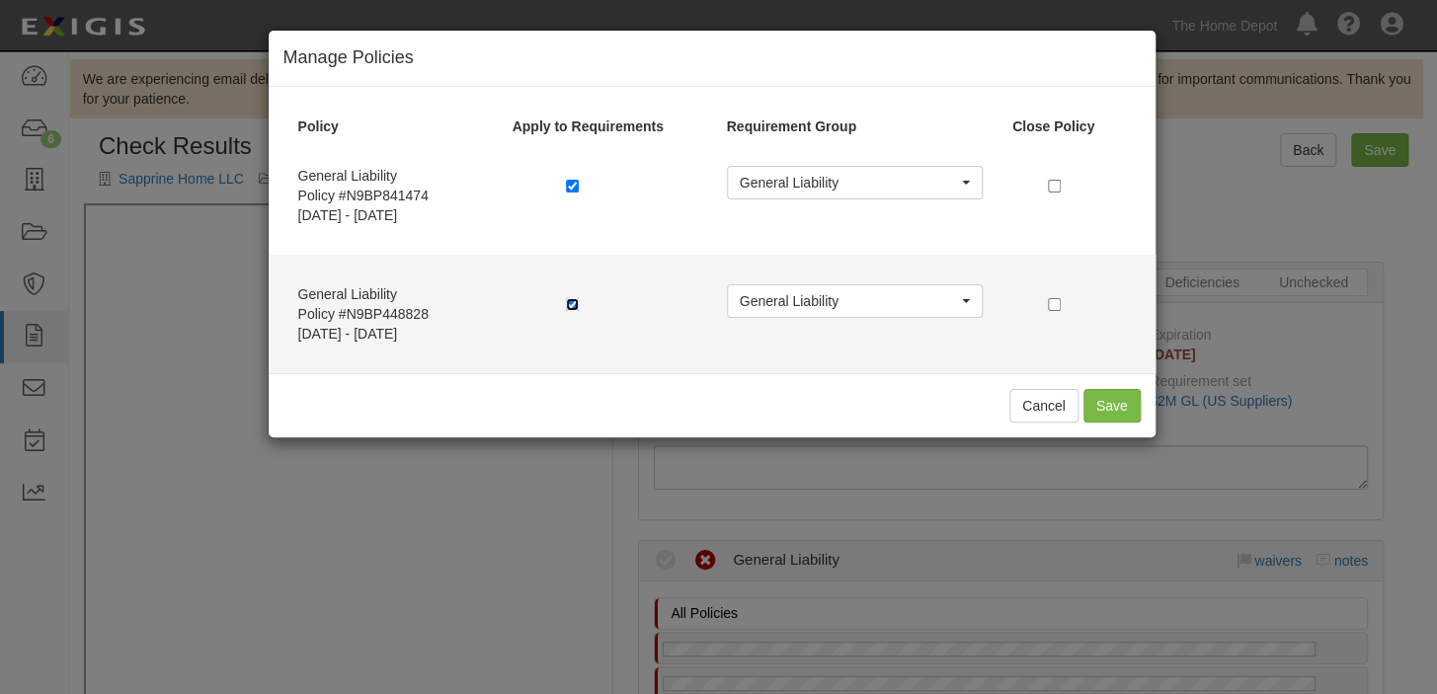
click at [571, 304] on input "checkbox" at bounding box center [572, 304] width 13 height 13
checkbox input "false"
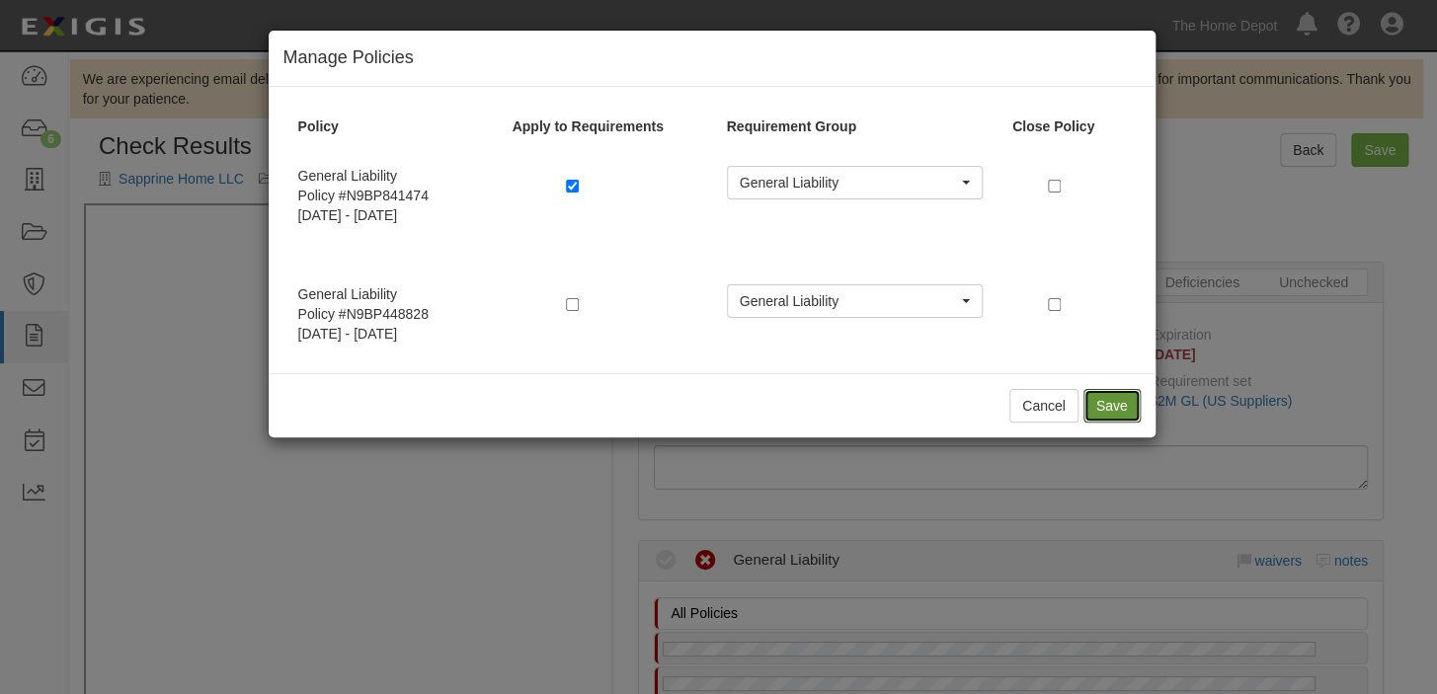
click at [1127, 399] on button "Save" at bounding box center [1111, 406] width 57 height 34
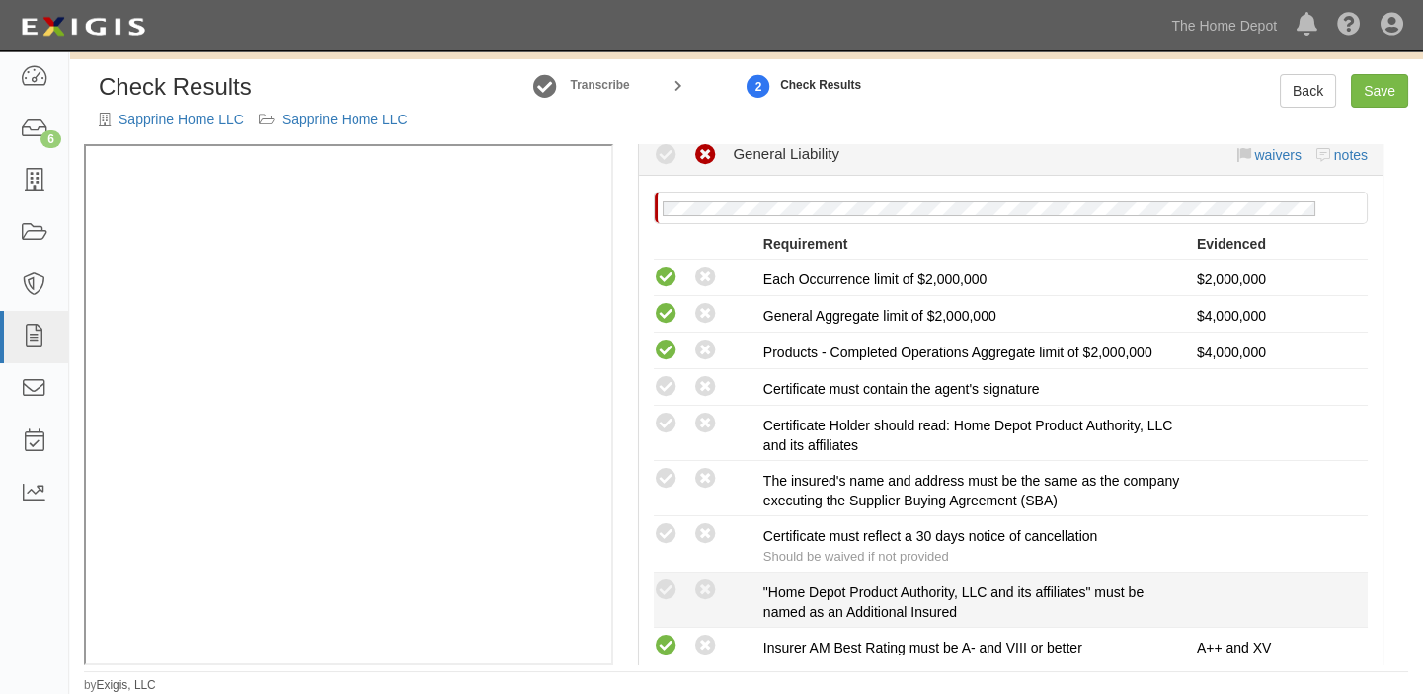
scroll to position [538, 0]
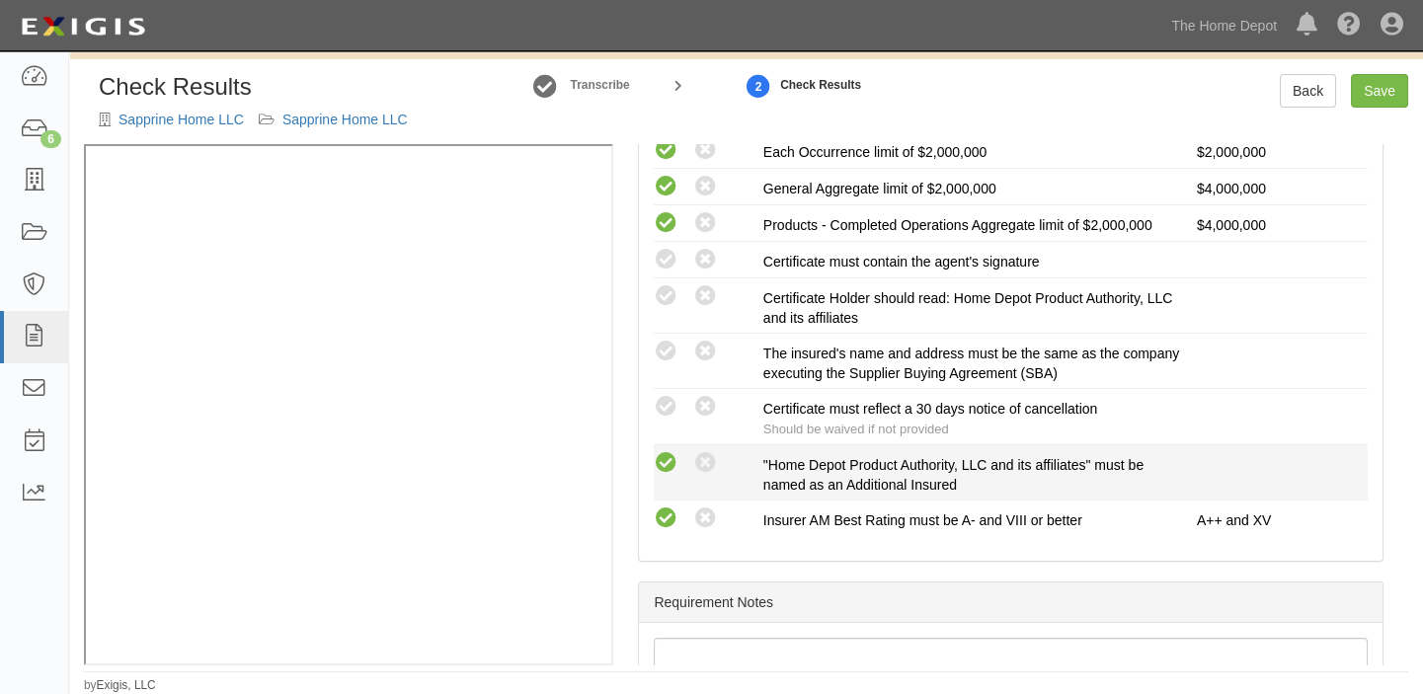
click at [671, 451] on icon at bounding box center [666, 463] width 25 height 25
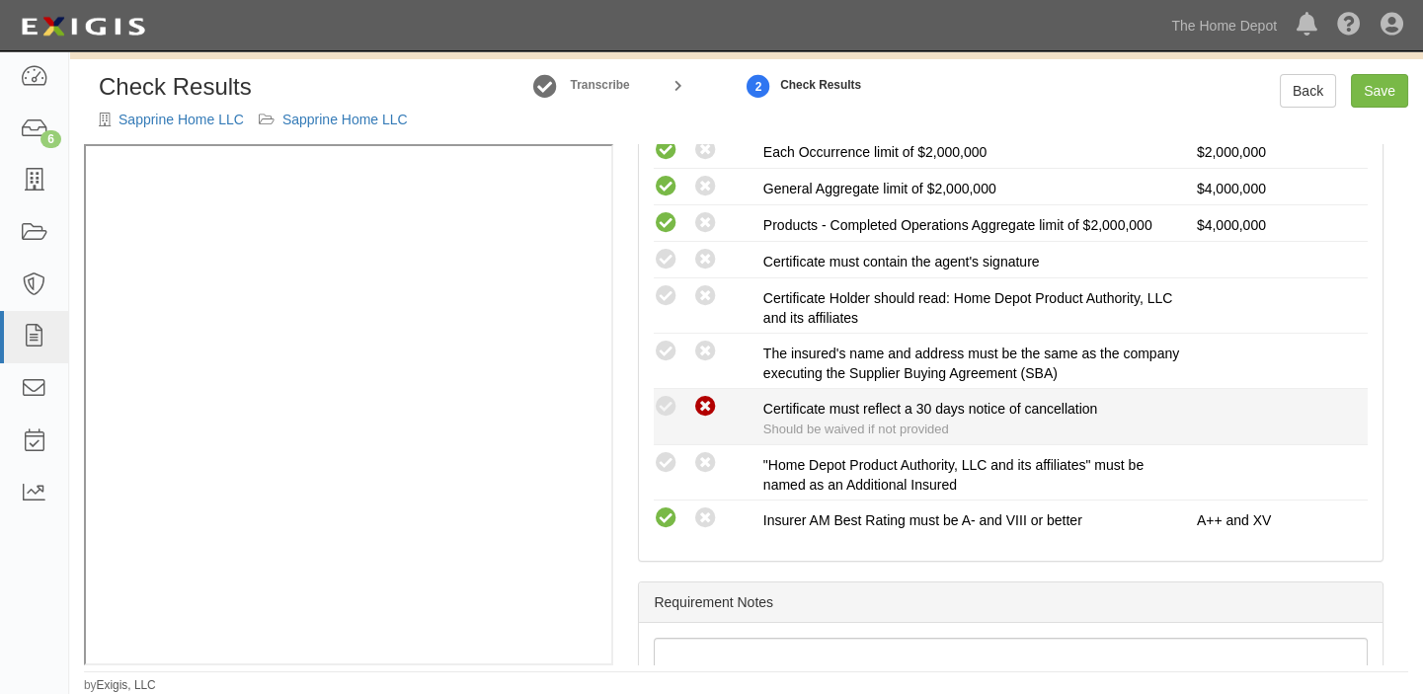
radio input "true"
click at [712, 406] on icon at bounding box center [705, 407] width 25 height 25
radio input "true"
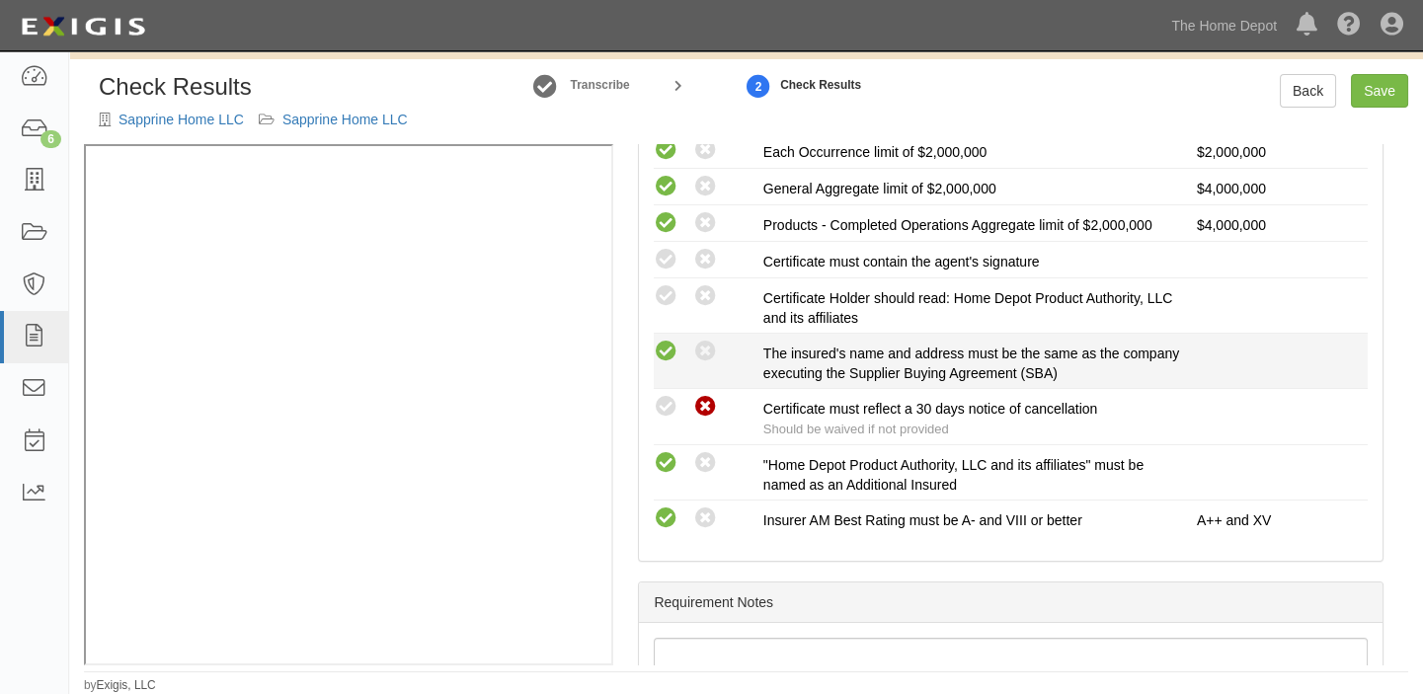
click at [673, 341] on icon at bounding box center [666, 352] width 25 height 25
radio input "true"
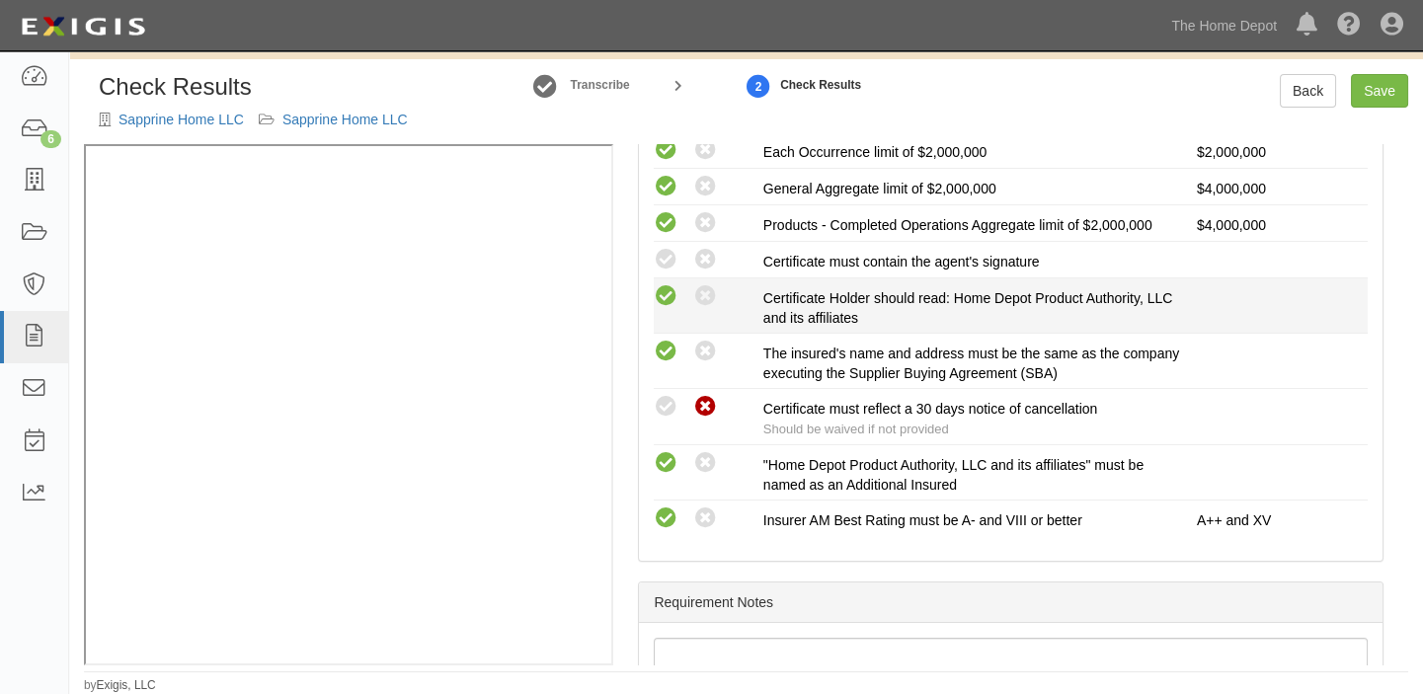
click at [672, 289] on icon at bounding box center [666, 296] width 25 height 25
radio input "true"
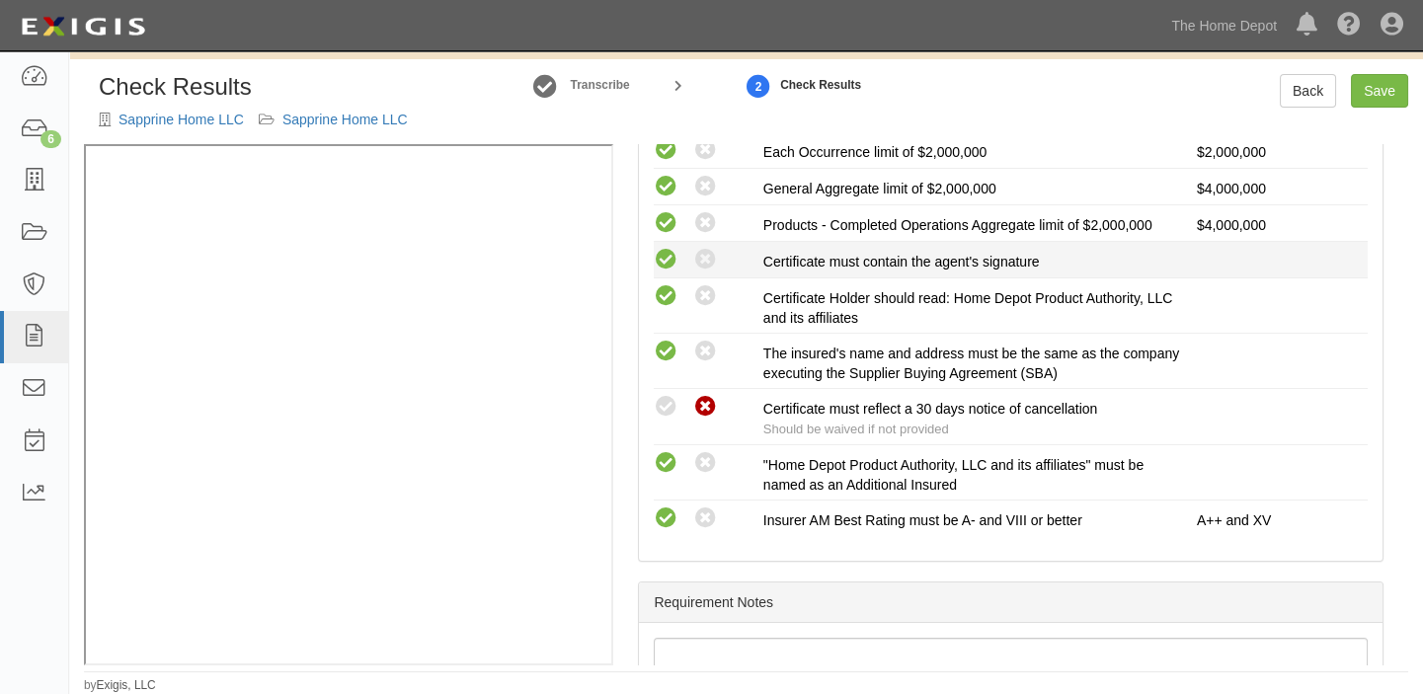
click at [670, 256] on icon at bounding box center [666, 260] width 25 height 25
radio input "true"
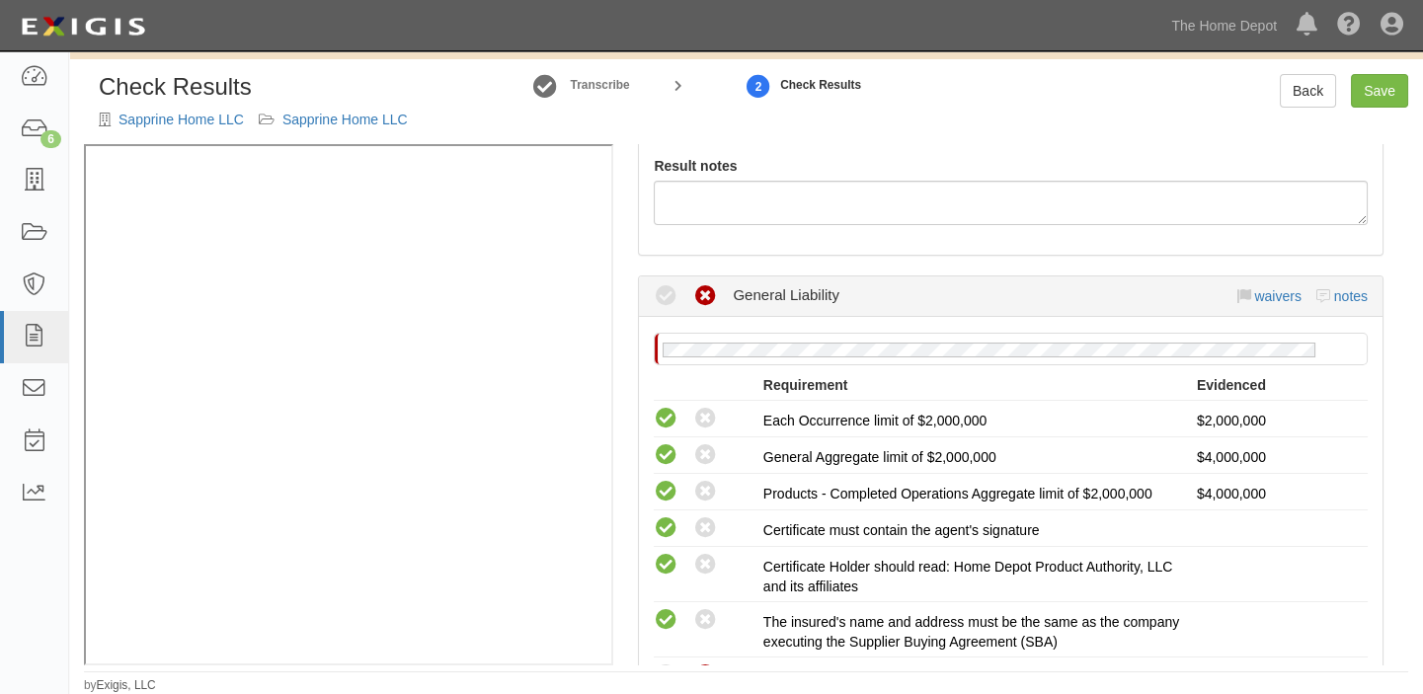
scroll to position [269, 0]
click at [1259, 296] on link "waivers" at bounding box center [1277, 297] width 46 height 16
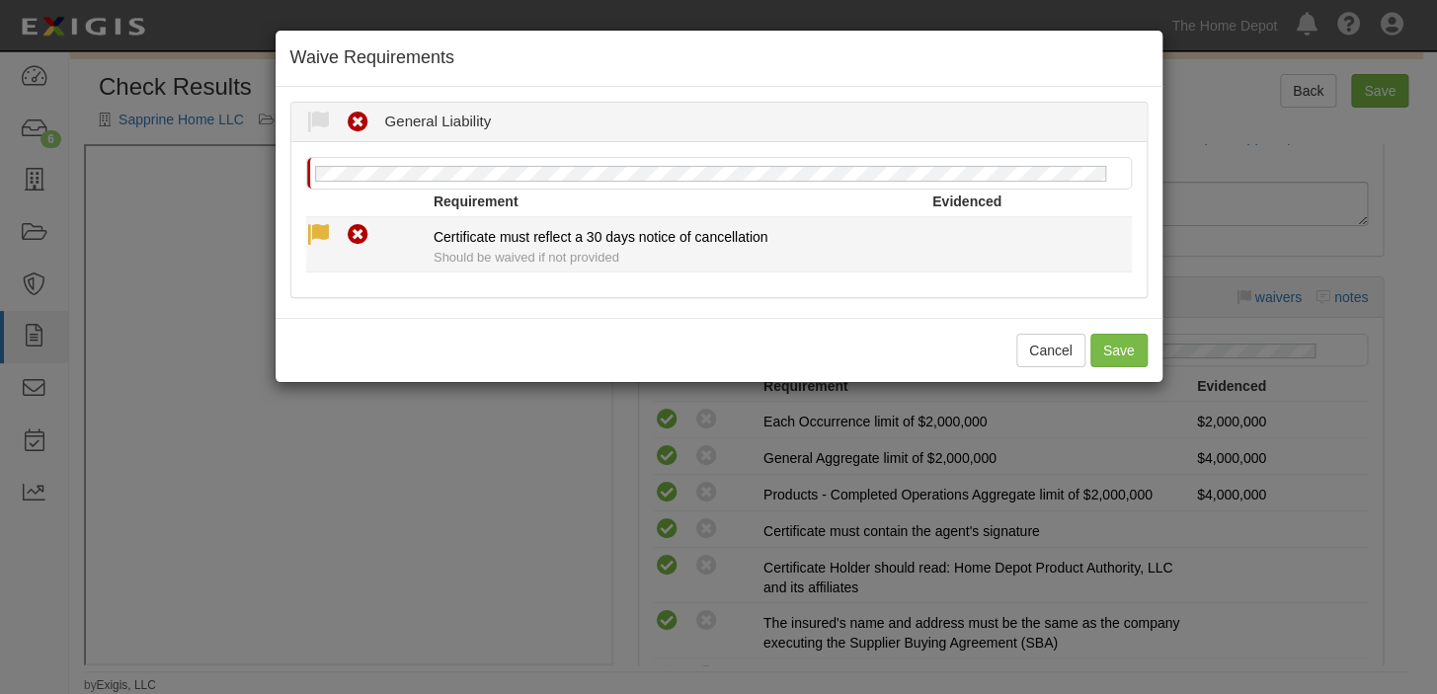
click at [318, 230] on icon at bounding box center [318, 235] width 25 height 25
radio input "true"
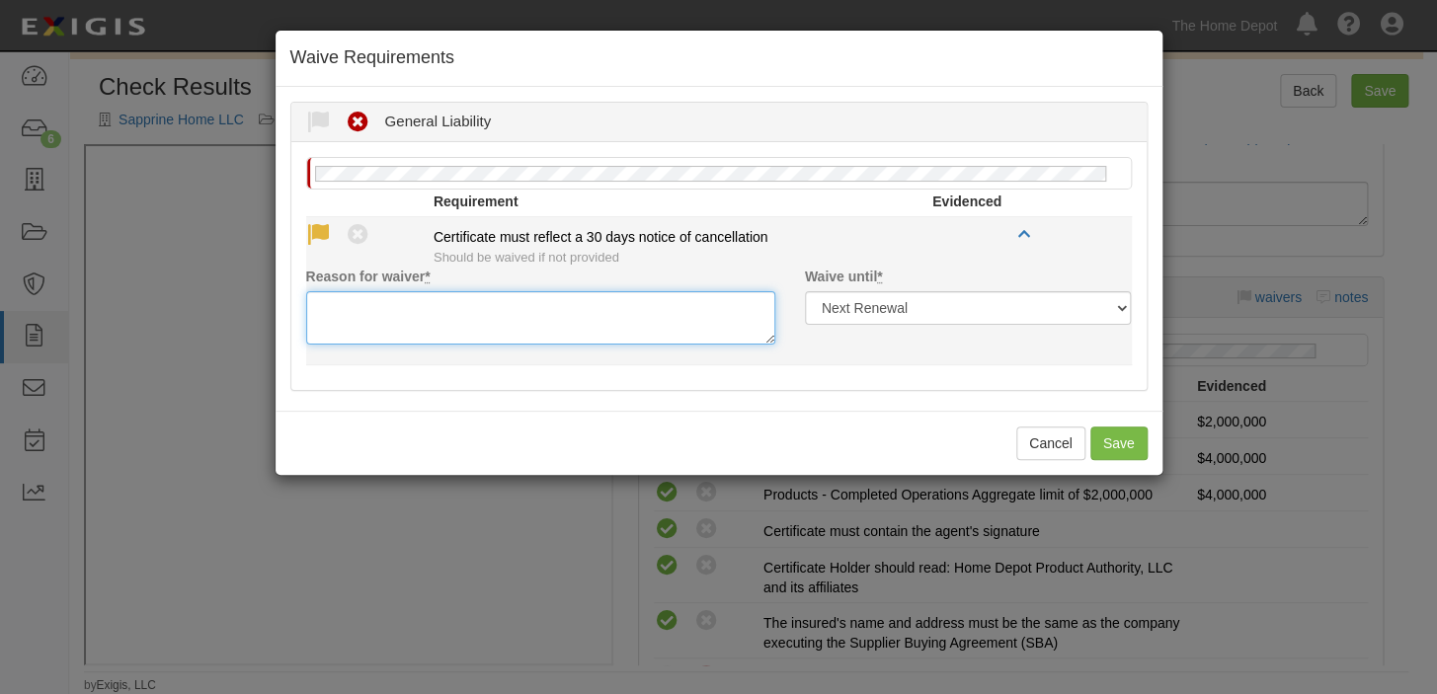
click at [361, 307] on textarea "Reason for waiver *" at bounding box center [540, 317] width 469 height 53
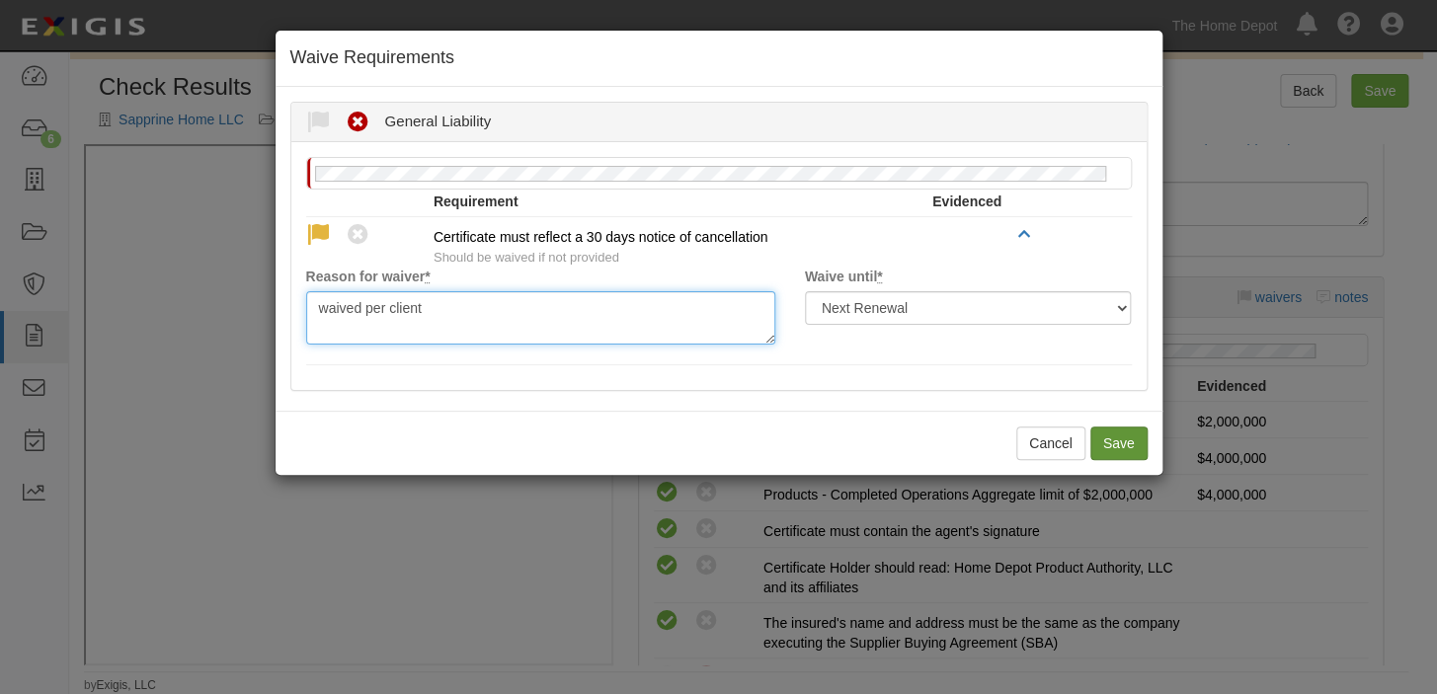
type textarea "waived per client"
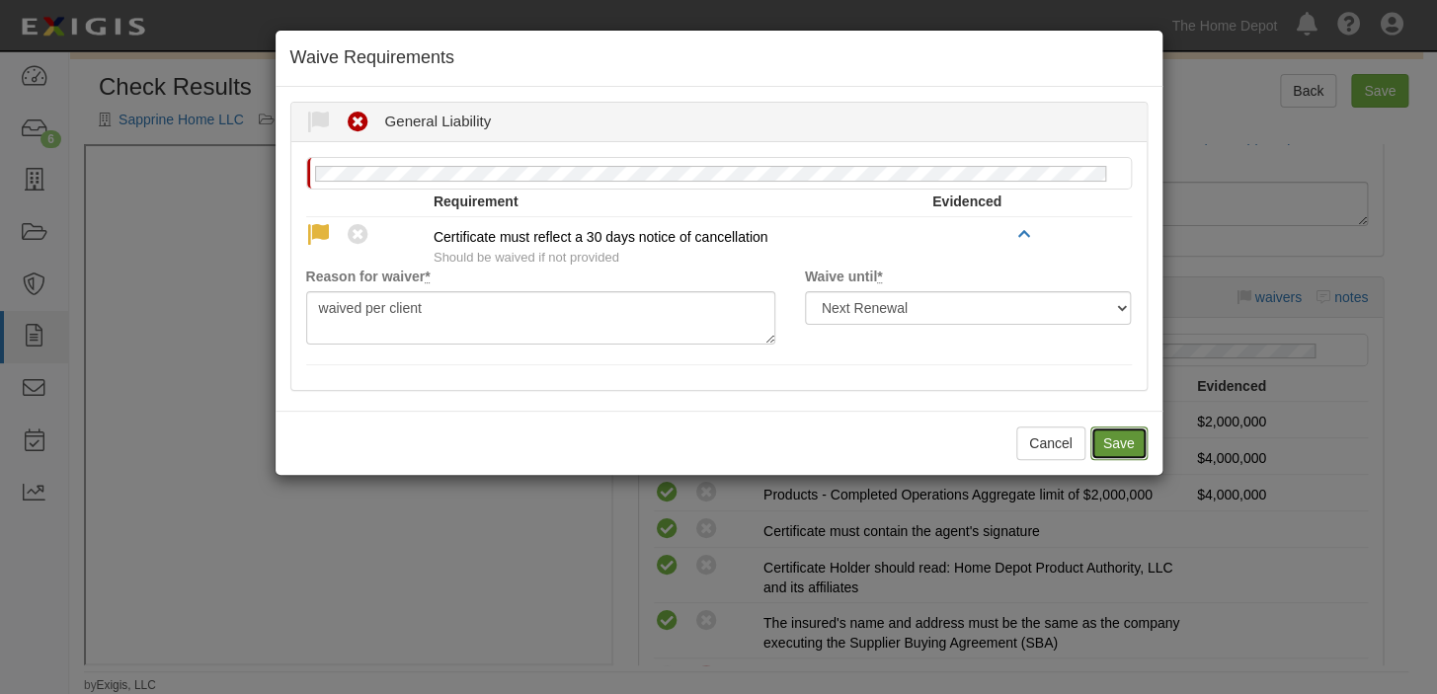
click at [1116, 436] on button "Save" at bounding box center [1118, 444] width 57 height 34
radio input "true"
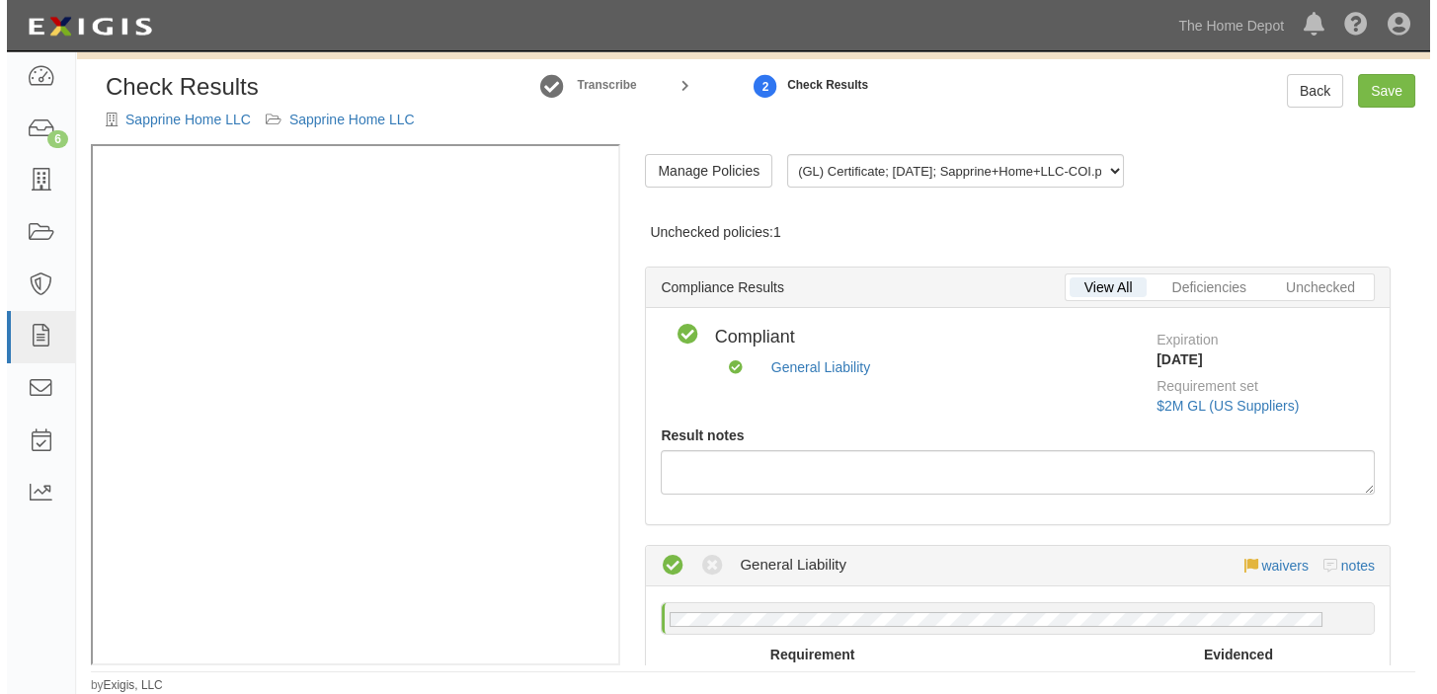
scroll to position [0, 0]
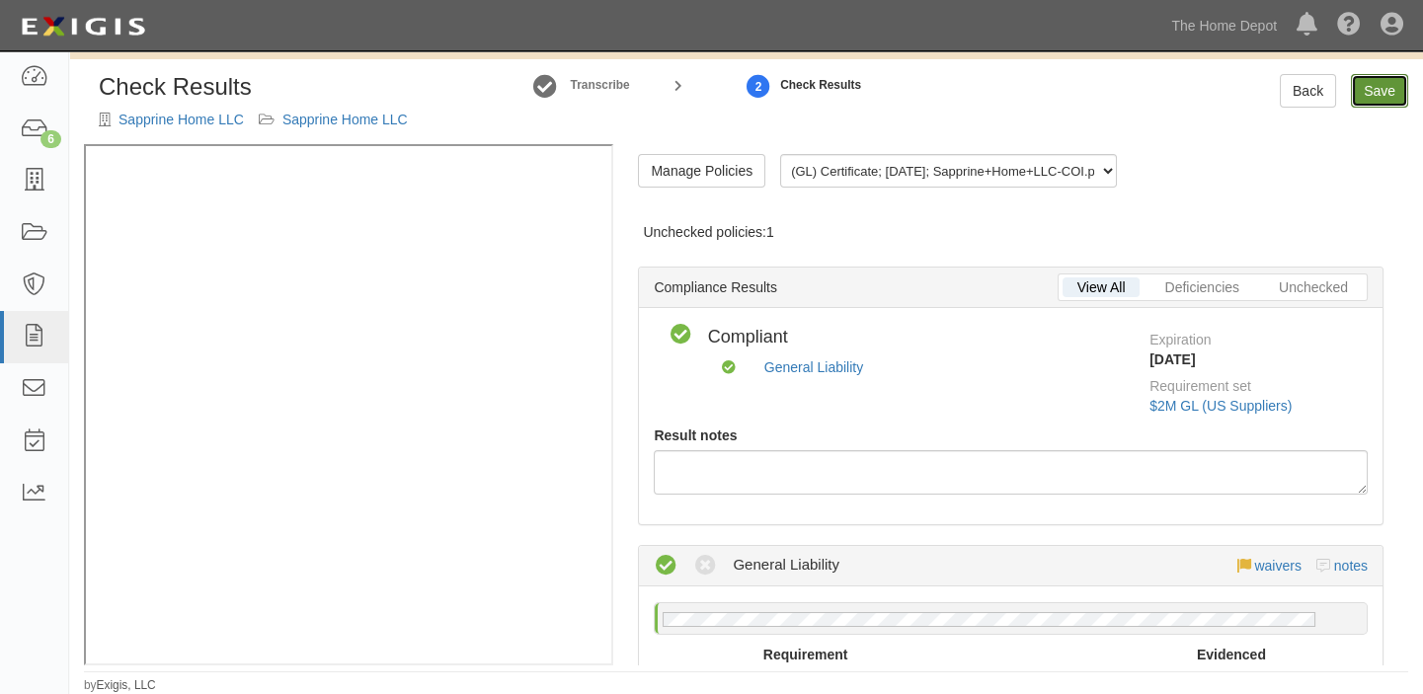
click at [1404, 94] on link "Save" at bounding box center [1379, 91] width 57 height 34
radio input "true"
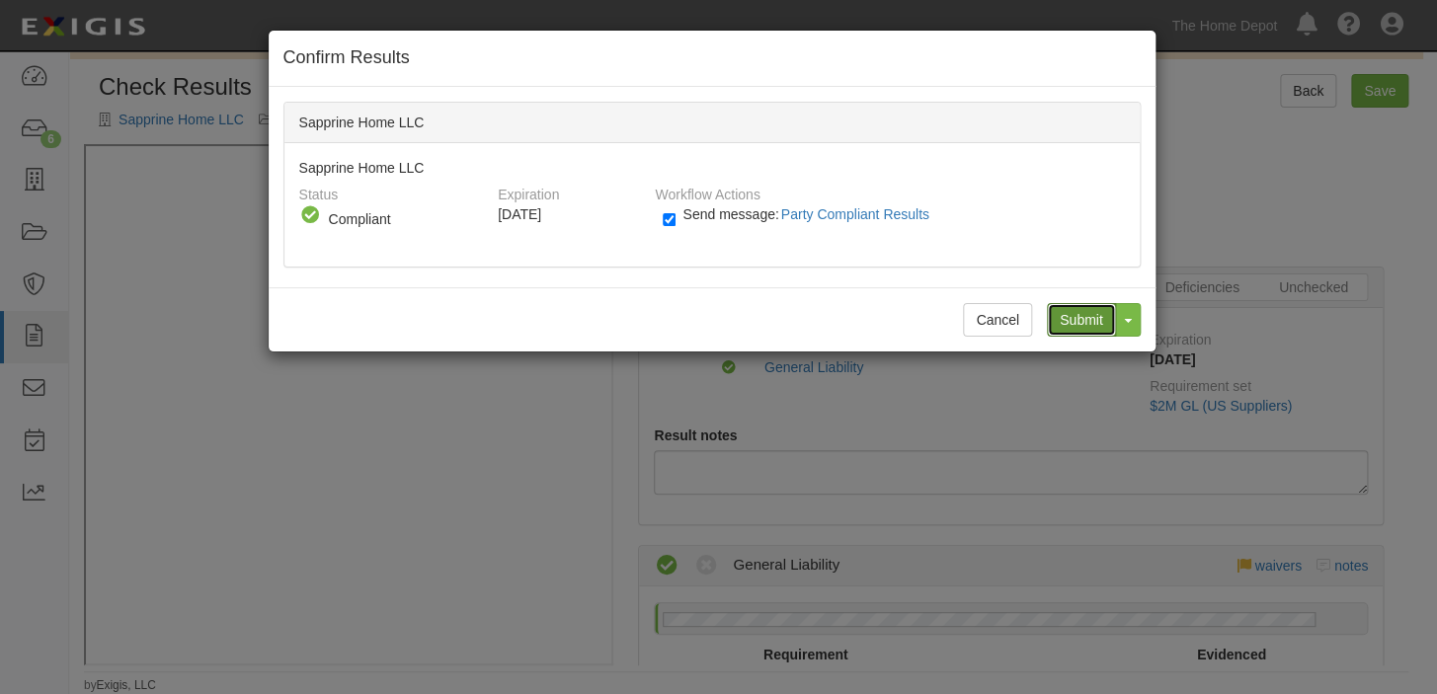
click at [1106, 327] on input "Submit" at bounding box center [1081, 320] width 69 height 34
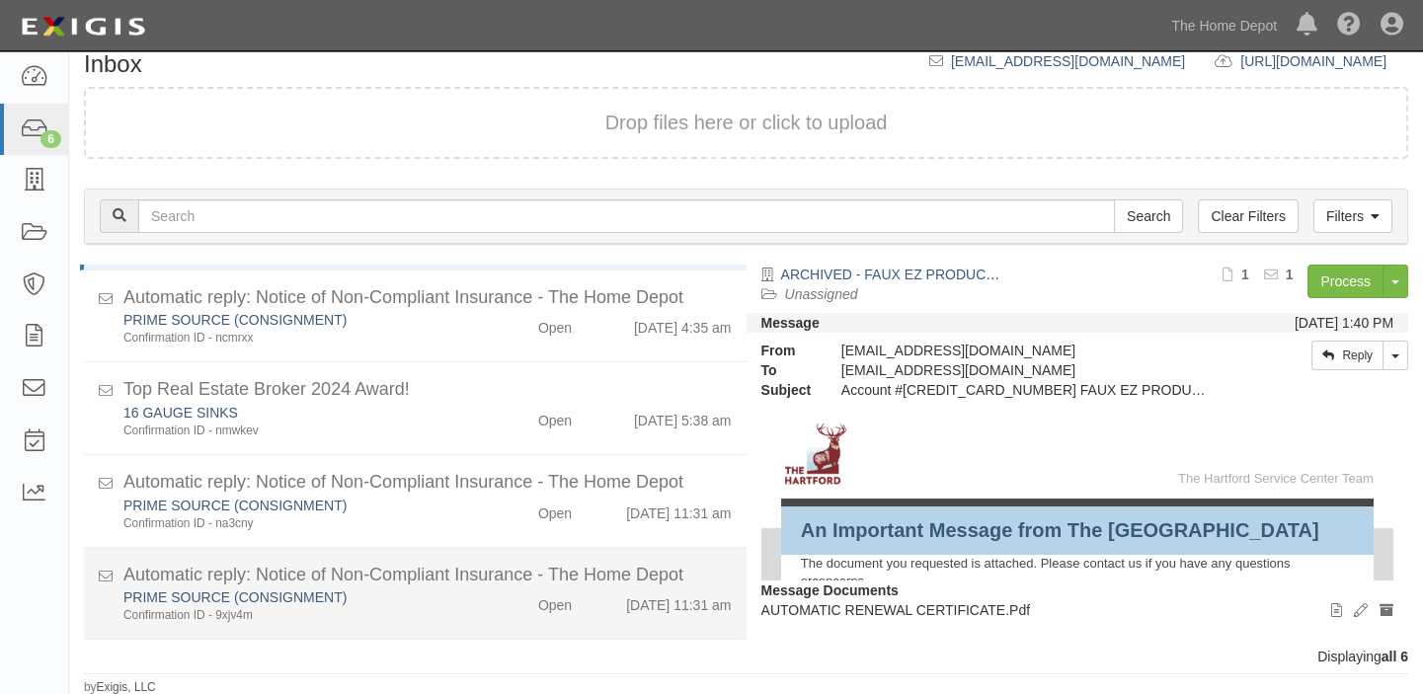
scroll to position [200, 0]
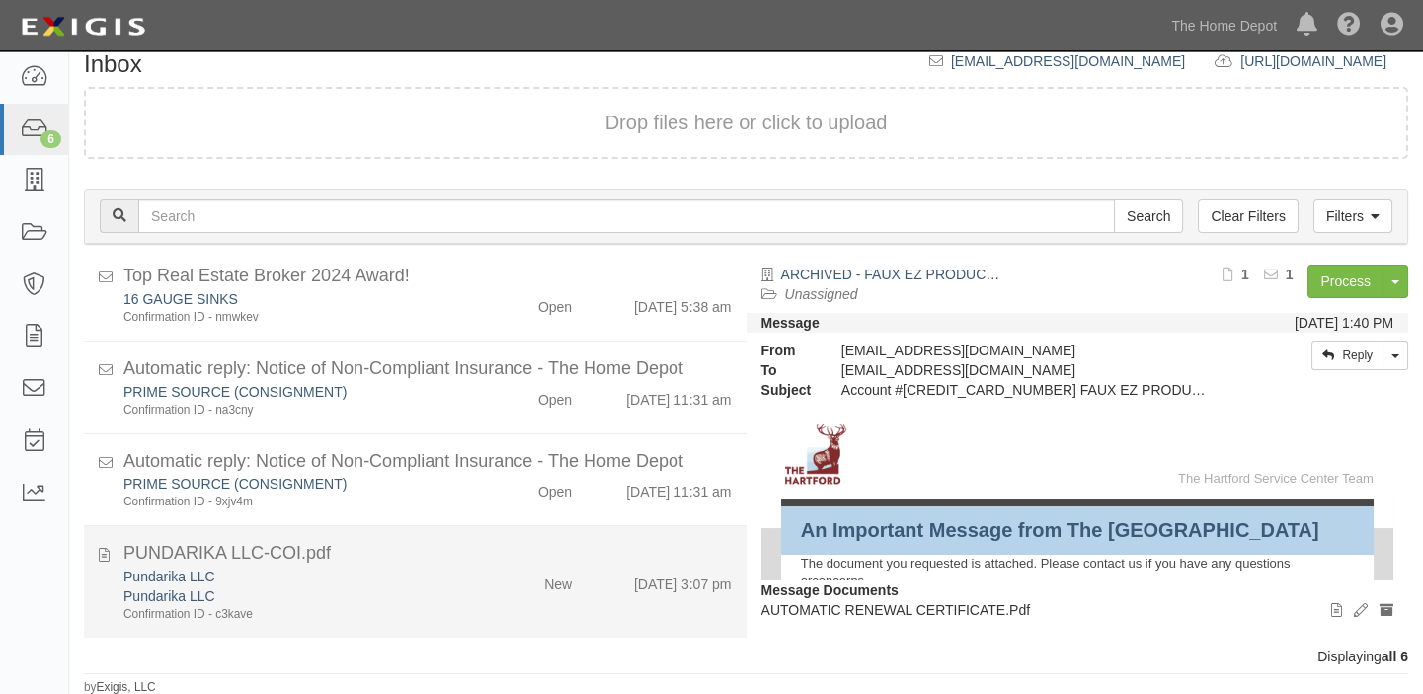
click at [548, 583] on div "New" at bounding box center [558, 581] width 28 height 28
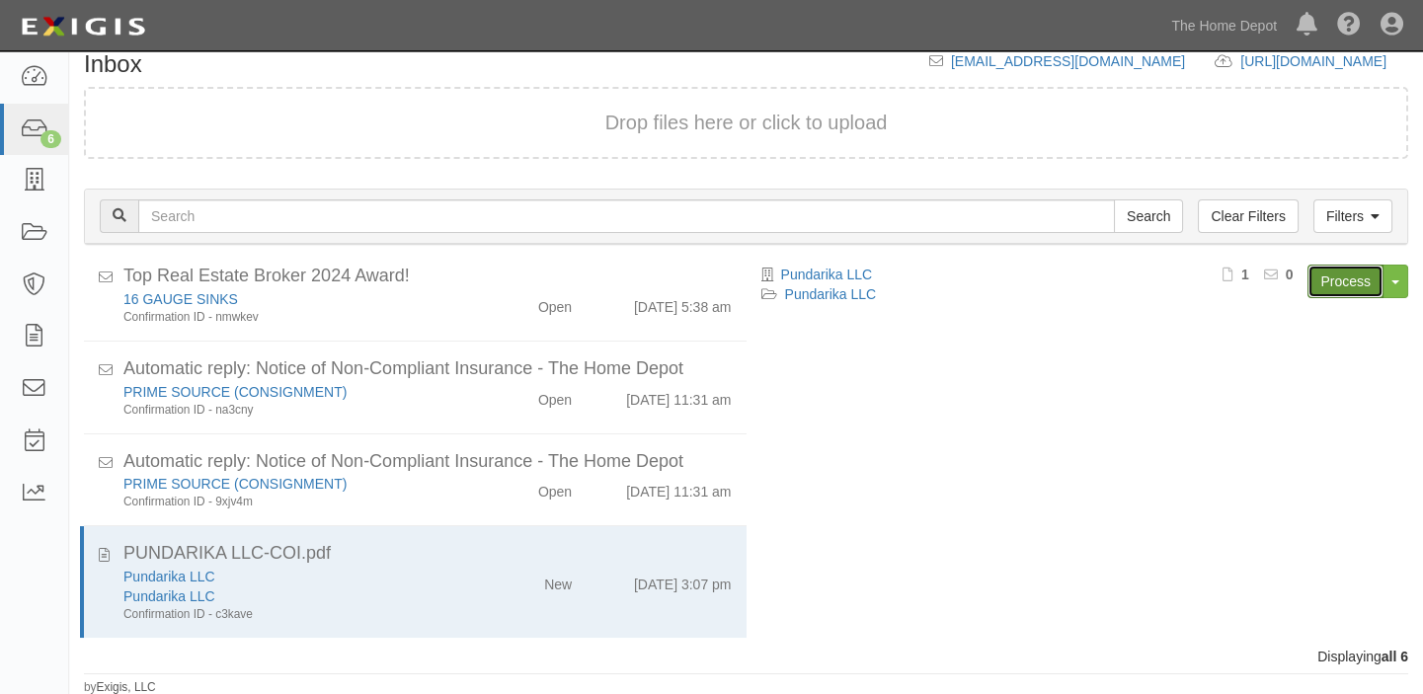
click at [1322, 282] on link "Process" at bounding box center [1345, 282] width 76 height 34
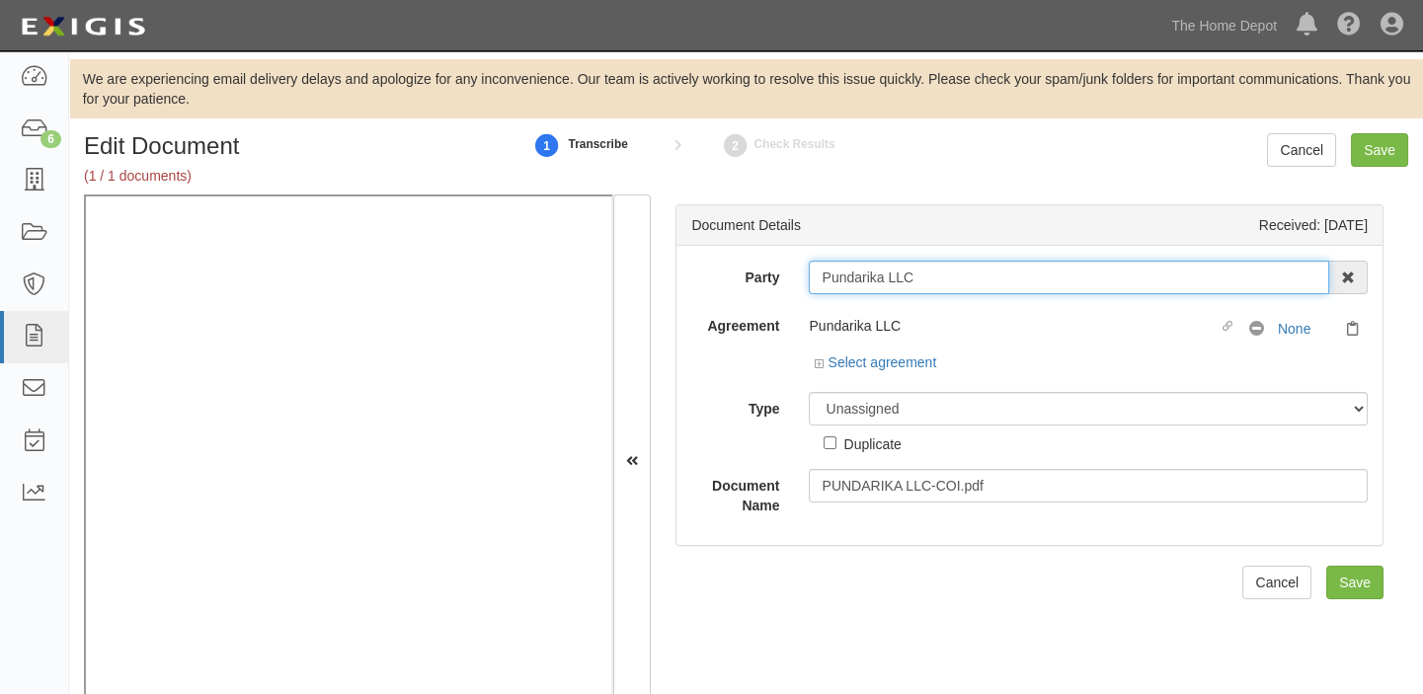
drag, startPoint x: 814, startPoint y: 279, endPoint x: 931, endPoint y: 279, distance: 117.5
click at [931, 279] on input "Pundarika LLC" at bounding box center [1069, 278] width 520 height 34
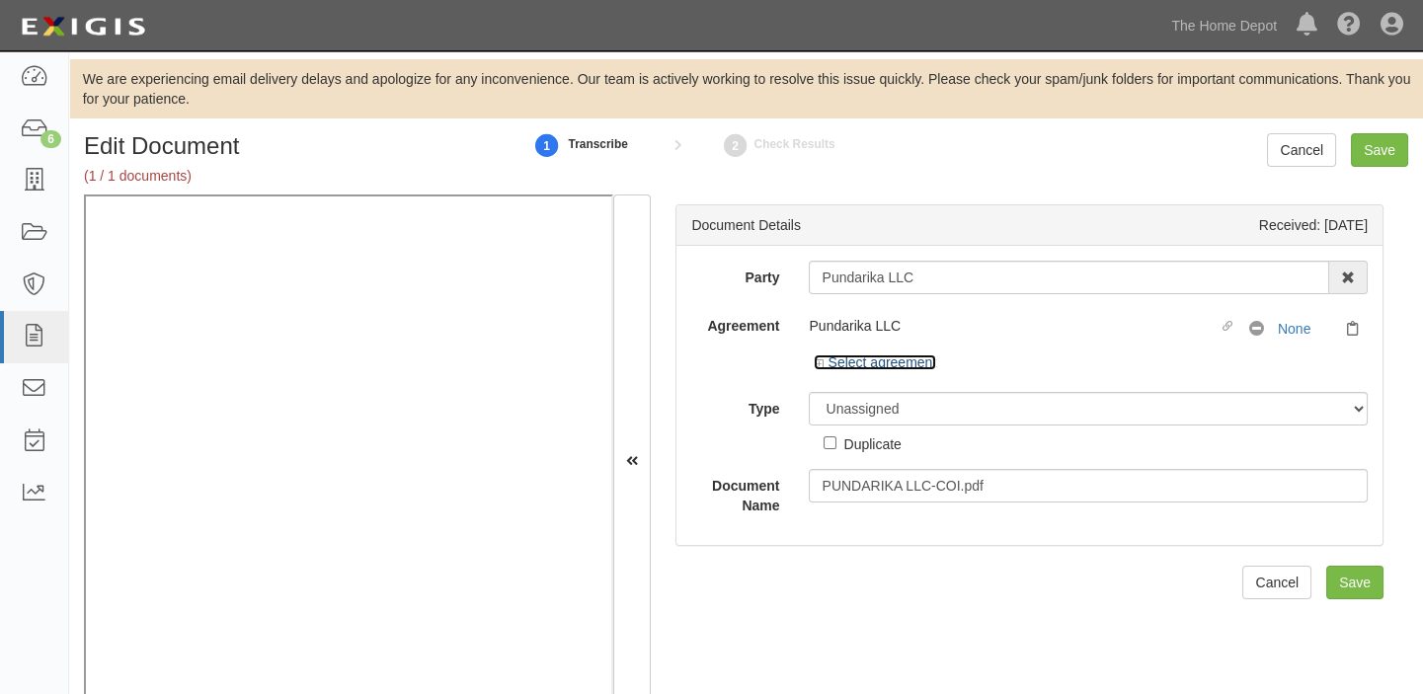
click at [898, 367] on link "Select agreement" at bounding box center [875, 362] width 122 height 16
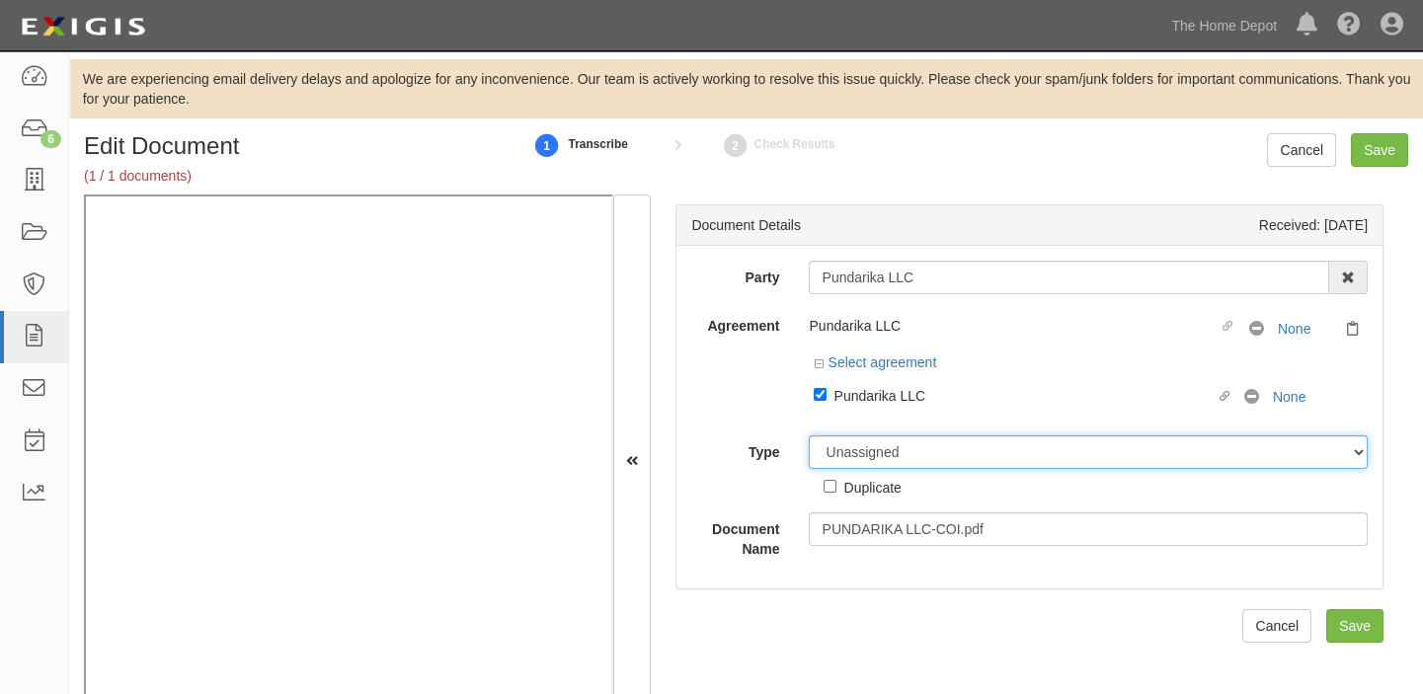
click at [926, 460] on select "Unassigned Binder Cancellation Notice Certificate Contract Endorsement Insuranc…" at bounding box center [1088, 452] width 559 height 34
select select "CertificateDetail"
click at [809, 435] on select "Unassigned Binder Cancellation Notice Certificate Contract Endorsement Insuranc…" at bounding box center [1088, 452] width 559 height 34
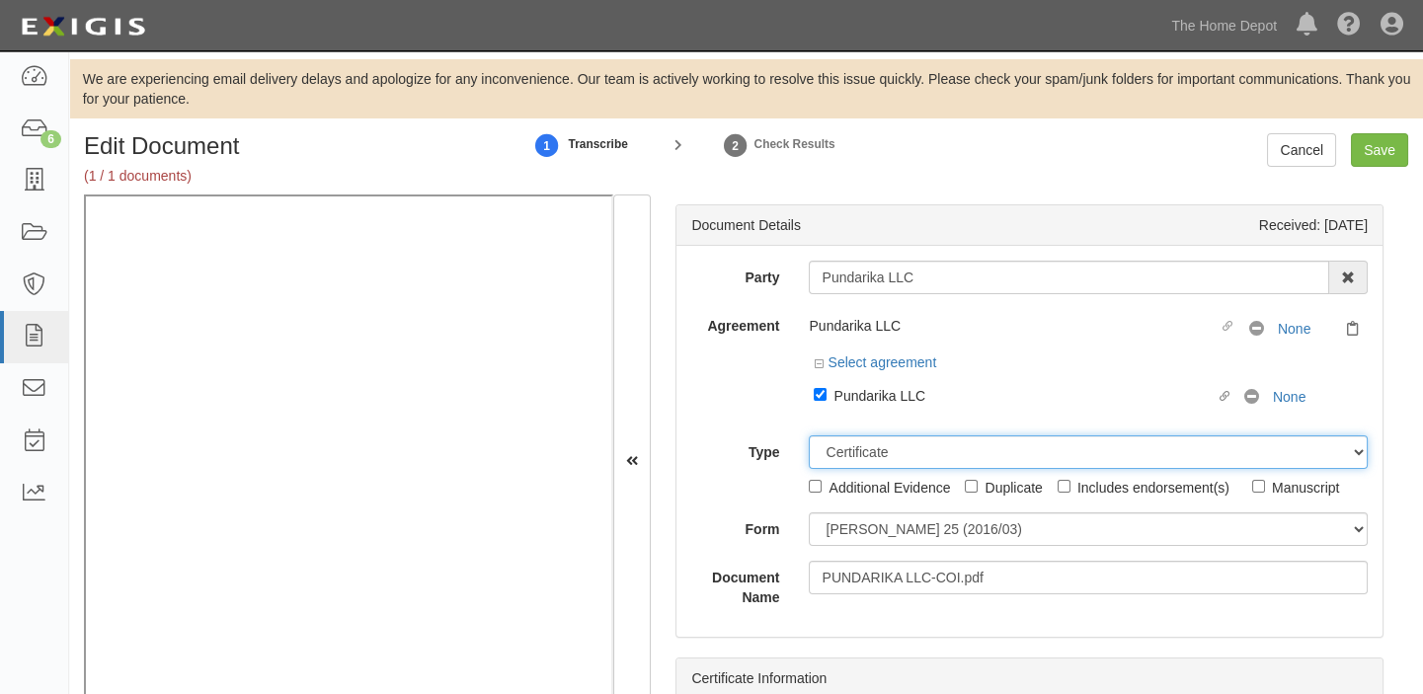
scroll to position [62, 0]
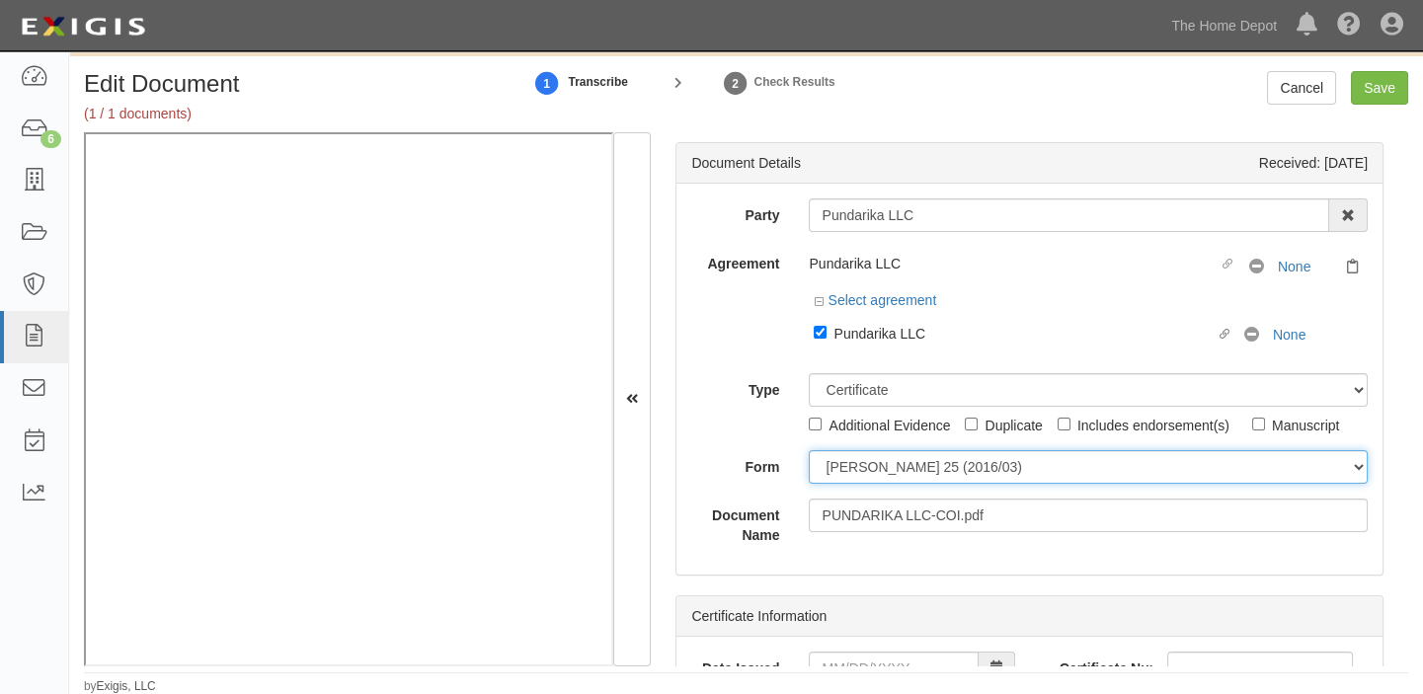
drag, startPoint x: 879, startPoint y: 467, endPoint x: 879, endPoint y: 481, distance: 13.8
click at [879, 467] on select "ACORD 25 (2016/03) ACORD 101 ACORD 855 NY (2014/05) General" at bounding box center [1088, 467] width 559 height 34
select select "GeneralFormDetail"
click at [809, 450] on select "ACORD 25 (2016/03) ACORD 101 ACORD 855 NY (2014/05) General" at bounding box center [1088, 467] width 559 height 34
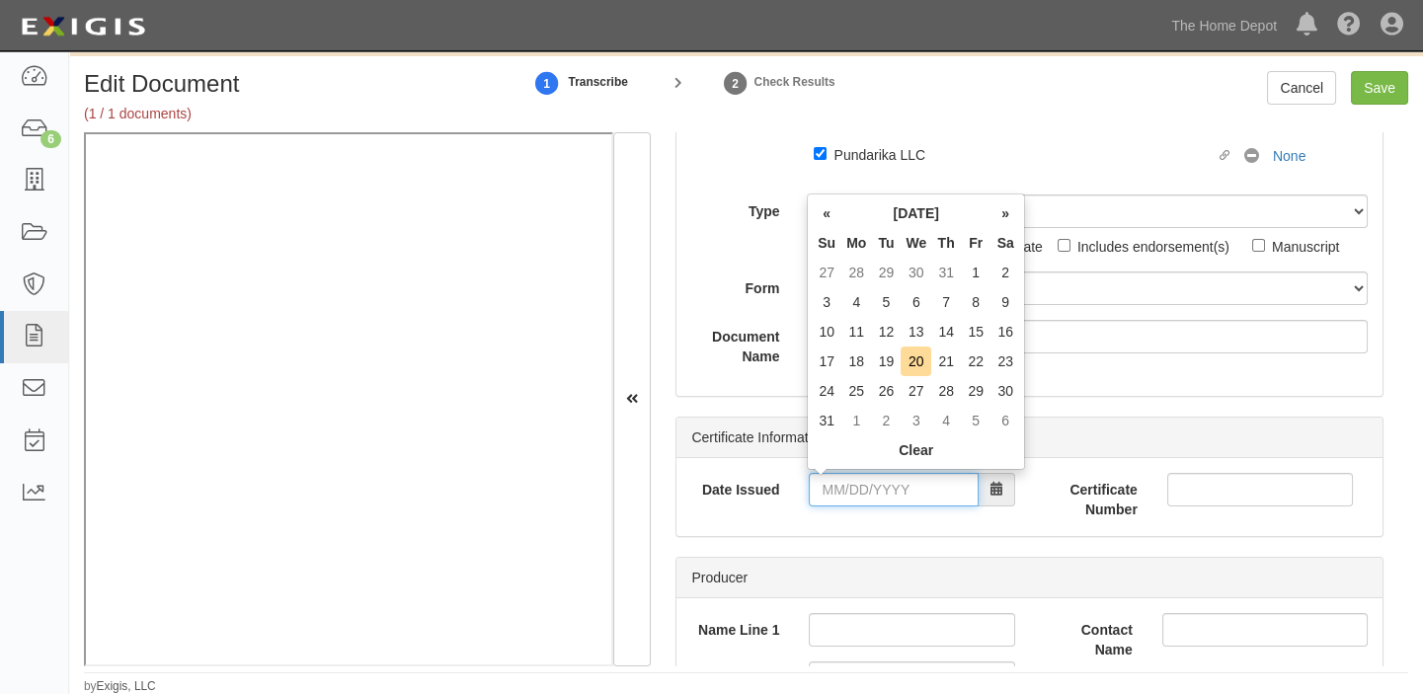
click at [892, 482] on input "Date Issued" at bounding box center [893, 490] width 169 height 34
click at [915, 229] on th "We" at bounding box center [915, 243] width 31 height 30
click at [860, 361] on td "18" at bounding box center [856, 362] width 30 height 30
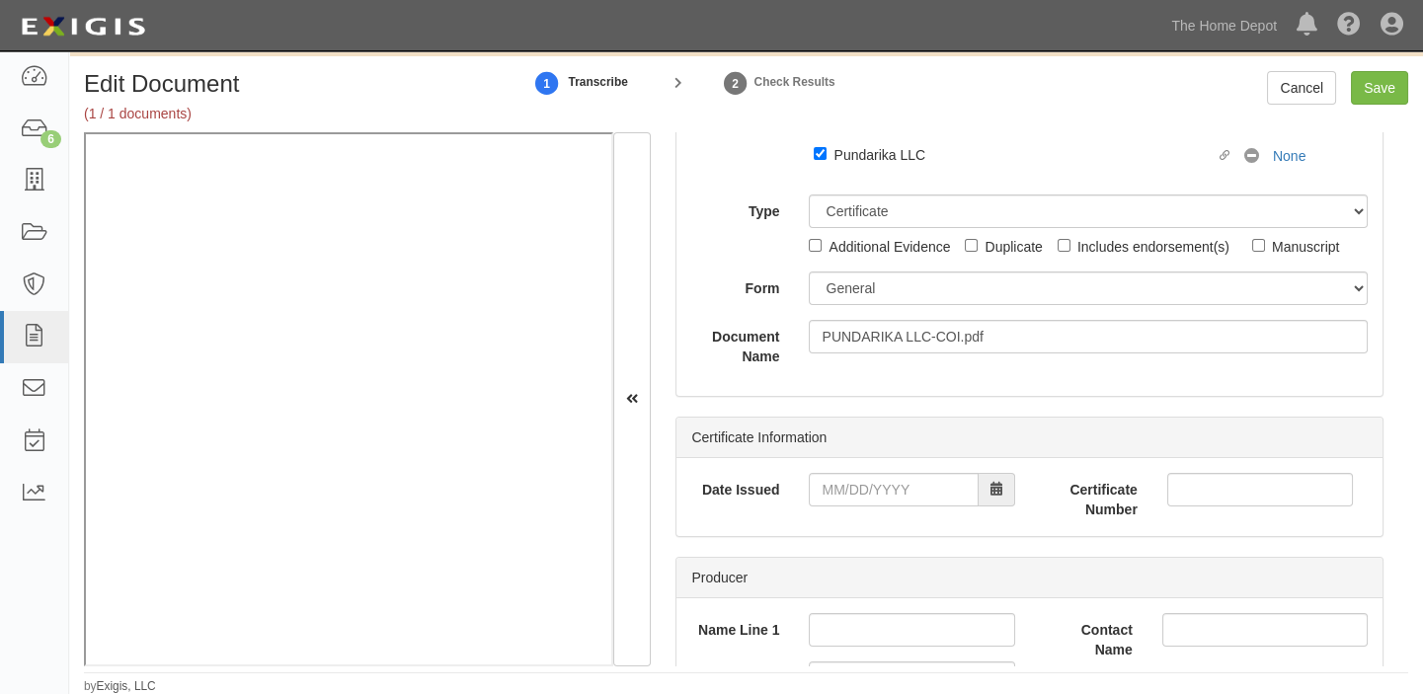
type input "08/18/2025"
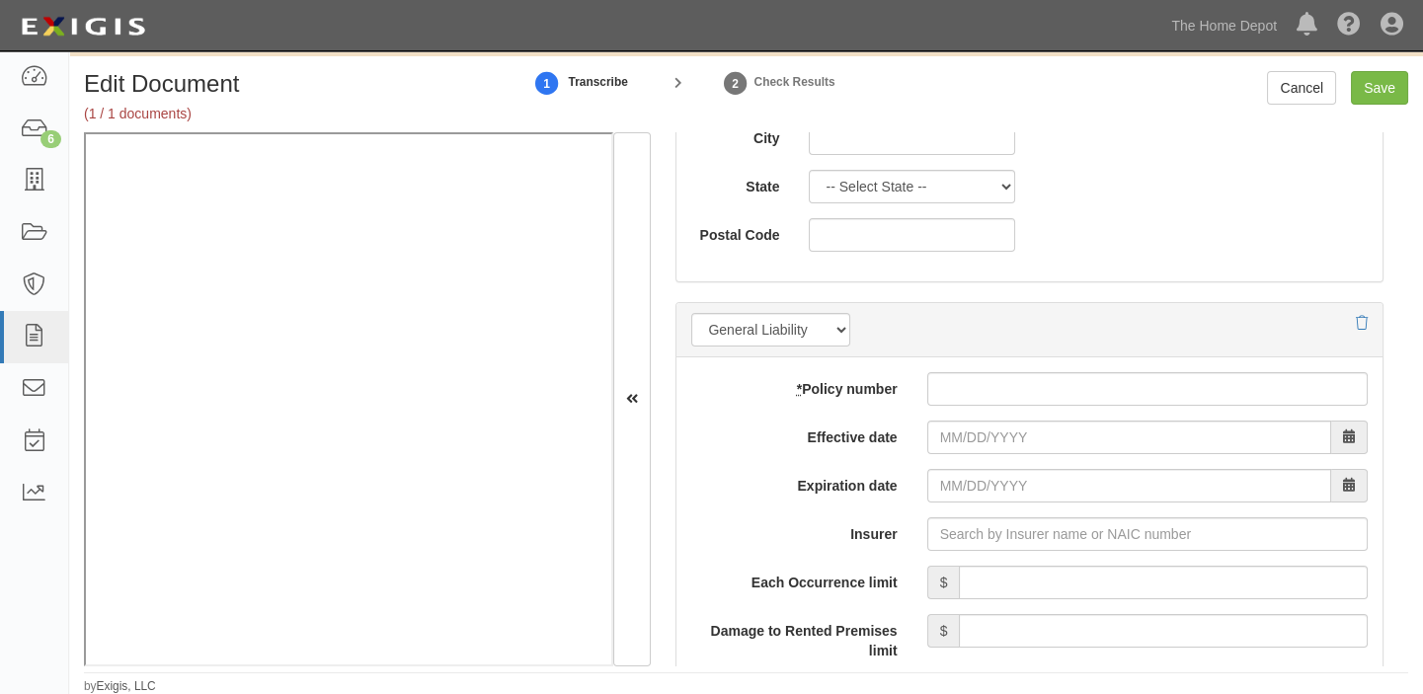
scroll to position [1525, 0]
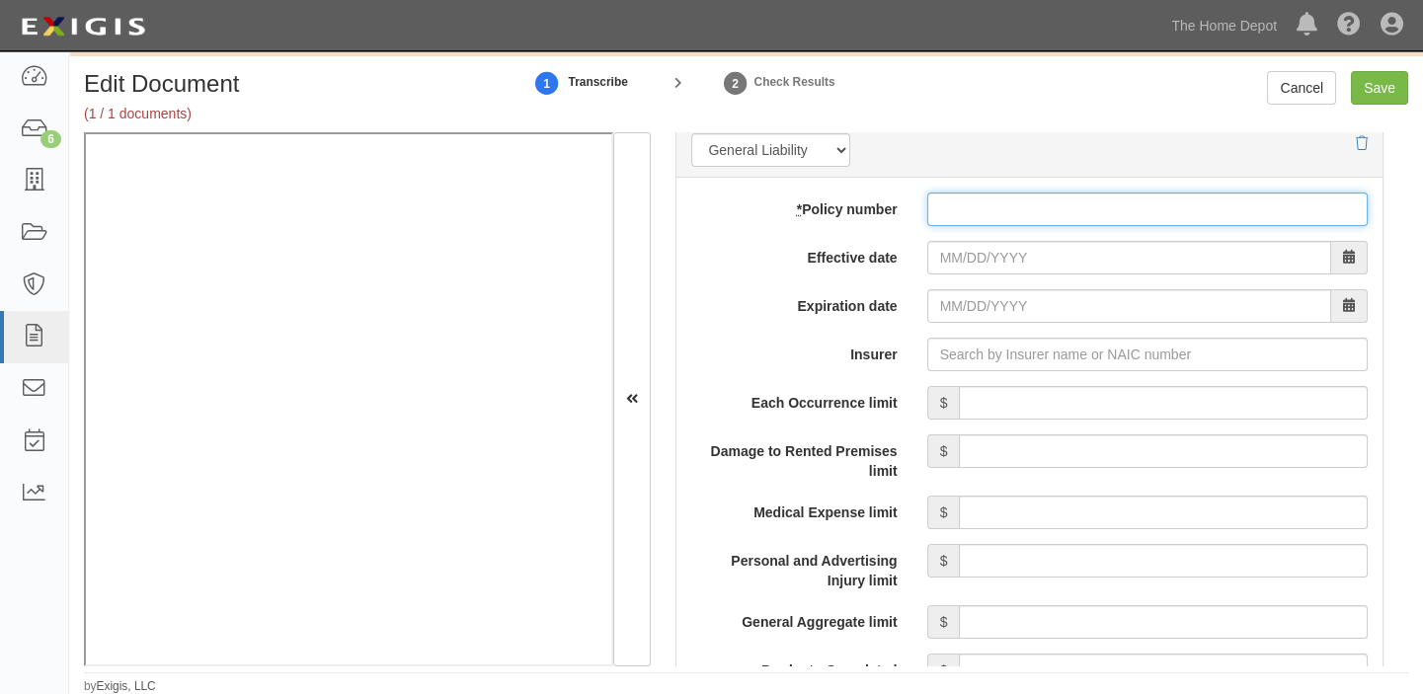
paste input "10590076800050062676"
click at [973, 204] on input "* Policy number" at bounding box center [1147, 210] width 440 height 34
type input "10590076800050062676"
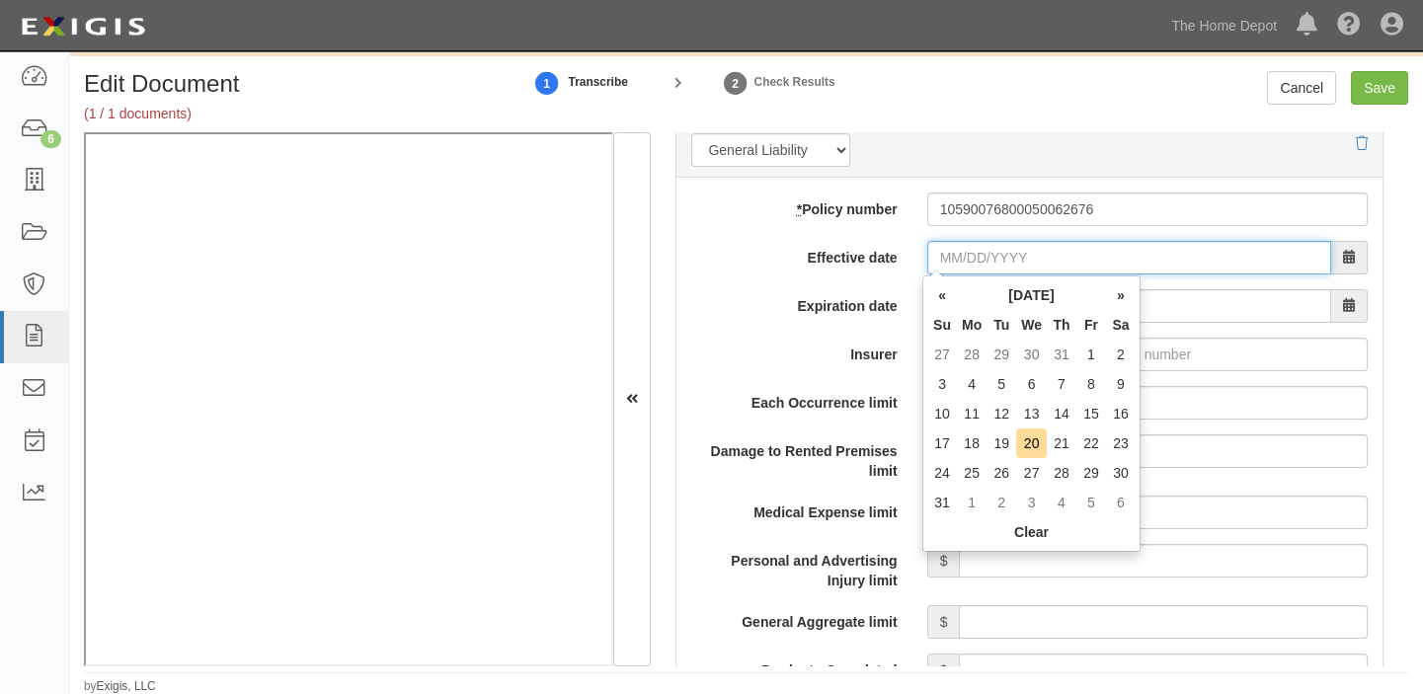
click at [964, 255] on input "Effective date" at bounding box center [1129, 258] width 404 height 34
click at [967, 320] on th "Mo" at bounding box center [972, 325] width 30 height 30
click at [1006, 446] on td "19" at bounding box center [1001, 444] width 30 height 30
type input "08/19/2025"
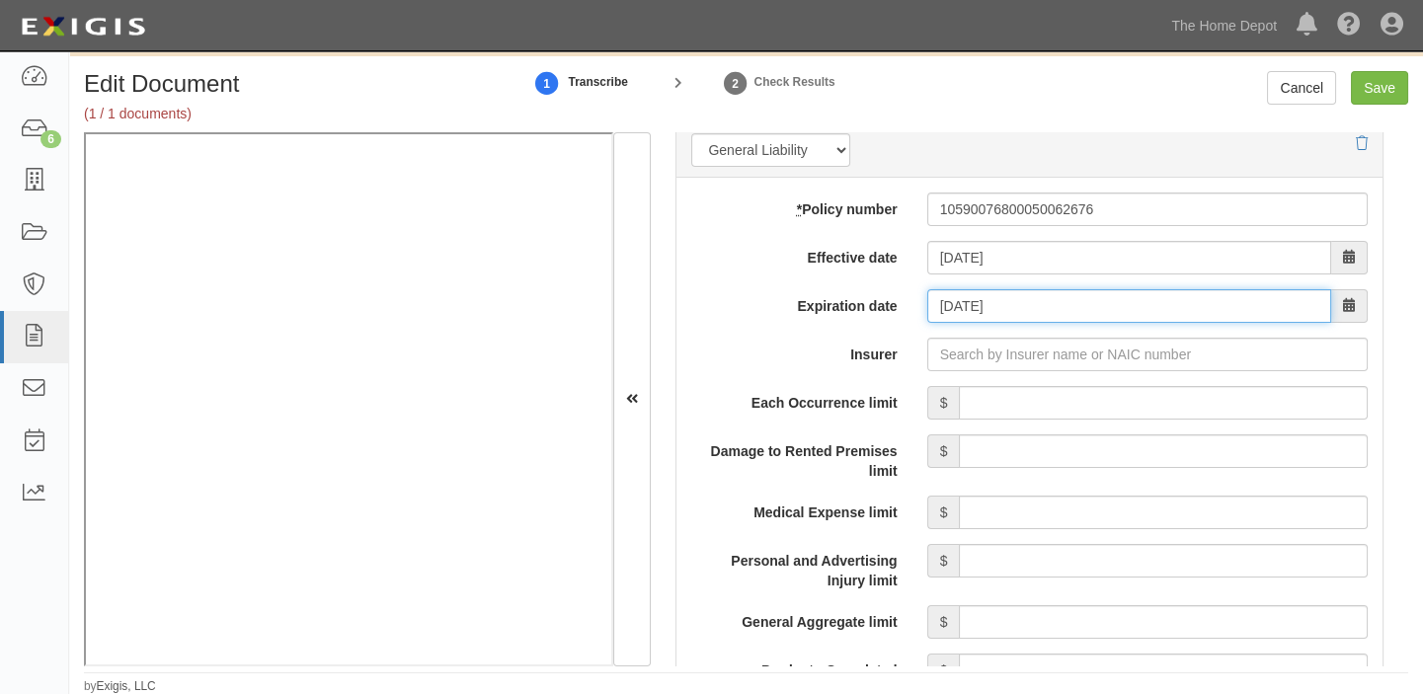
drag, startPoint x: 974, startPoint y: 304, endPoint x: 997, endPoint y: 343, distance: 45.2
click at [974, 303] on input "08/19/2026" at bounding box center [1129, 306] width 404 height 34
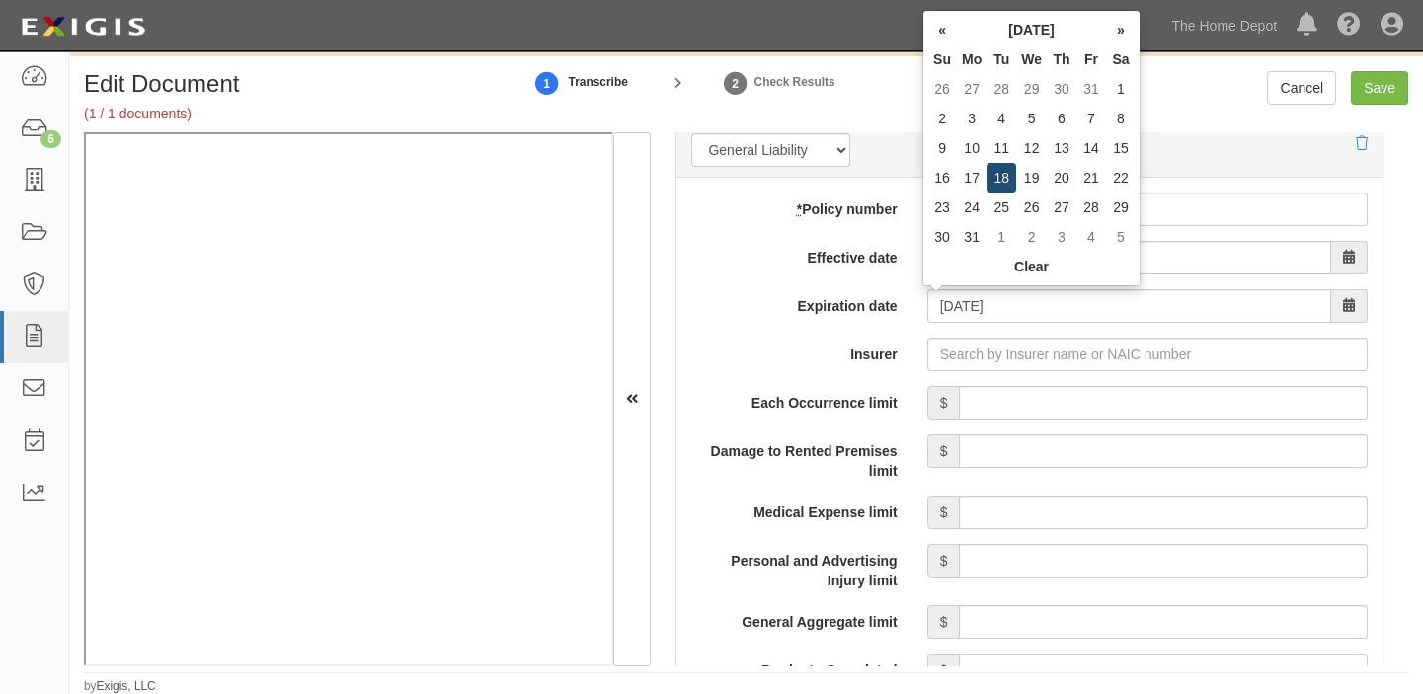
click at [999, 181] on td "18" at bounding box center [1001, 178] width 30 height 30
type input "08/18/2026"
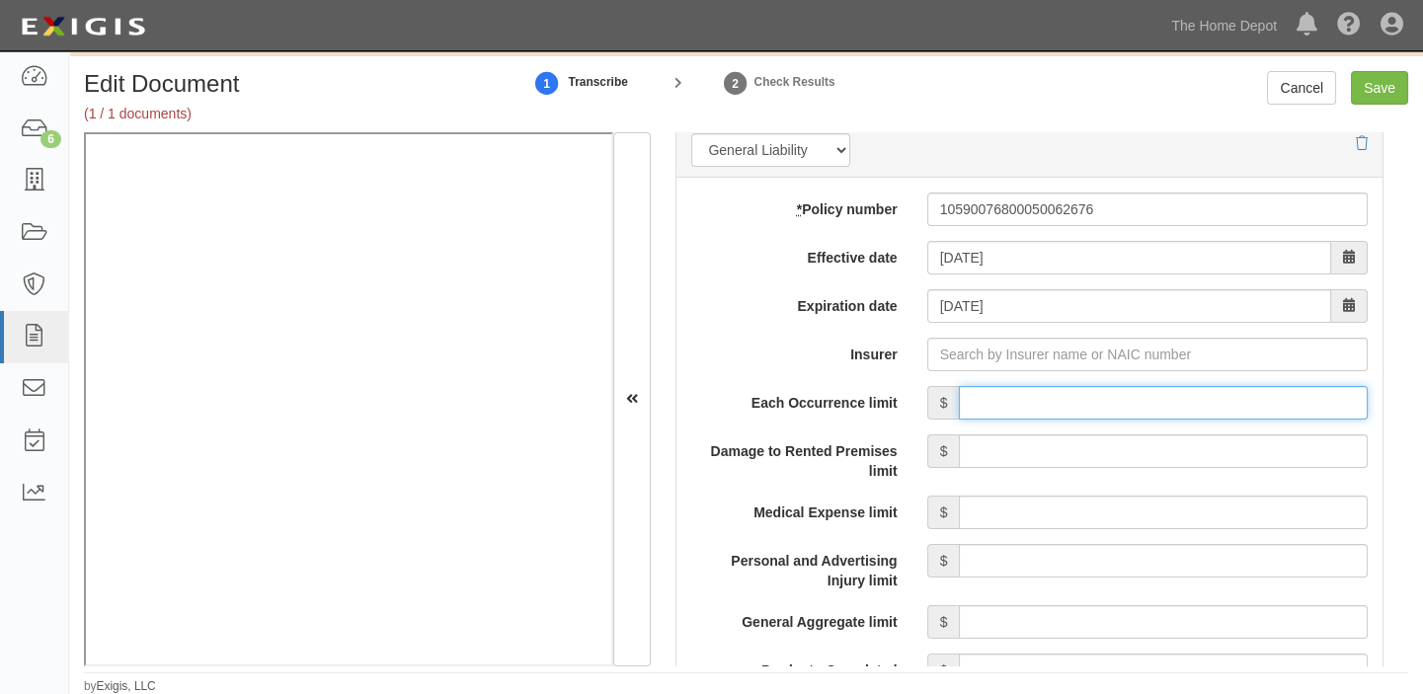
click at [1042, 390] on input "Each Occurrence limit" at bounding box center [1163, 403] width 409 height 34
type input "4,000,000"
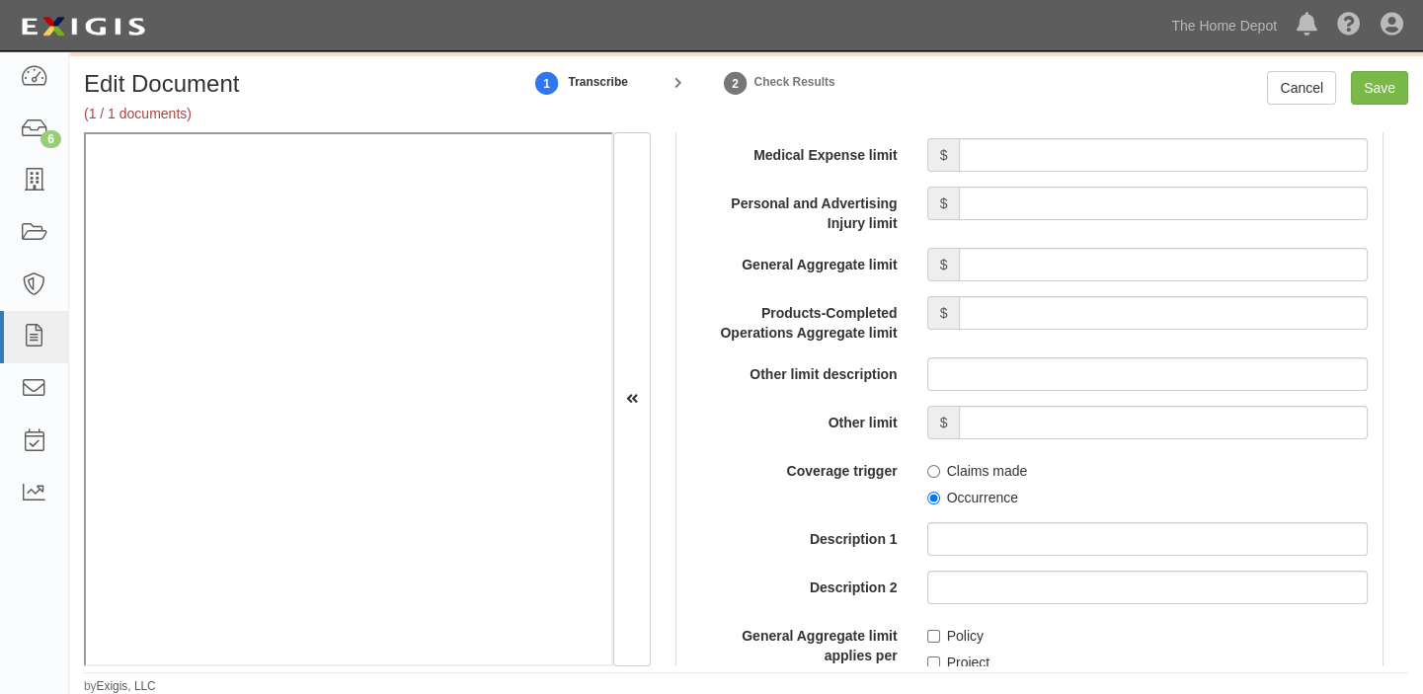
scroll to position [1885, 0]
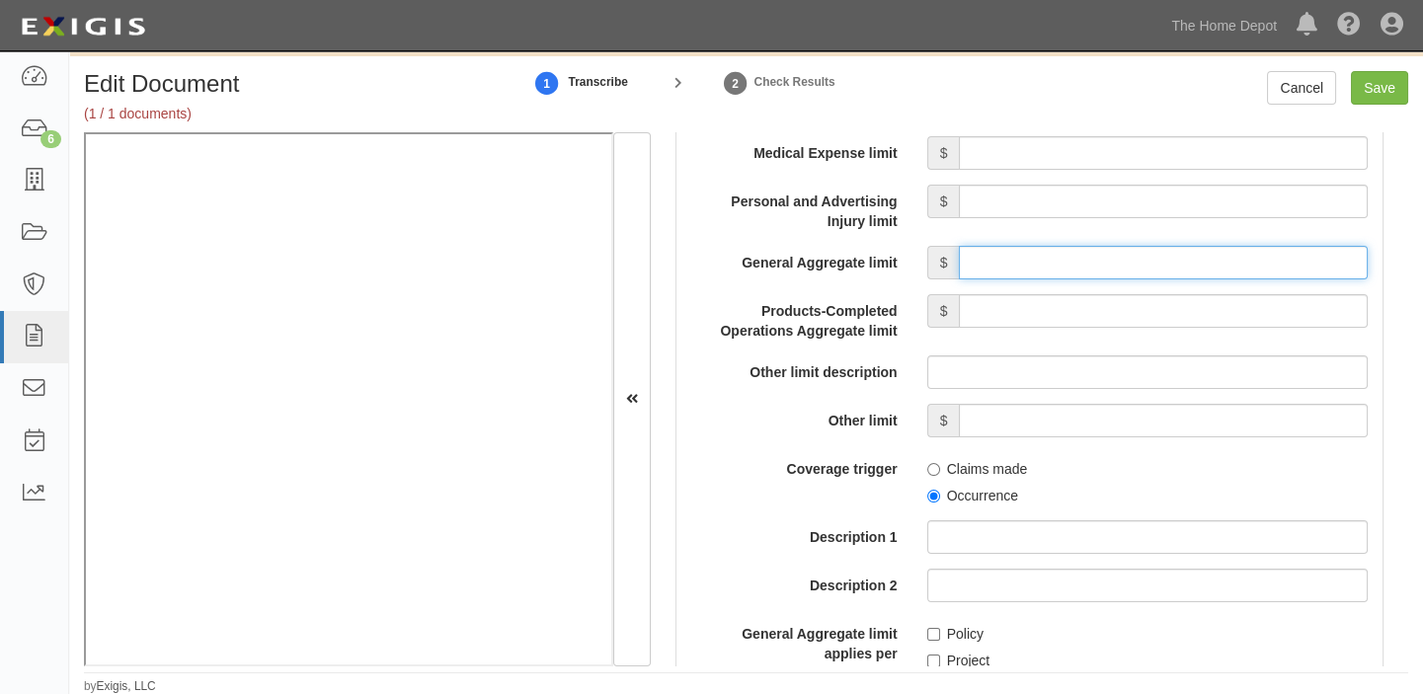
click at [1034, 251] on input "General Aggregate limit" at bounding box center [1163, 263] width 409 height 34
type input "4,000,000"
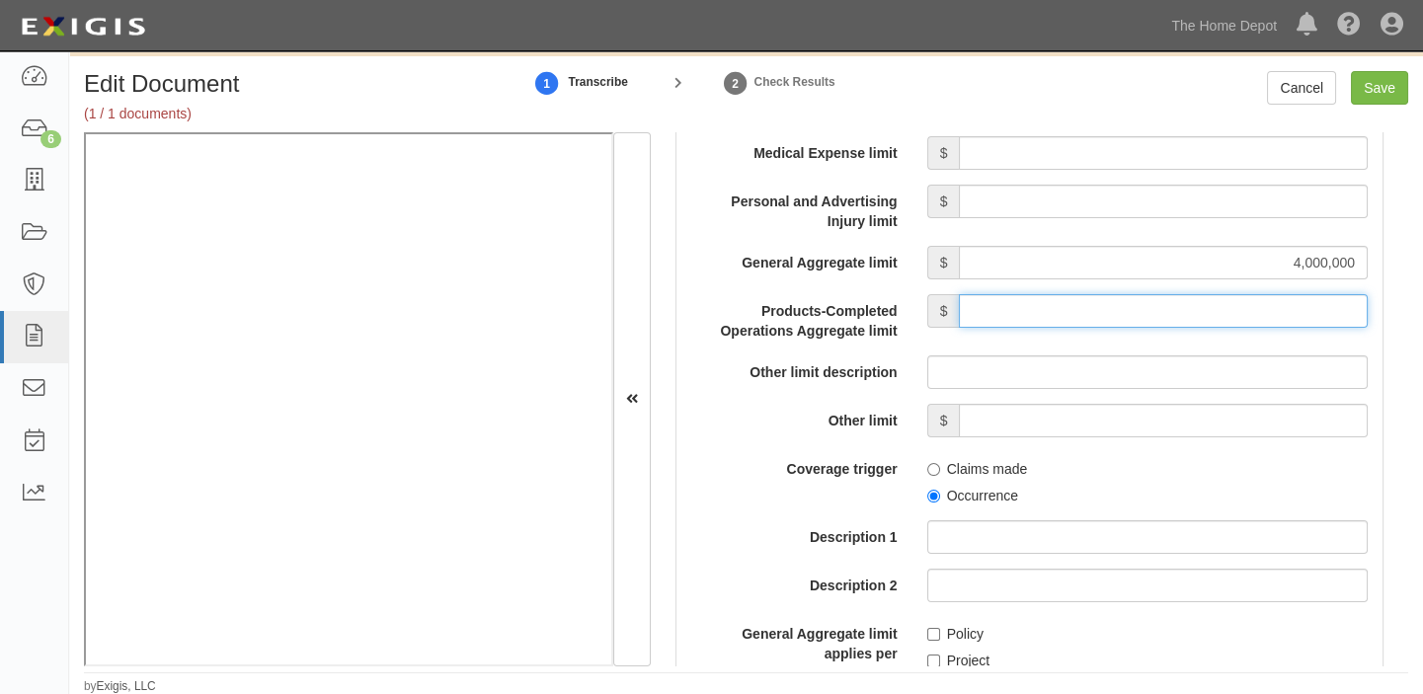
click at [1079, 317] on input "Products-Completed Operations Aggregate limit" at bounding box center [1163, 311] width 409 height 34
type input "4,000,000"
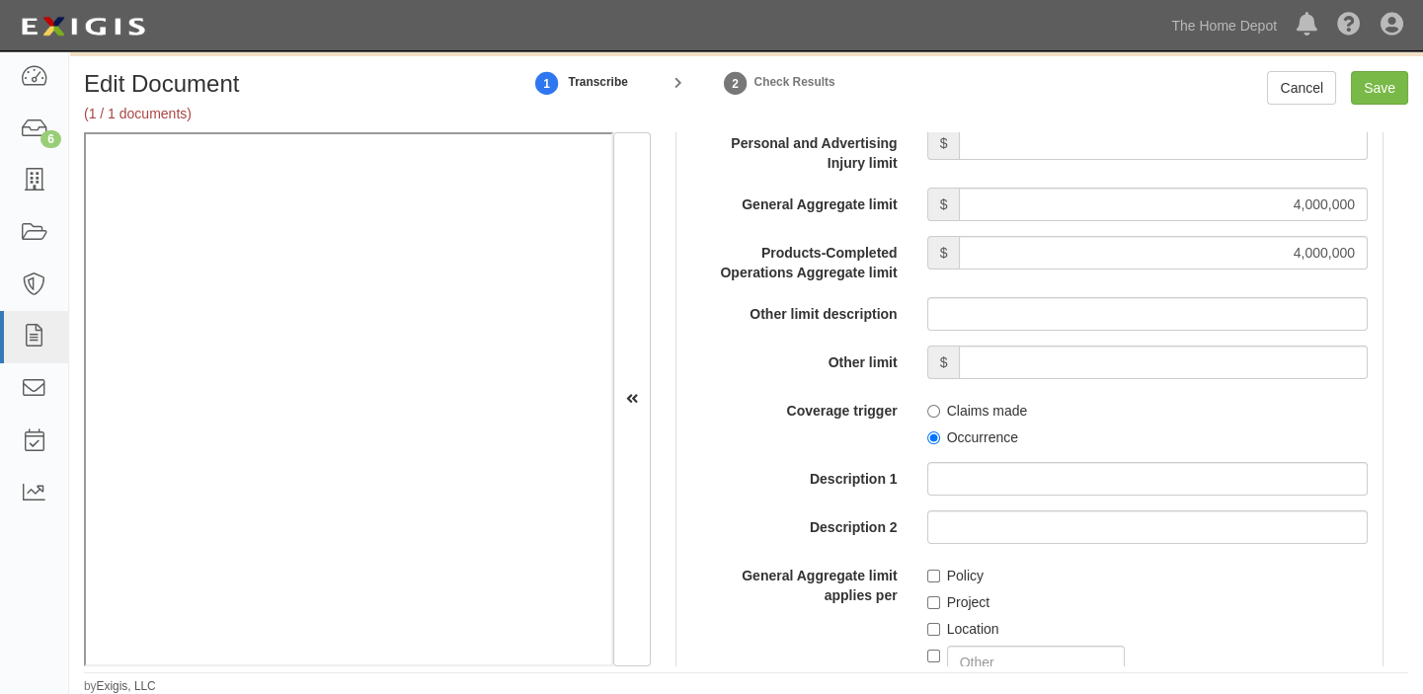
scroll to position [1975, 0]
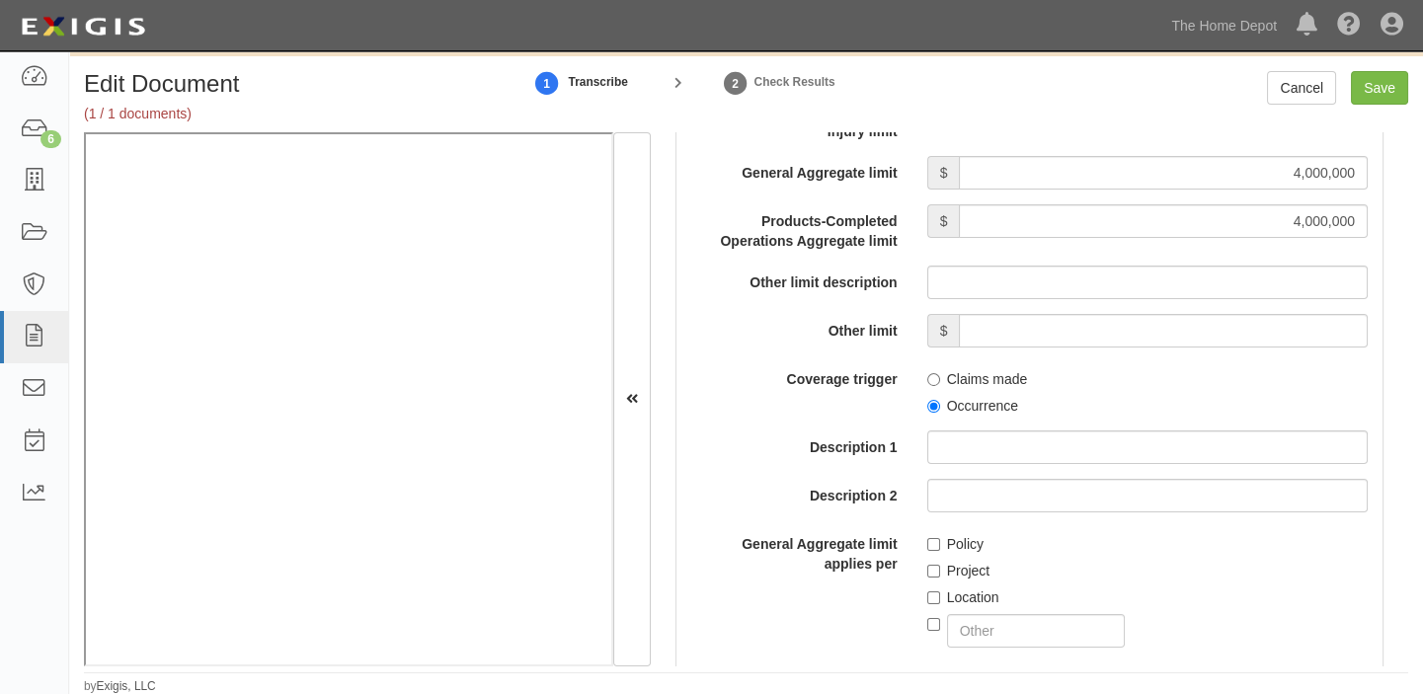
click at [974, 397] on label "Occurrence" at bounding box center [972, 406] width 91 height 20
click at [940, 400] on input "Occurrence" at bounding box center [933, 406] width 13 height 13
radio input "true"
click at [953, 537] on label "Policy" at bounding box center [955, 544] width 56 height 20
click at [940, 538] on input "Policy" at bounding box center [933, 544] width 13 height 13
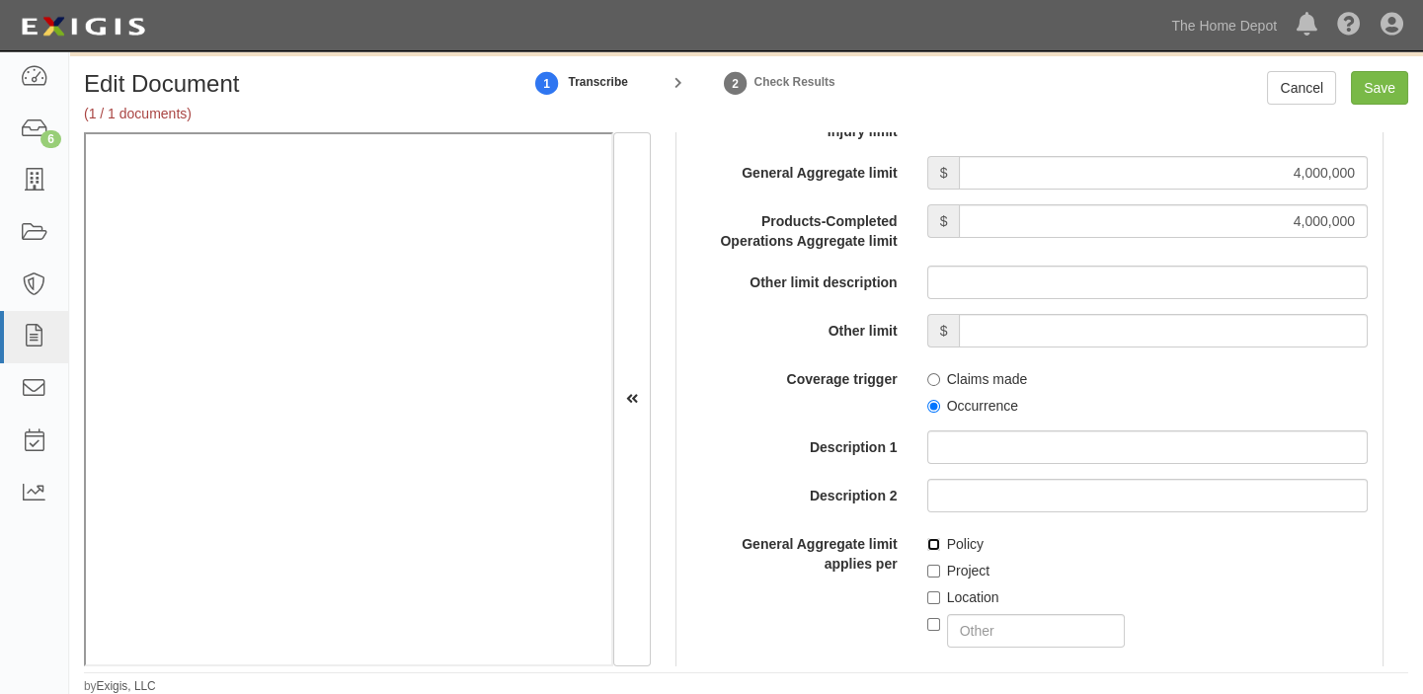
checkbox input "true"
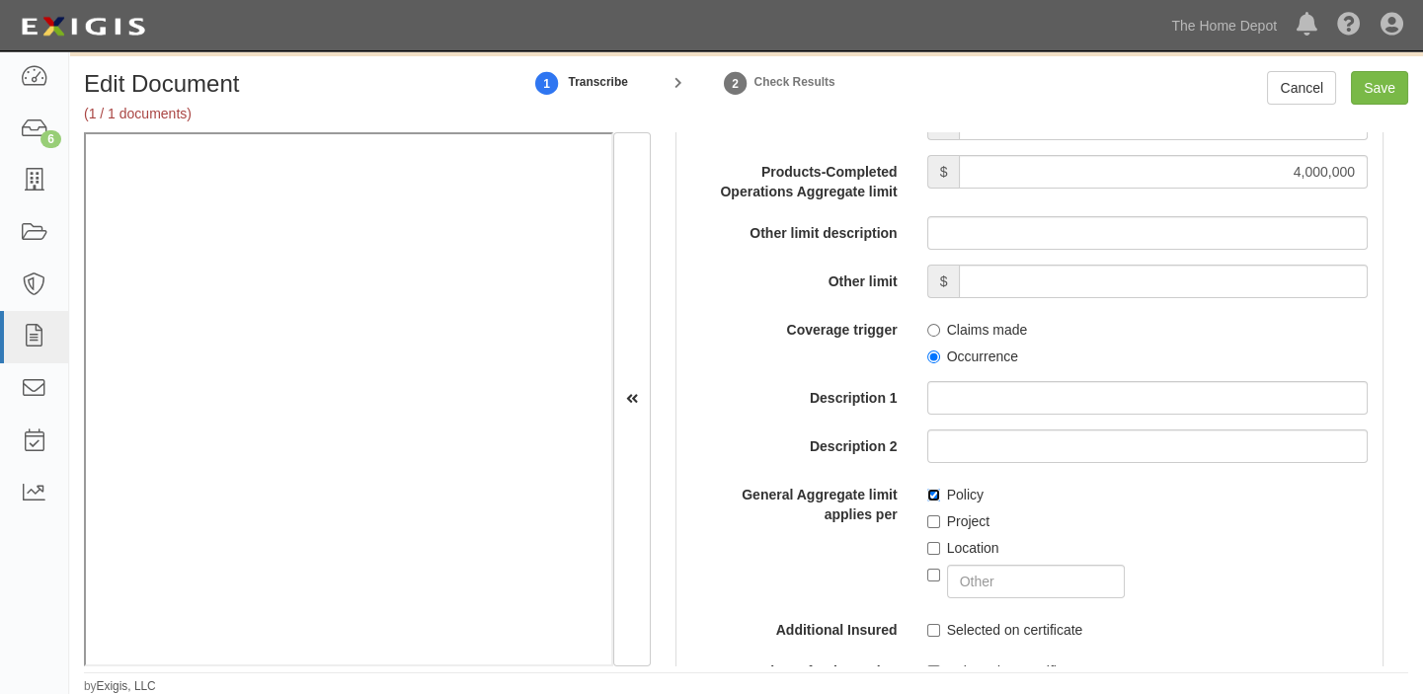
scroll to position [2064, 0]
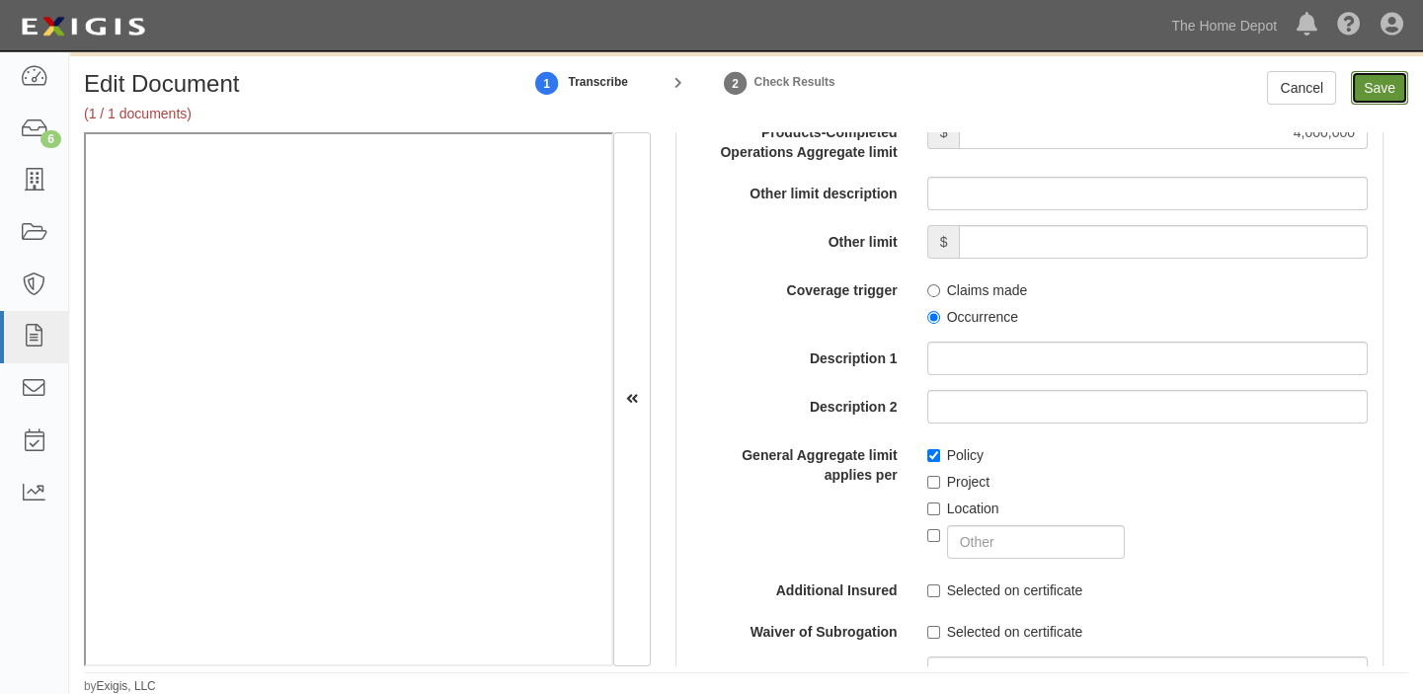
click at [1384, 88] on input "Save" at bounding box center [1379, 88] width 57 height 34
type input "4000000"
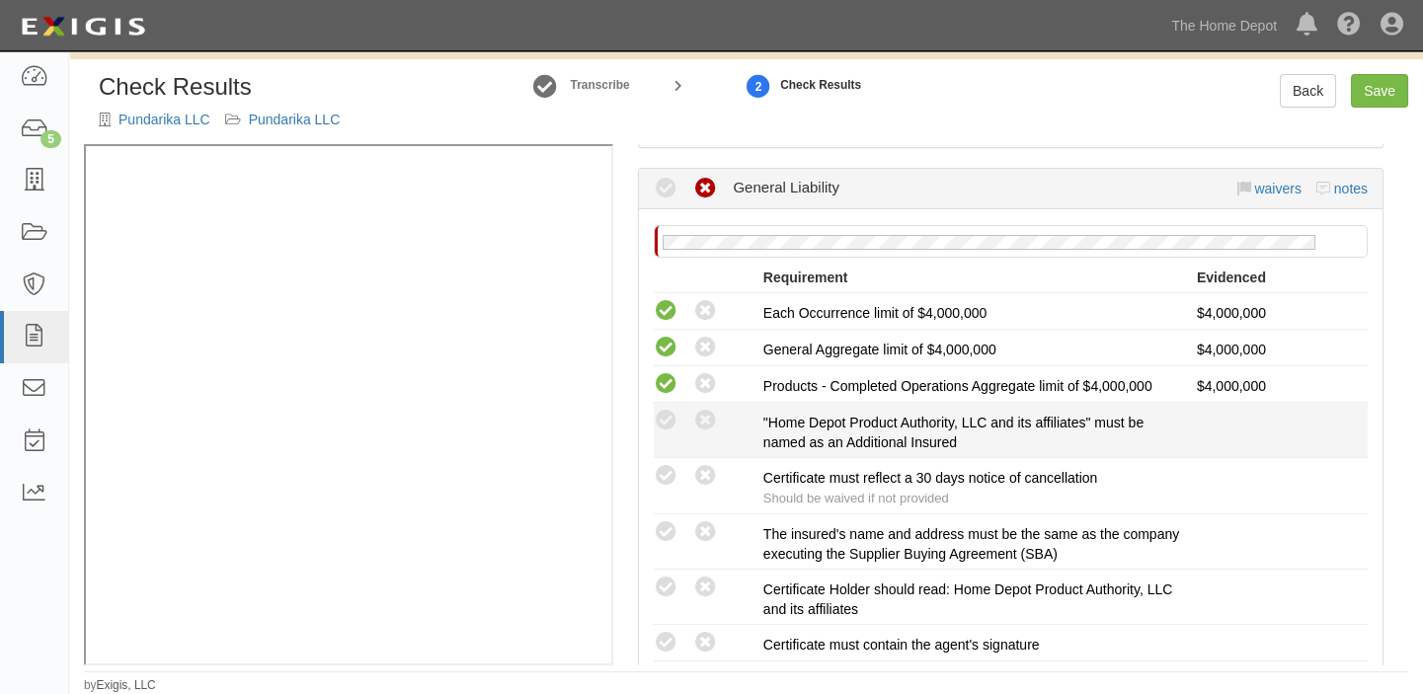
scroll to position [358, 0]
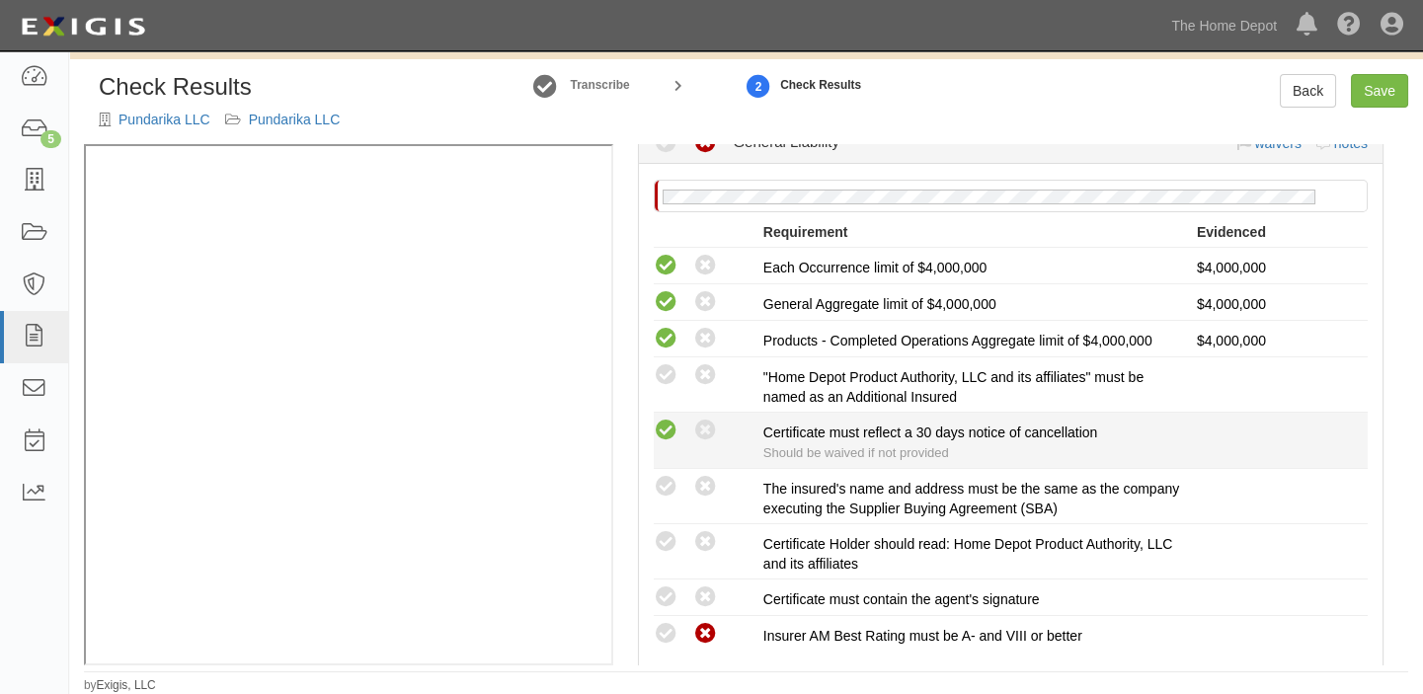
click at [666, 425] on icon at bounding box center [666, 431] width 25 height 25
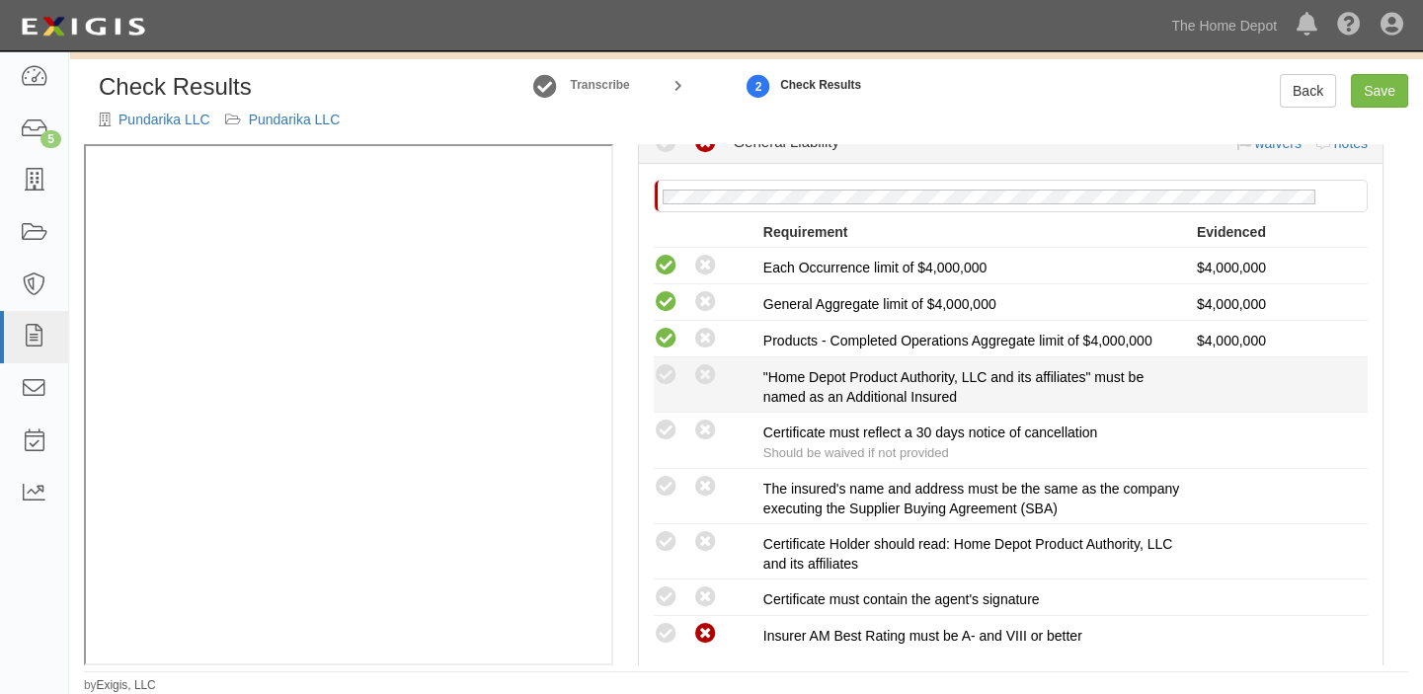
radio input "true"
click at [679, 363] on div "Compliant Waived: Non-Compliant" at bounding box center [708, 375] width 109 height 26
click at [669, 370] on icon at bounding box center [666, 375] width 25 height 25
radio input "true"
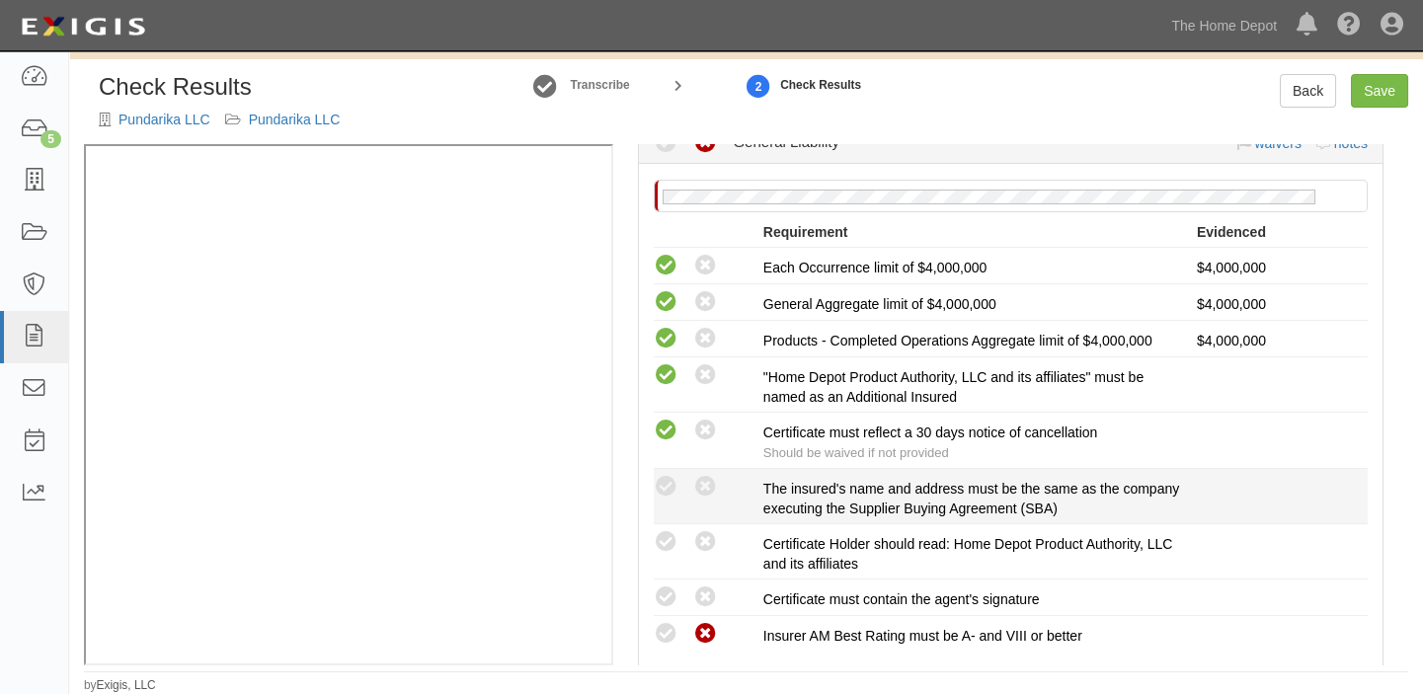
drag, startPoint x: 666, startPoint y: 473, endPoint x: 665, endPoint y: 518, distance: 45.5
click at [666, 477] on icon at bounding box center [666, 487] width 25 height 25
radio input "true"
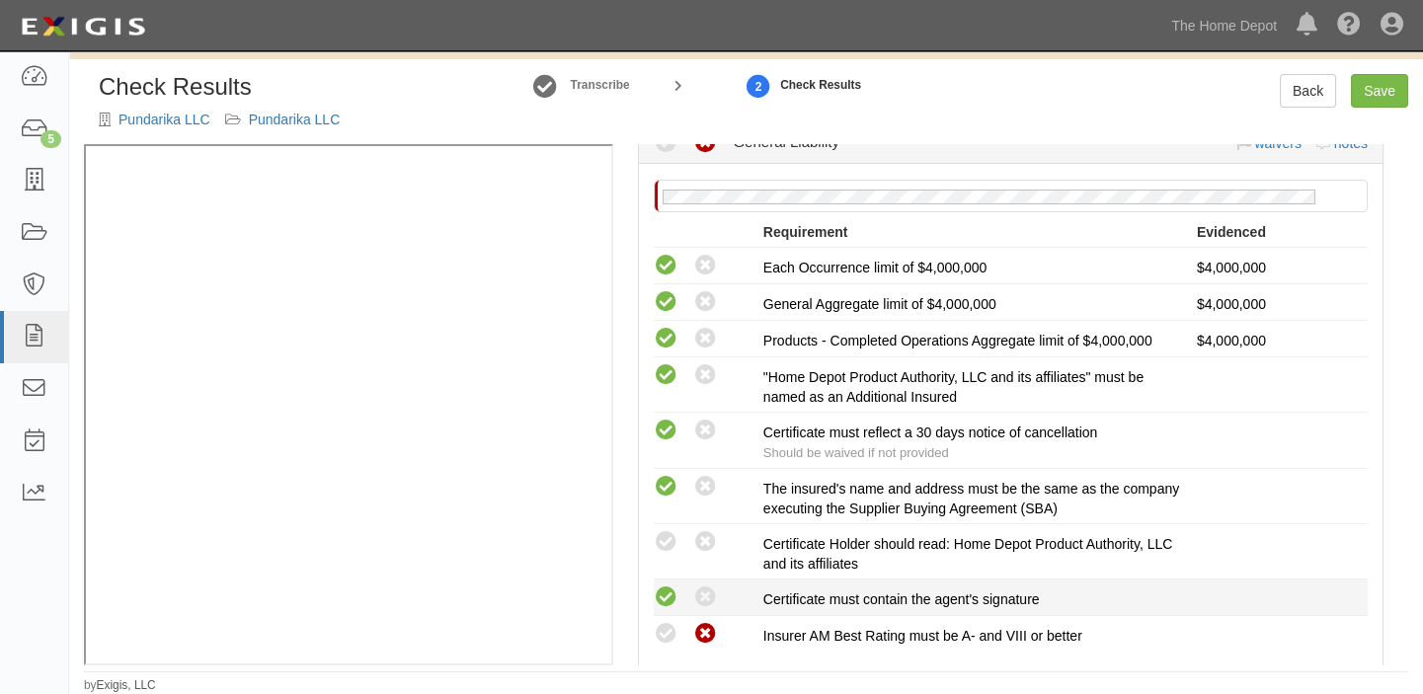
drag, startPoint x: 662, startPoint y: 533, endPoint x: 655, endPoint y: 604, distance: 71.4
click at [662, 541] on icon at bounding box center [666, 542] width 25 height 25
radio input "true"
click at [662, 602] on icon at bounding box center [666, 598] width 25 height 25
radio input "true"
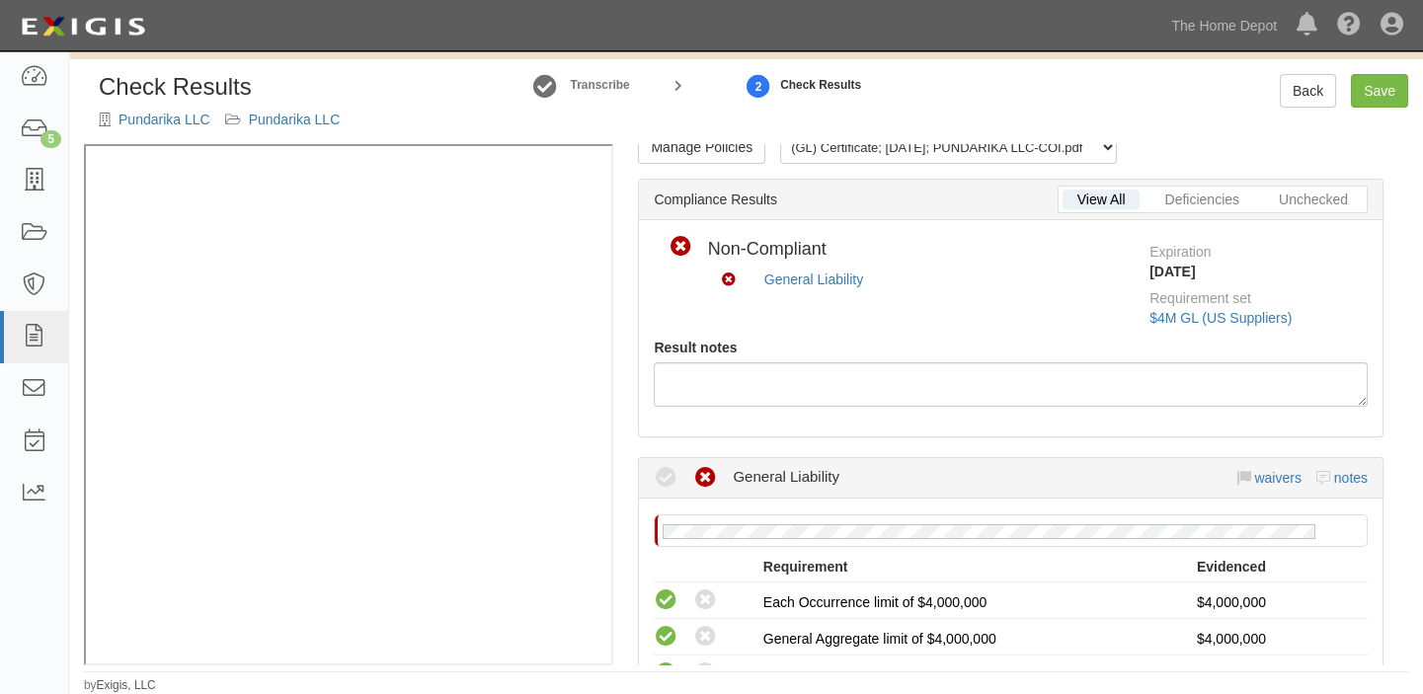
scroll to position [0, 0]
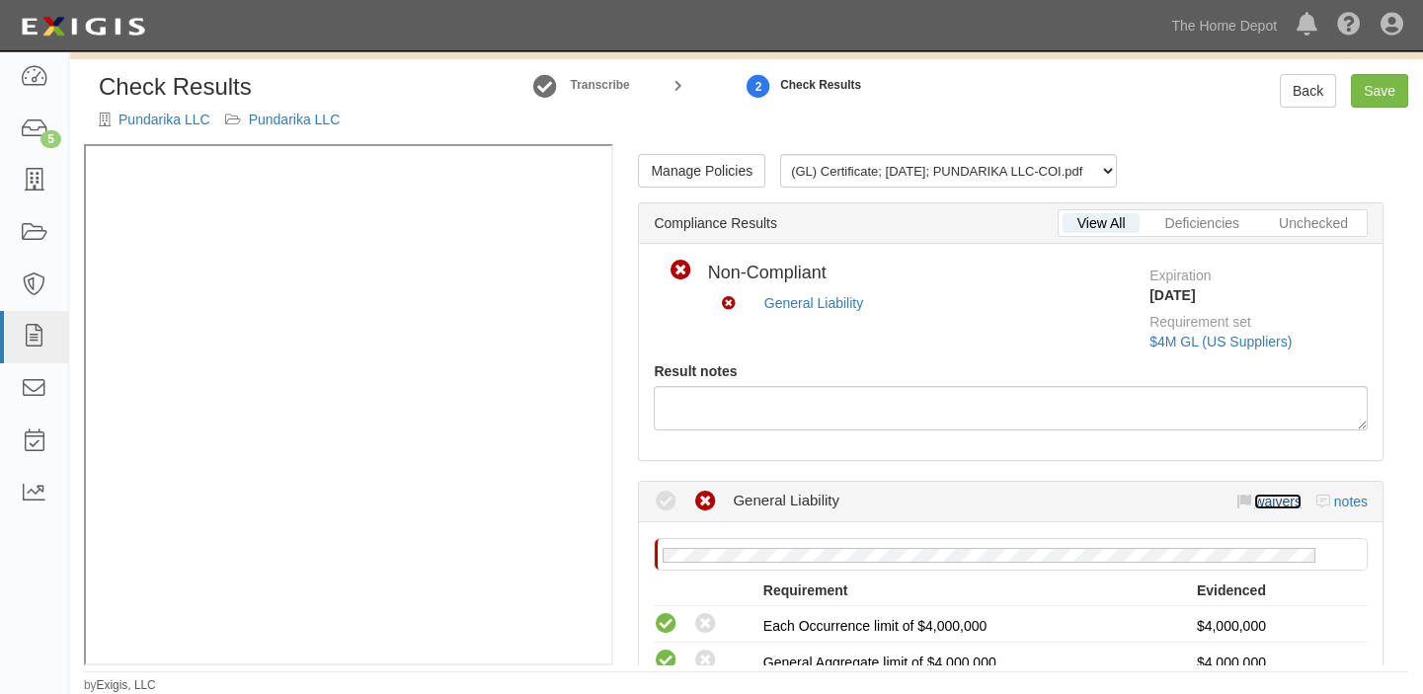
click at [1262, 501] on link "waivers" at bounding box center [1277, 502] width 46 height 16
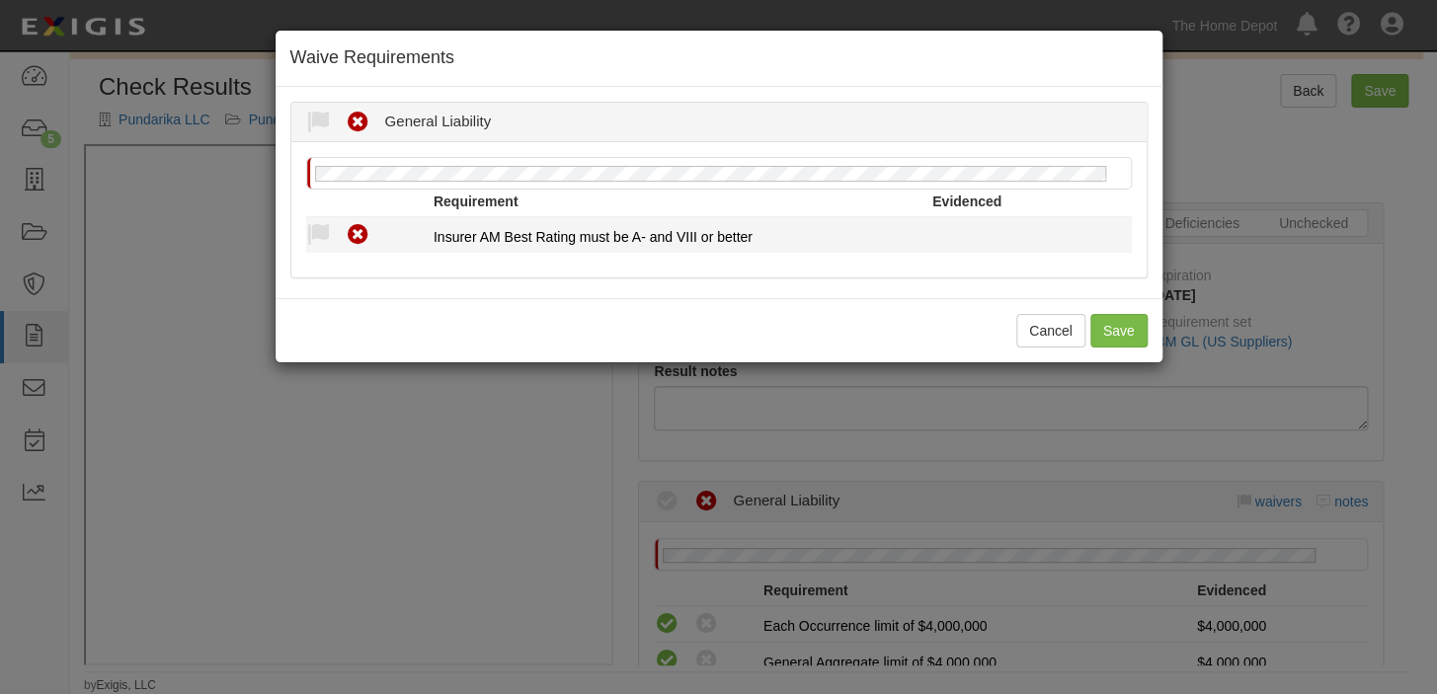
drag, startPoint x: 312, startPoint y: 235, endPoint x: 352, endPoint y: 278, distance: 58.7
click at [314, 235] on icon at bounding box center [318, 235] width 25 height 25
radio input "true"
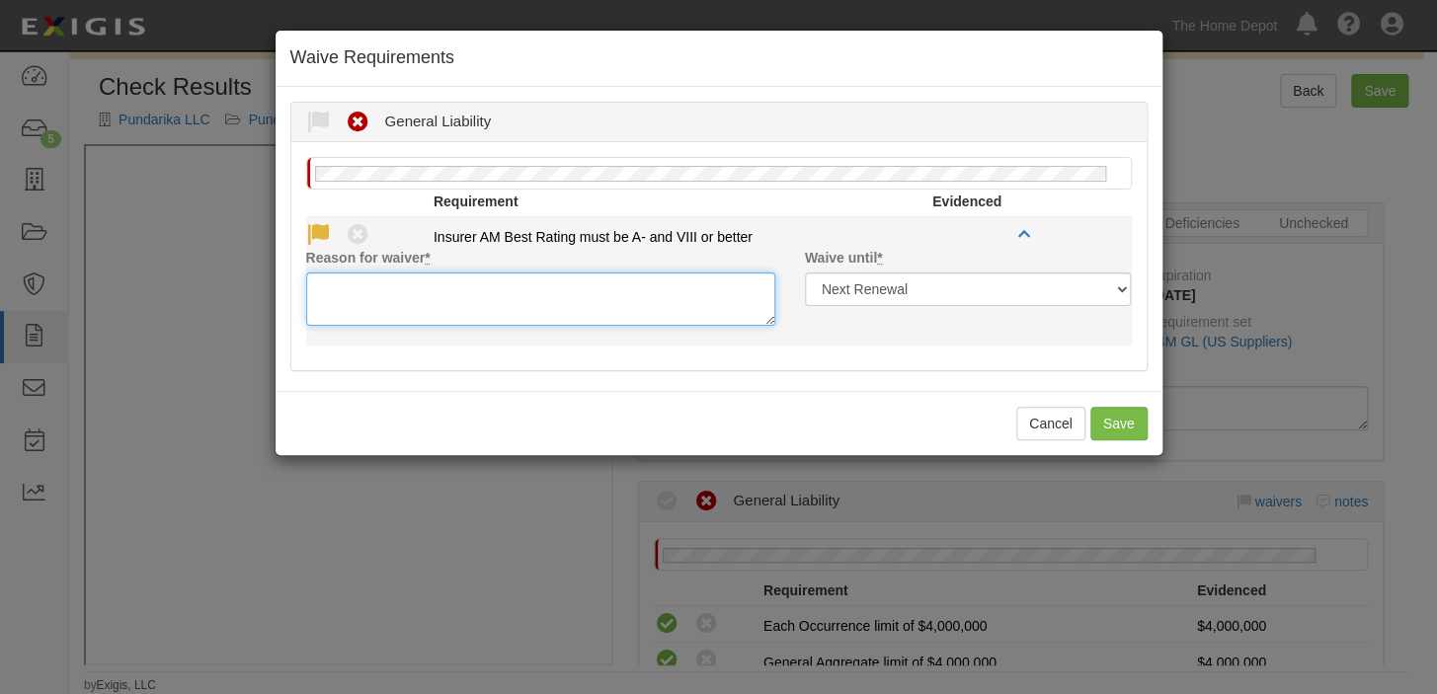
click at [352, 284] on textarea "Reason for waiver *" at bounding box center [540, 299] width 469 height 53
paste textarea "Ping An Property & Casualty Insurance Company Of China Ltd."
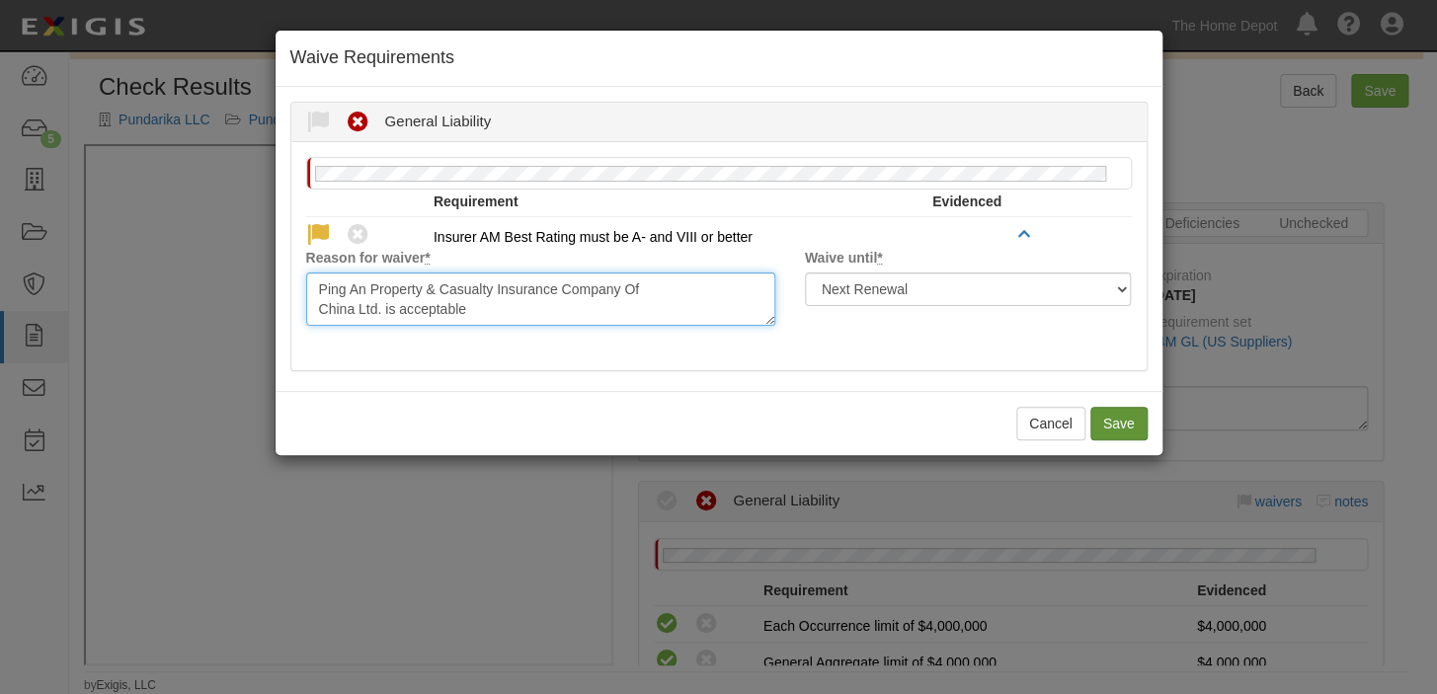
type textarea "Ping An Property & Casualty Insurance Company Of China Ltd. is acceptable"
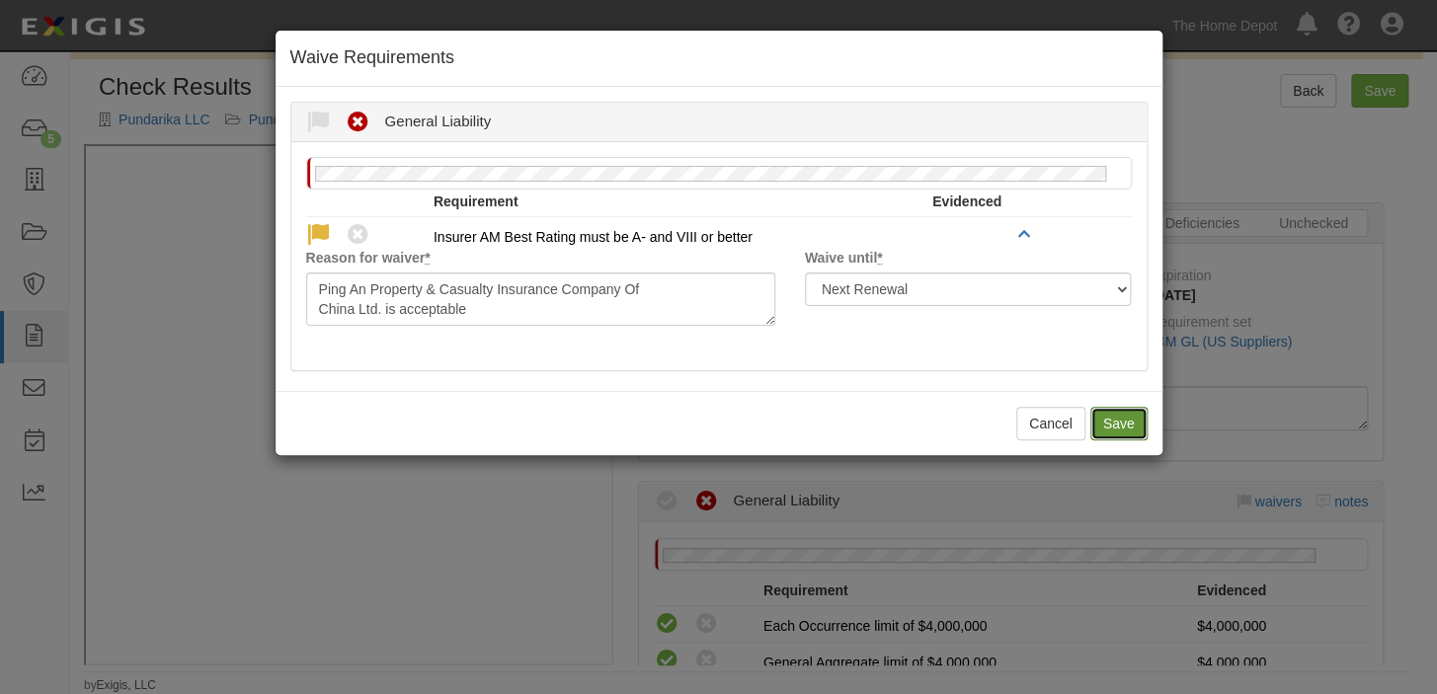
click at [1107, 429] on button "Save" at bounding box center [1118, 424] width 57 height 34
radio input "true"
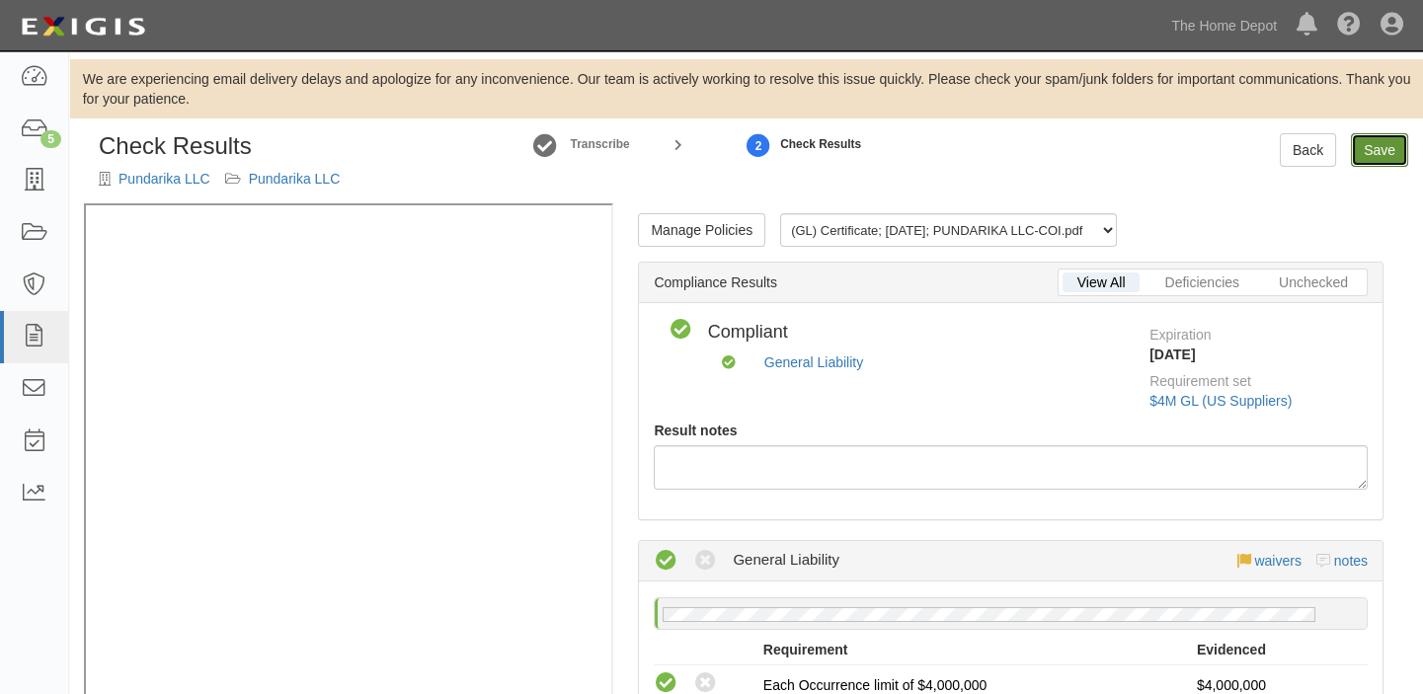
click at [1384, 150] on link "Save" at bounding box center [1379, 150] width 57 height 34
radio input "true"
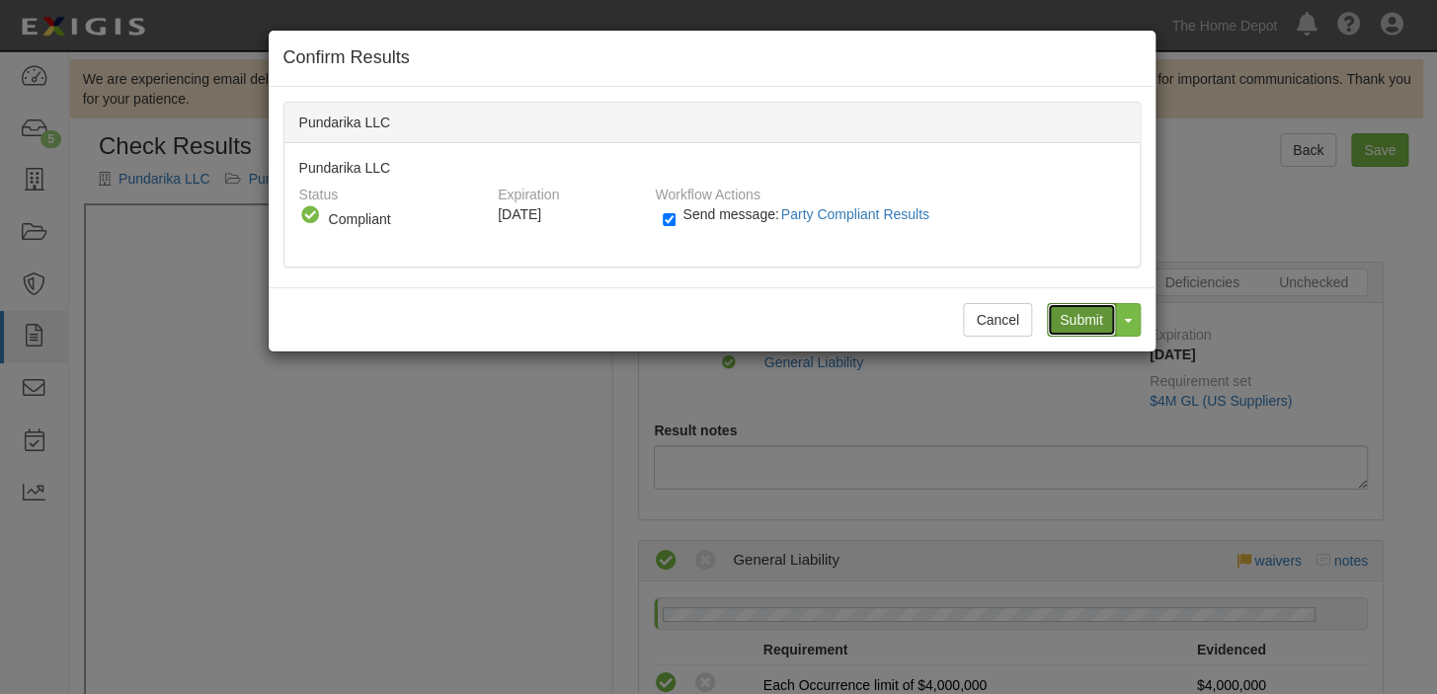
click at [1083, 320] on input "Submit" at bounding box center [1081, 320] width 69 height 34
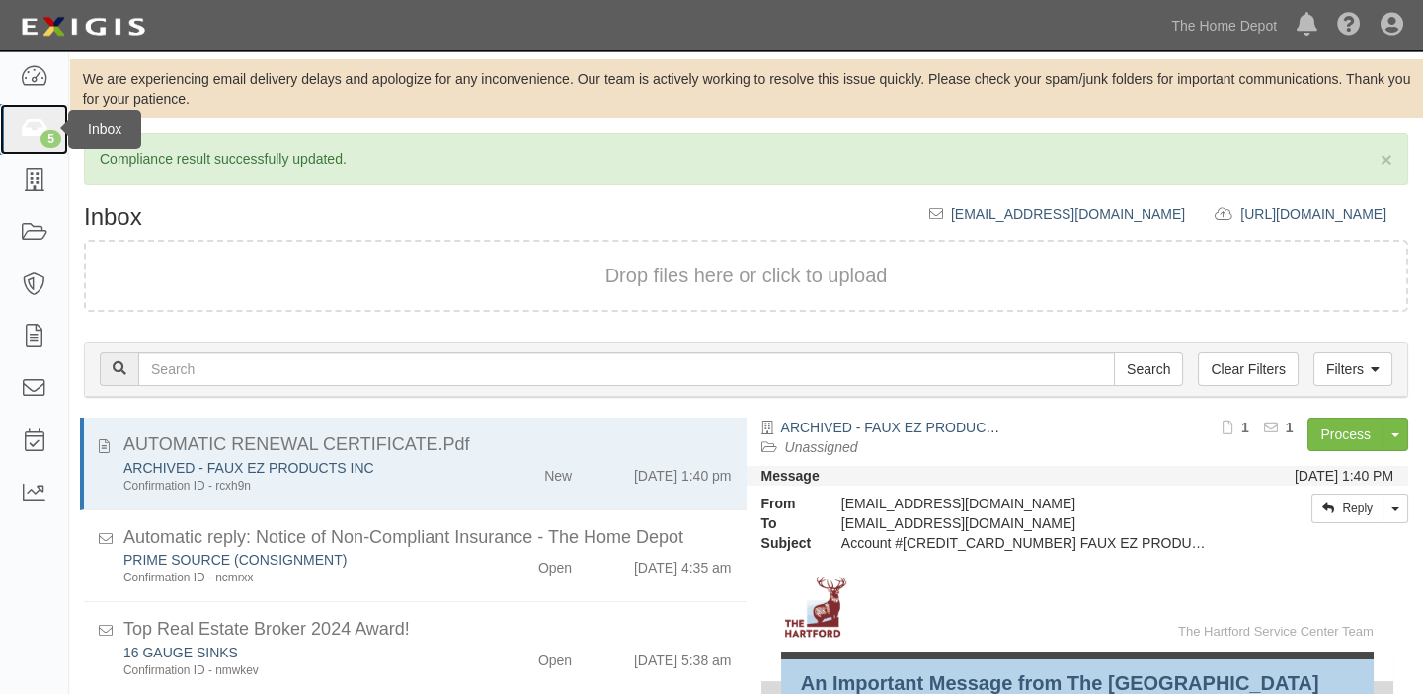
click at [39, 120] on icon at bounding box center [34, 129] width 28 height 23
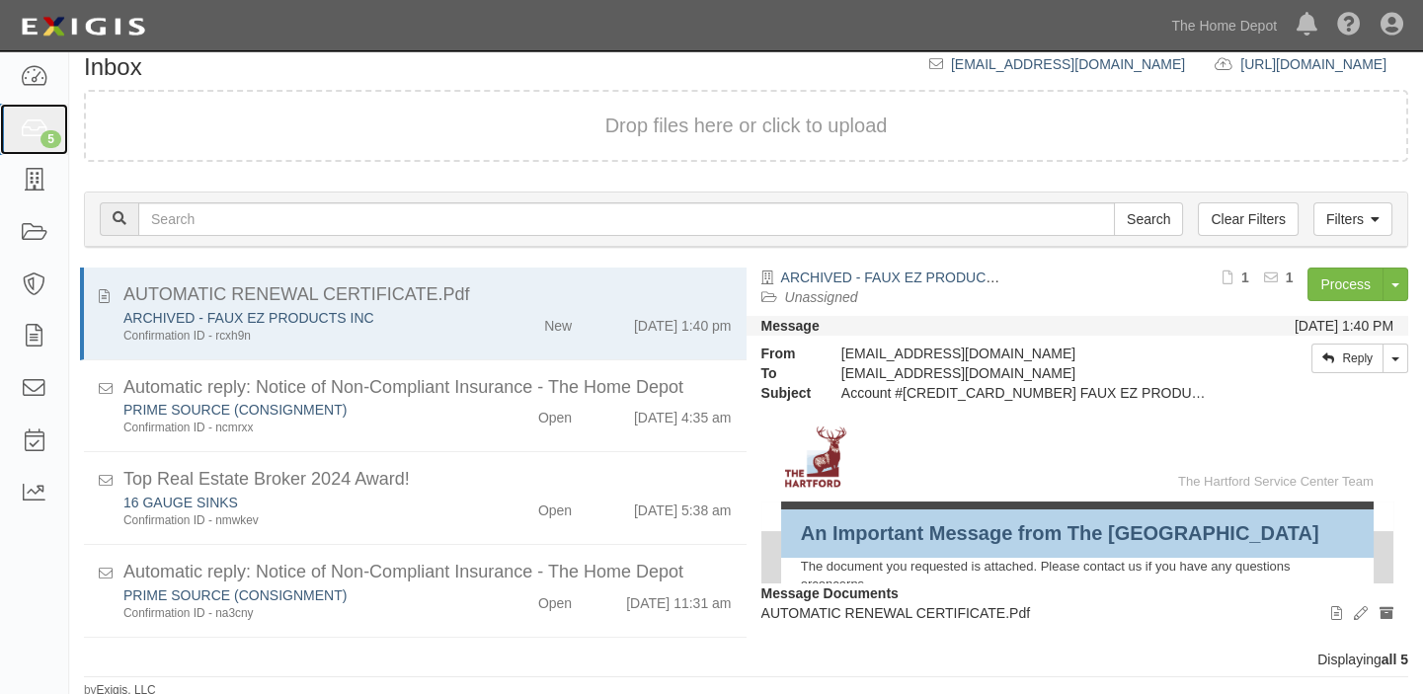
scroll to position [153, 0]
